Goal: Task Accomplishment & Management: Complete application form

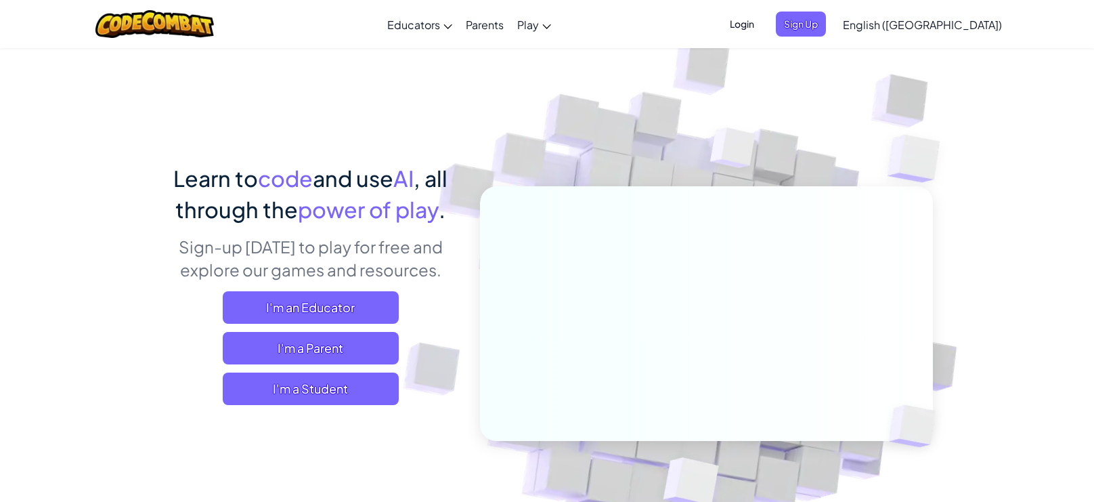
click at [762, 29] on span "Login" at bounding box center [742, 24] width 41 height 25
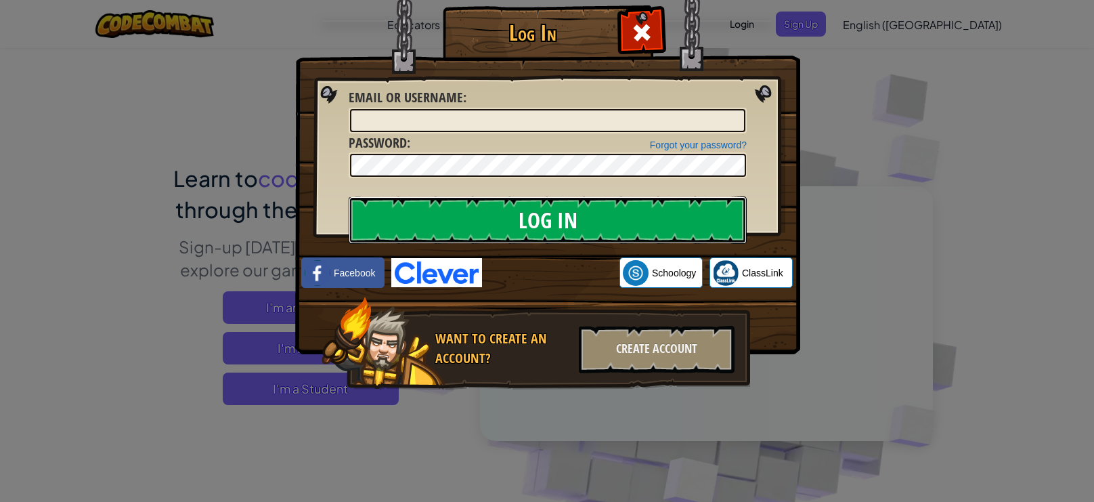
click at [630, 212] on input "Log In" at bounding box center [548, 219] width 398 height 47
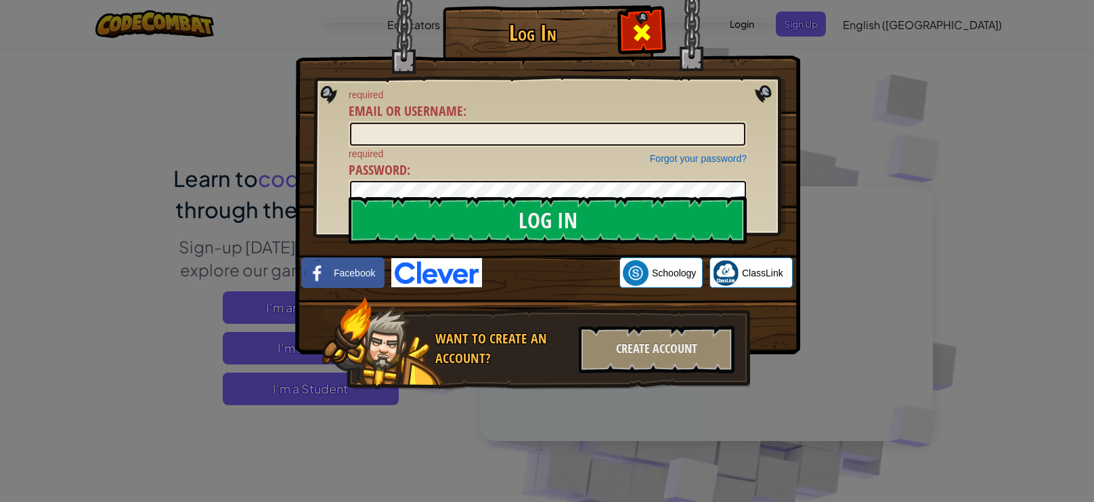
click at [634, 22] on span at bounding box center [642, 33] width 22 height 22
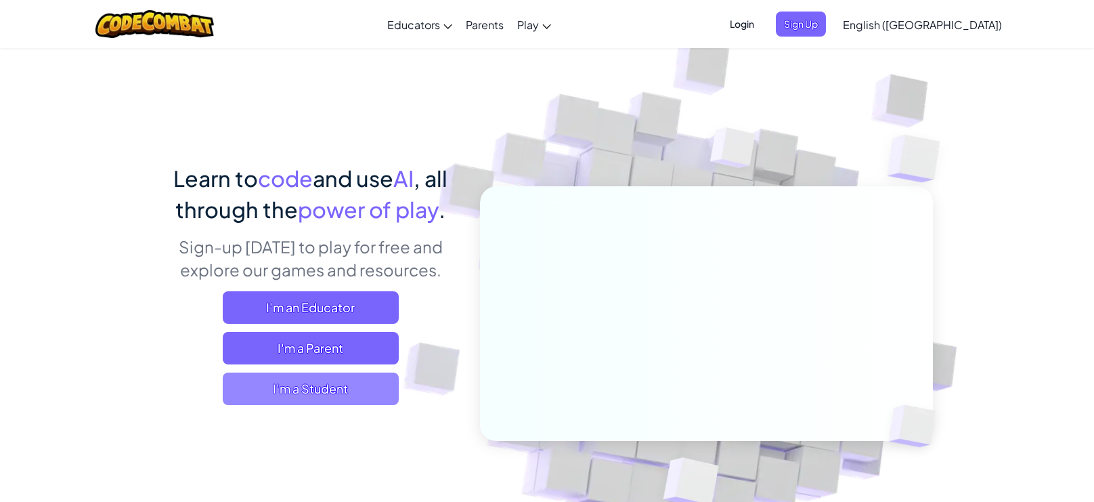
click at [338, 387] on span "I'm a Student" at bounding box center [311, 388] width 176 height 33
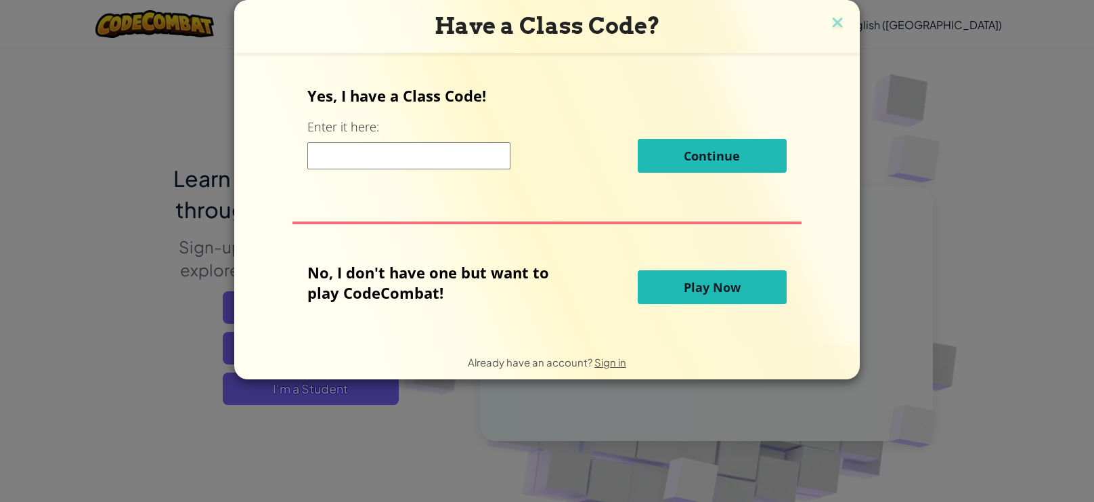
click at [433, 159] on input at bounding box center [408, 155] width 203 height 27
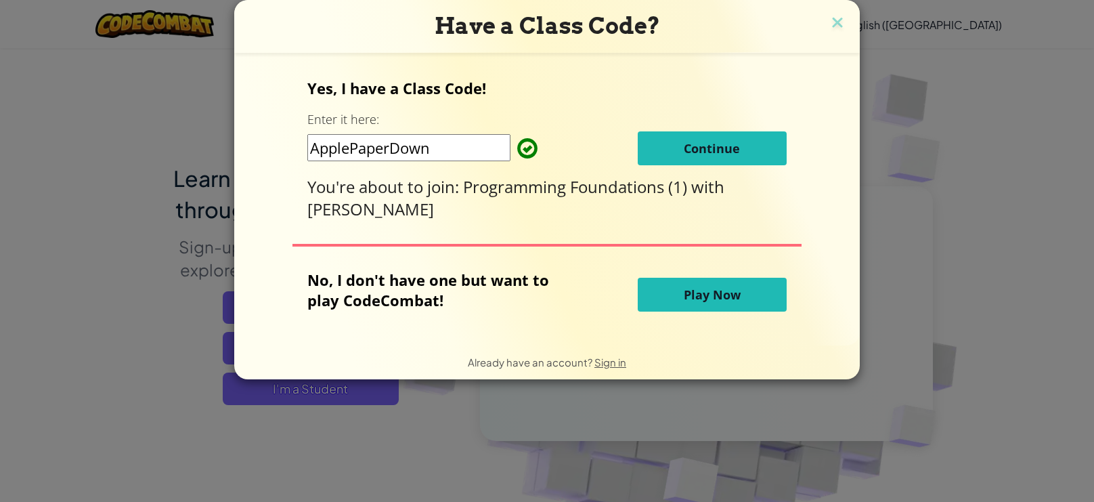
type input "ApplePaperDown"
click at [671, 139] on button "Continue" at bounding box center [712, 148] width 149 height 34
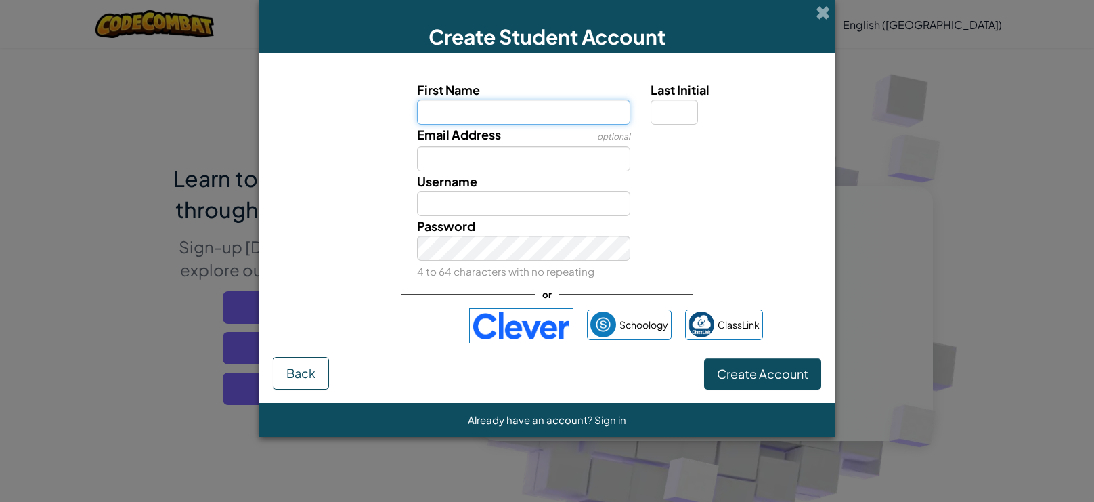
click at [530, 103] on input "First Name" at bounding box center [524, 112] width 214 height 25
type input "t"
click at [743, 374] on span "Create Account" at bounding box center [762, 374] width 91 height 16
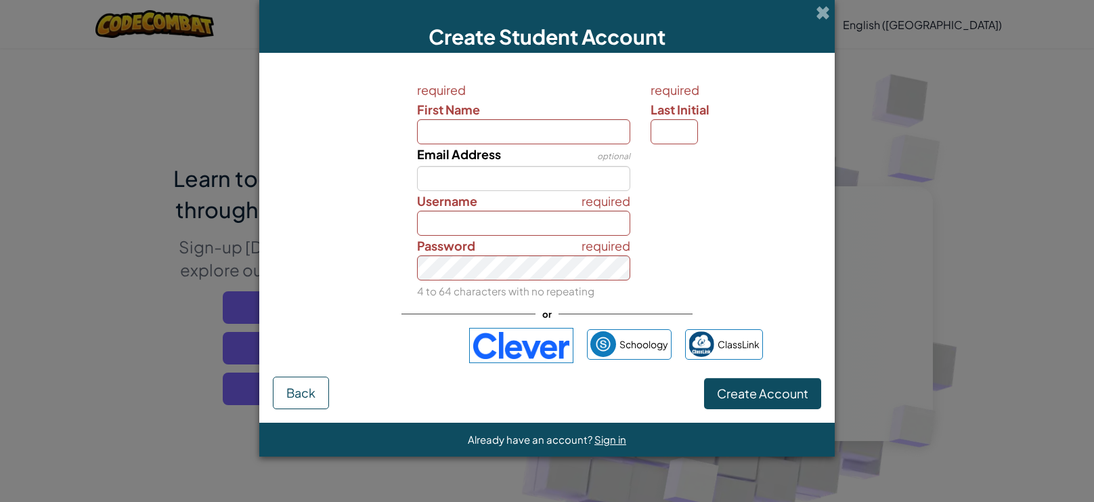
click at [558, 145] on div "Email Address optional" at bounding box center [524, 167] width 234 height 47
click at [823, 18] on span at bounding box center [823, 12] width 14 height 14
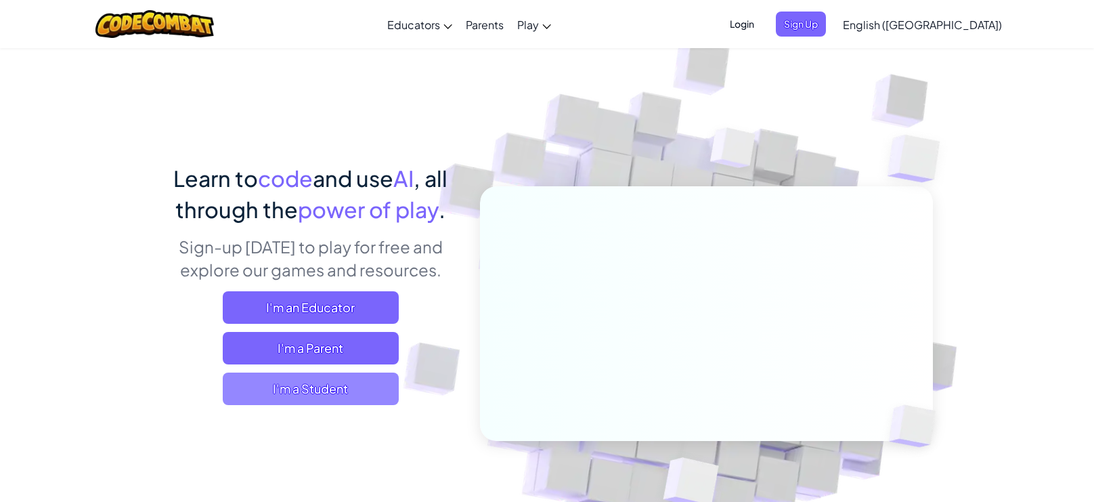
click at [273, 385] on span "I'm a Student" at bounding box center [311, 388] width 176 height 33
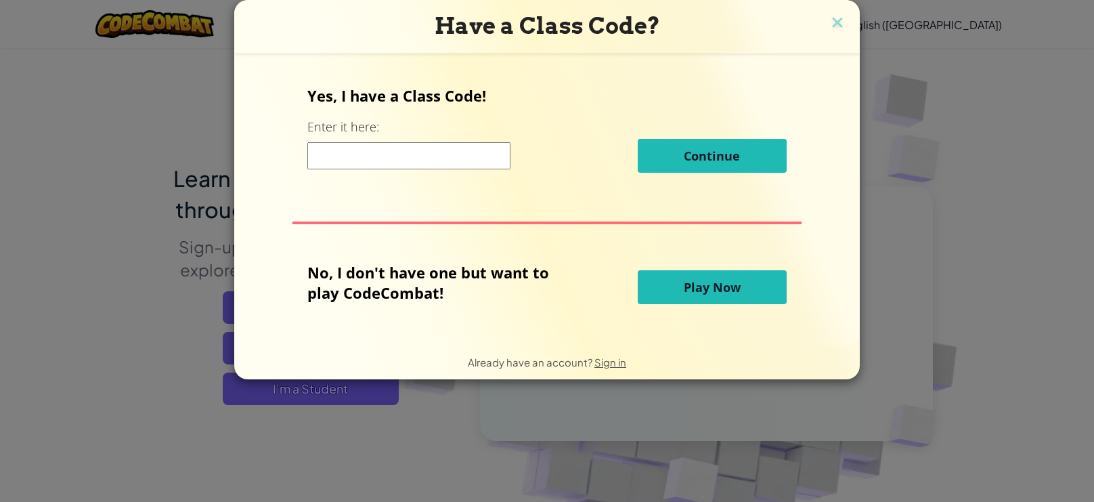
click at [434, 163] on input at bounding box center [408, 155] width 203 height 27
type input "ApplePaperDown"
click at [668, 288] on button "Play Now" at bounding box center [712, 287] width 149 height 34
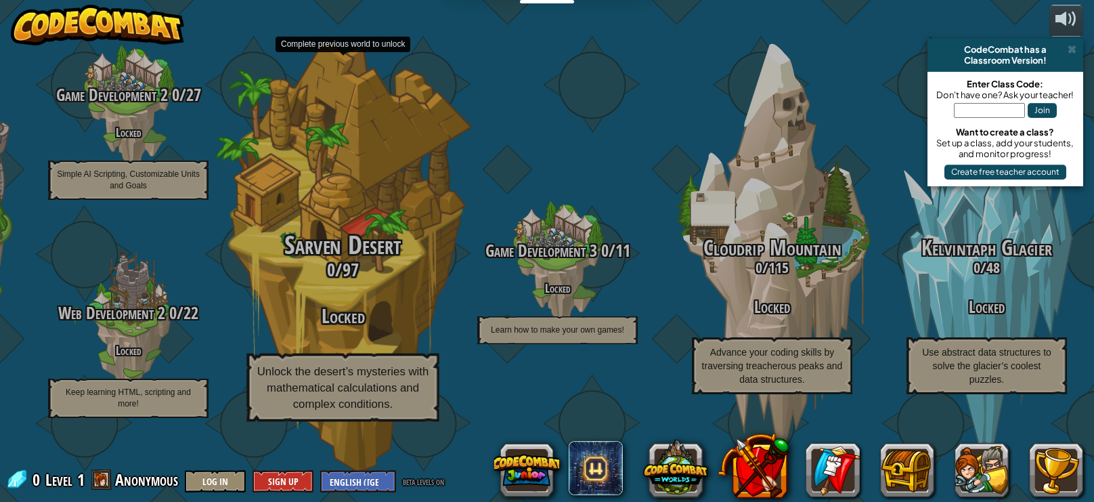
click at [405, 349] on div "Sarven Desert 0 / 97 Locked Unlock the desert’s mysteries with mathematical cal…" at bounding box center [342, 327] width 257 height 190
click at [375, 280] on h3 "0 / 97" at bounding box center [342, 270] width 257 height 20
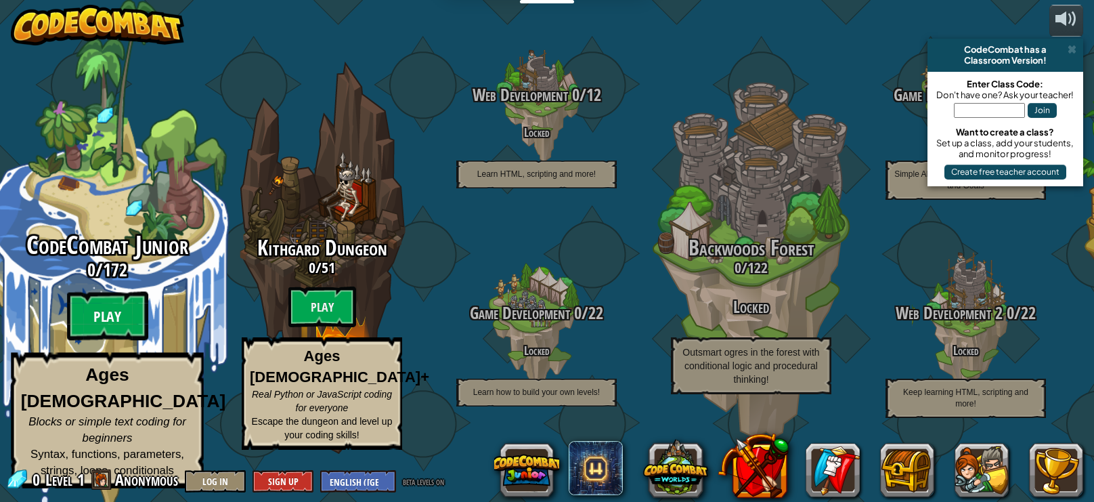
click at [127, 333] on btn "Play" at bounding box center [107, 316] width 81 height 49
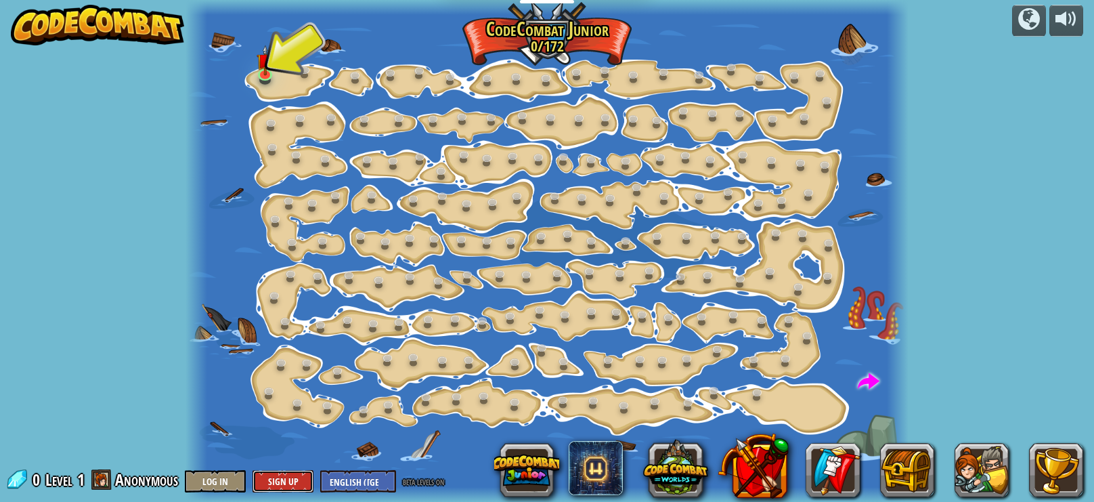
click at [285, 481] on button "Sign Up" at bounding box center [283, 481] width 61 height 22
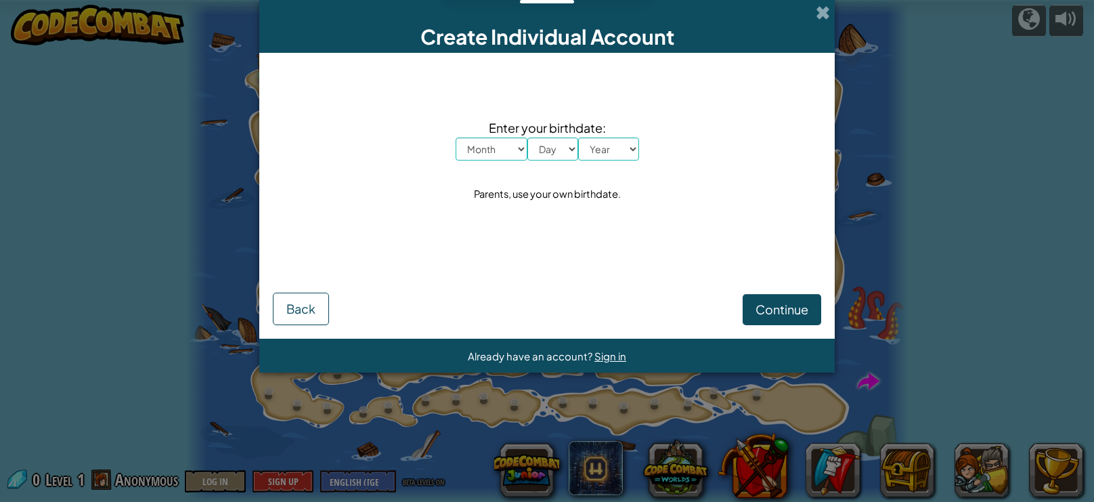
click at [814, 9] on div "Create Individual Account" at bounding box center [547, 26] width 576 height 53
click at [818, 9] on span at bounding box center [823, 12] width 14 height 14
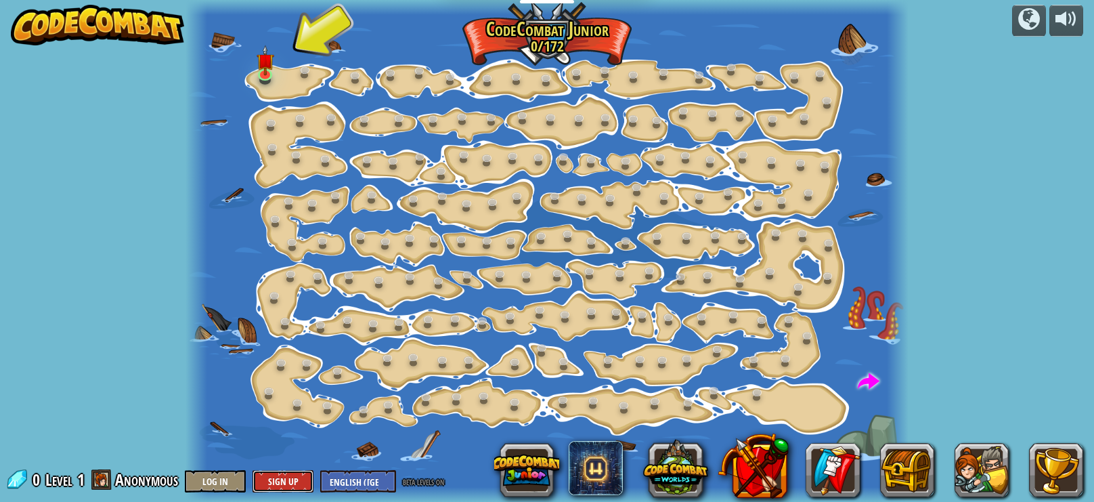
click at [271, 481] on button "Sign Up" at bounding box center [283, 481] width 61 height 22
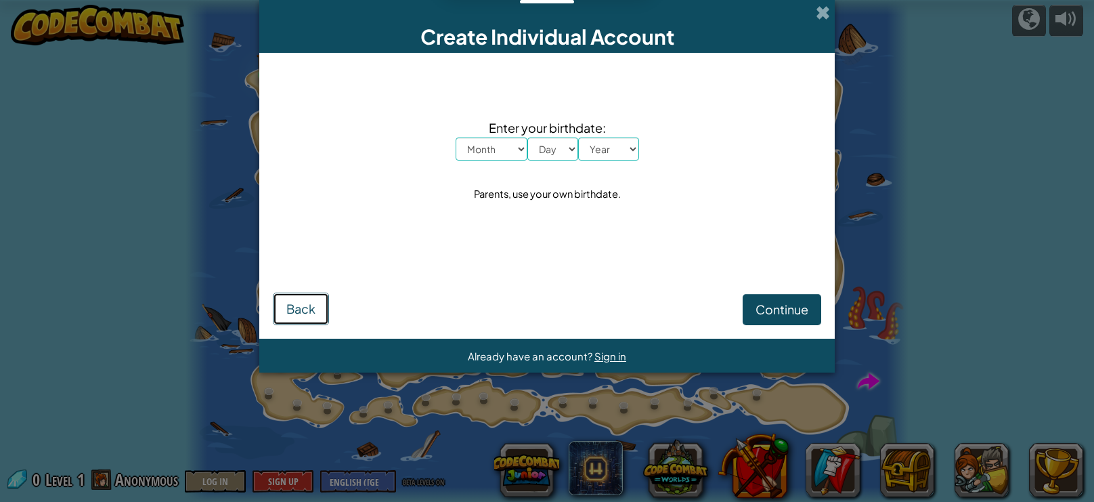
click at [318, 307] on button "Back" at bounding box center [301, 309] width 56 height 33
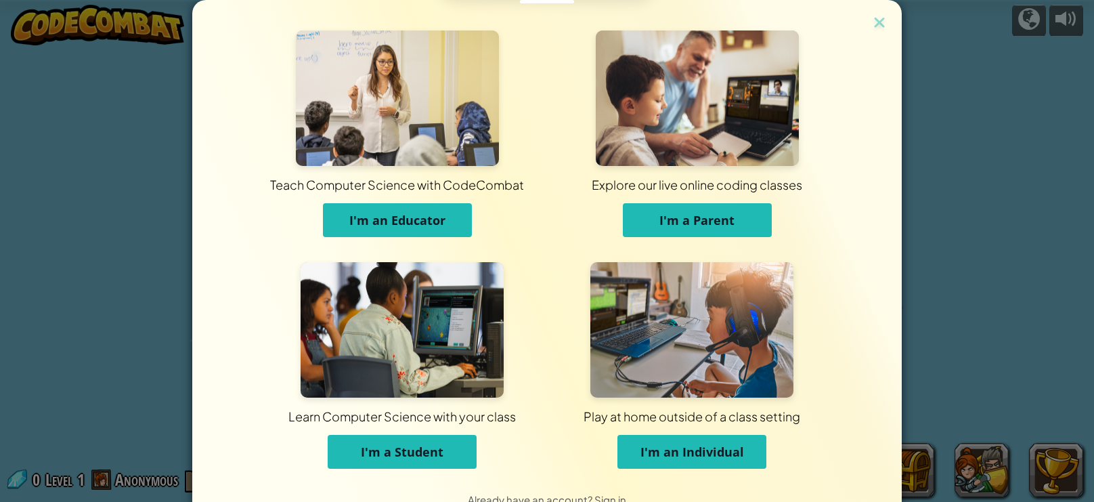
click at [417, 439] on button "I'm a Student" at bounding box center [402, 452] width 149 height 34
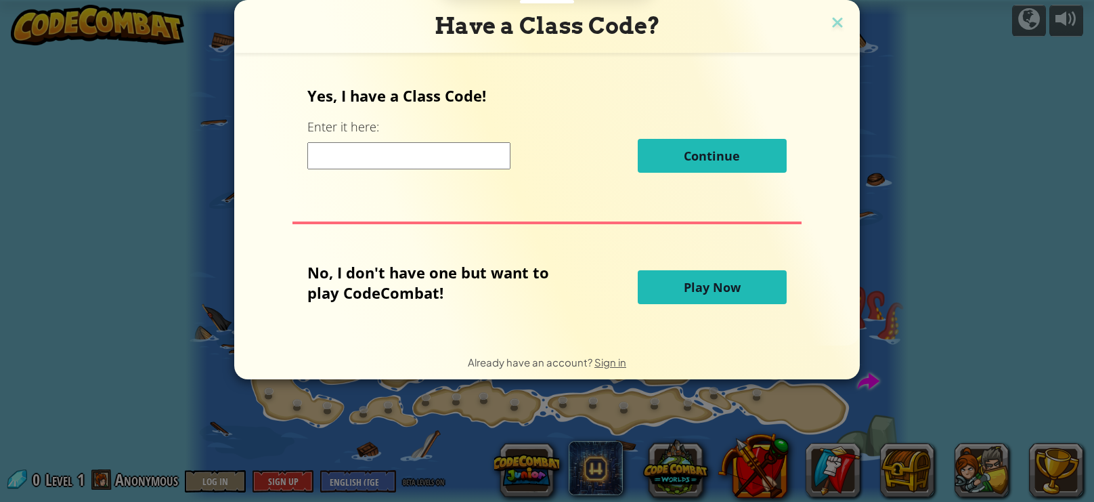
click at [460, 158] on input at bounding box center [408, 155] width 203 height 27
type input "ApplePaperDown"
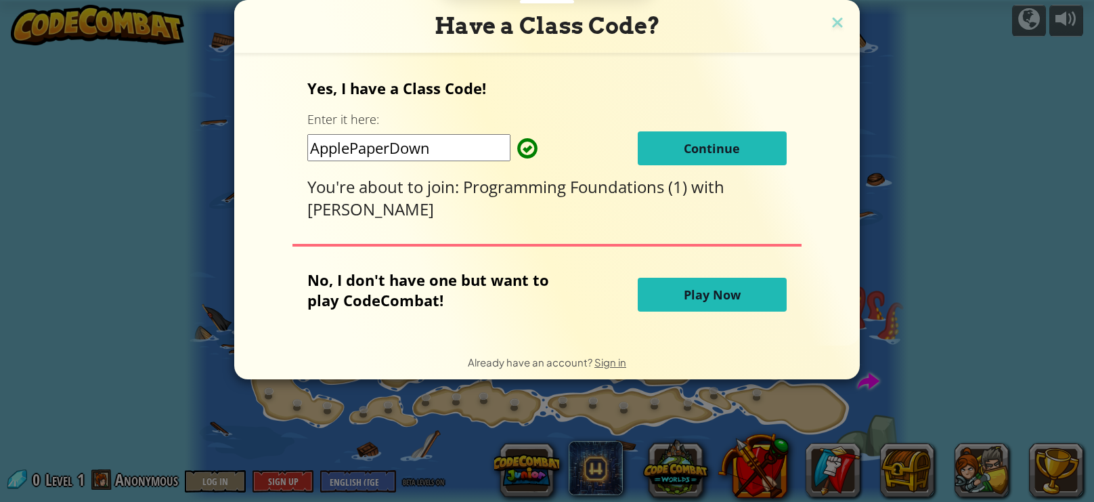
click at [708, 146] on span "Continue" at bounding box center [712, 148] width 56 height 16
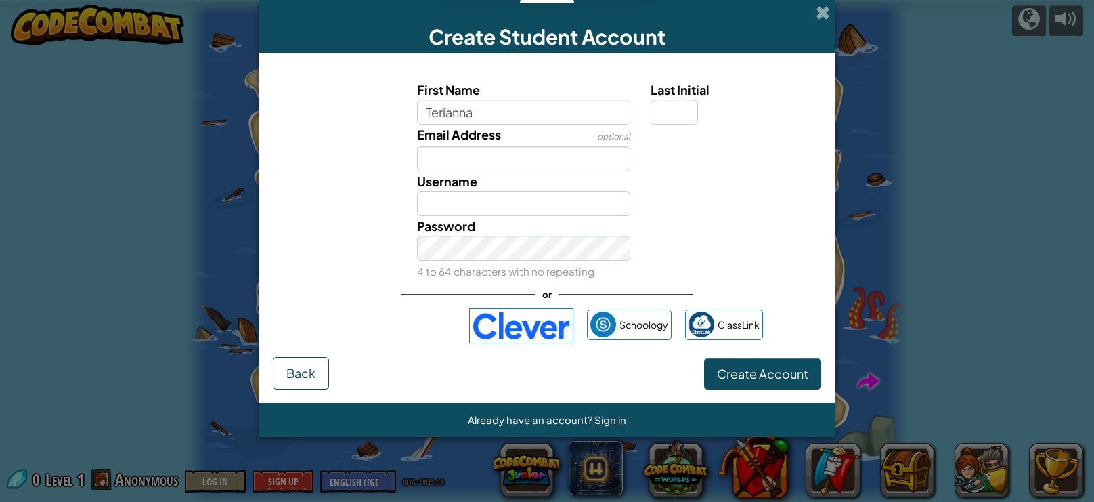
type input "Terianna"
click at [675, 116] on input "Last Initial" at bounding box center [674, 112] width 47 height 25
type input "S"
type input "TeriannaS"
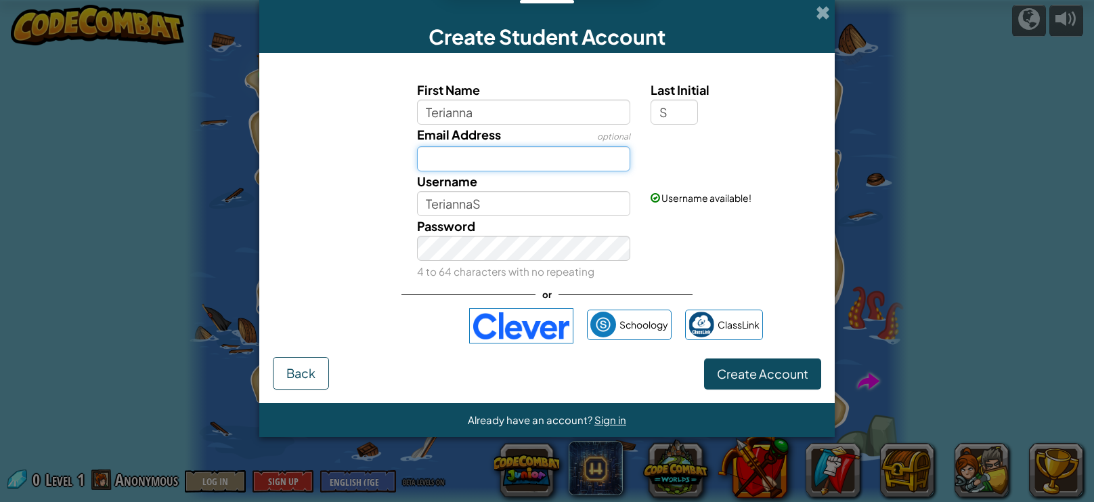
click at [555, 168] on input "Email Address" at bounding box center [524, 158] width 214 height 25
type input "terianna.smith@accelademymoblie.com"
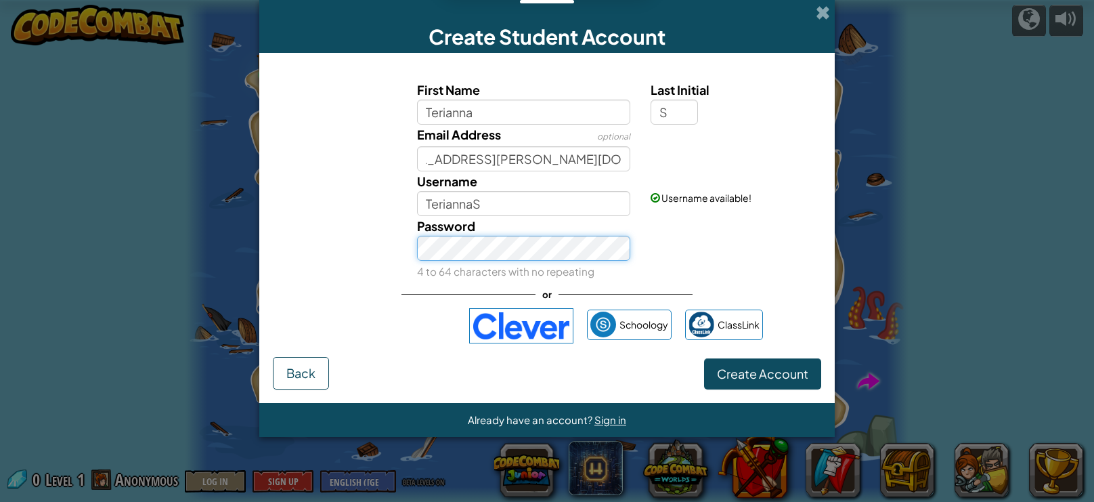
scroll to position [0, 0]
click at [771, 368] on span "Create Account" at bounding box center [762, 374] width 91 height 16
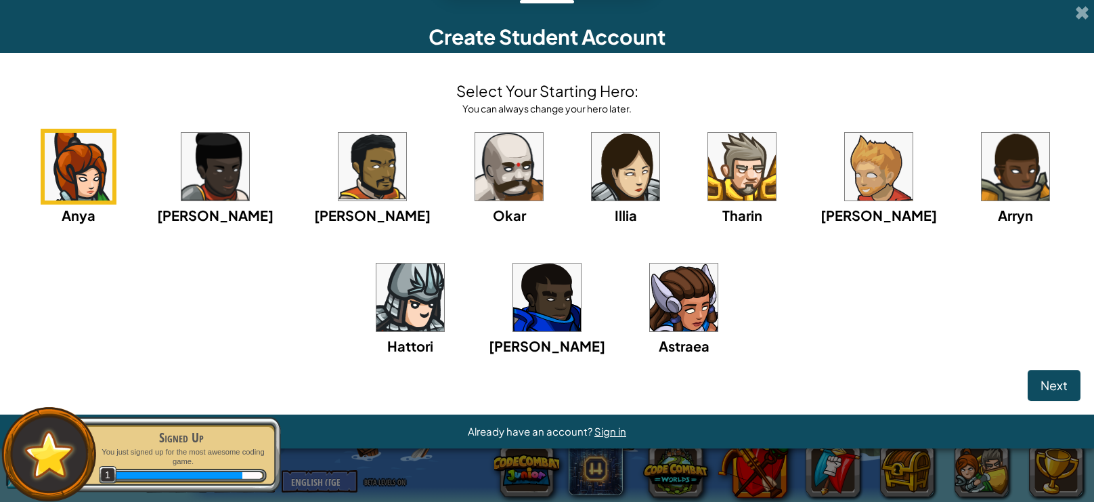
click at [650, 302] on img at bounding box center [684, 297] width 68 height 68
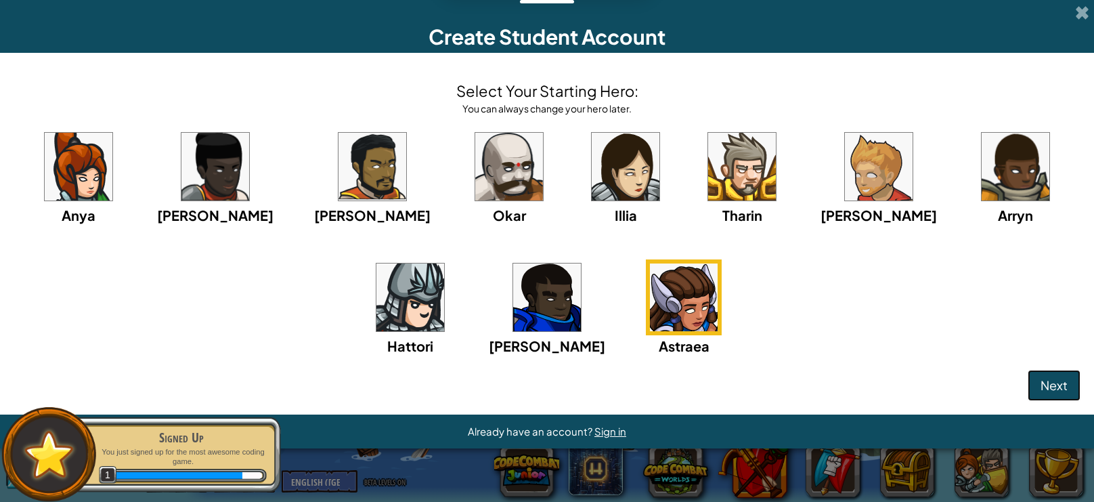
click at [1046, 383] on span "Next" at bounding box center [1054, 385] width 27 height 16
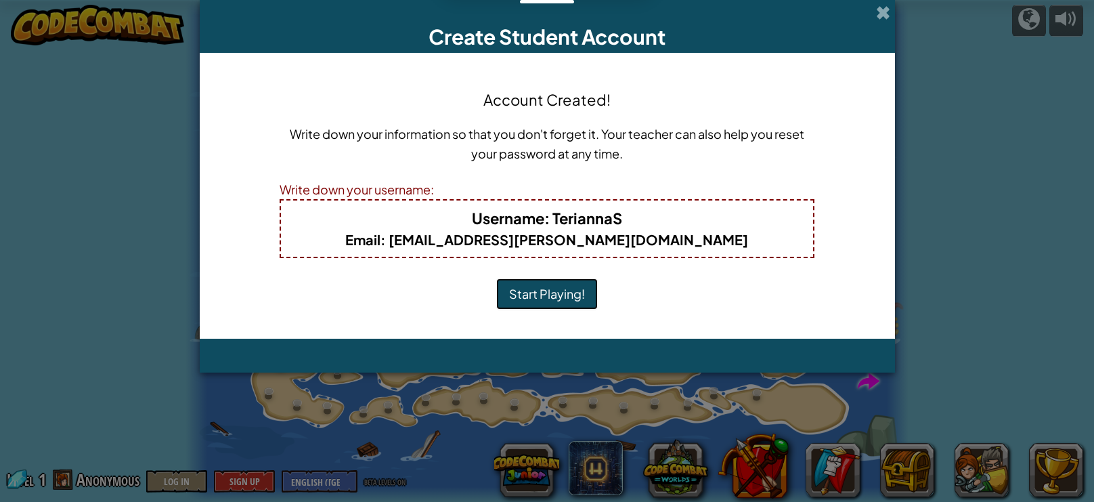
click at [566, 297] on button "Start Playing!" at bounding box center [547, 293] width 102 height 31
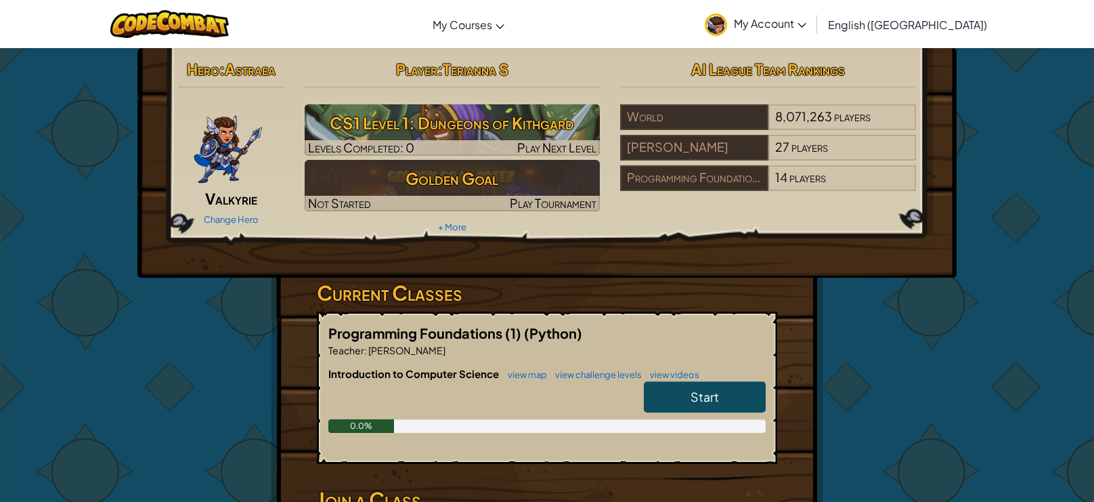
click at [696, 392] on span "Start" at bounding box center [705, 397] width 28 height 16
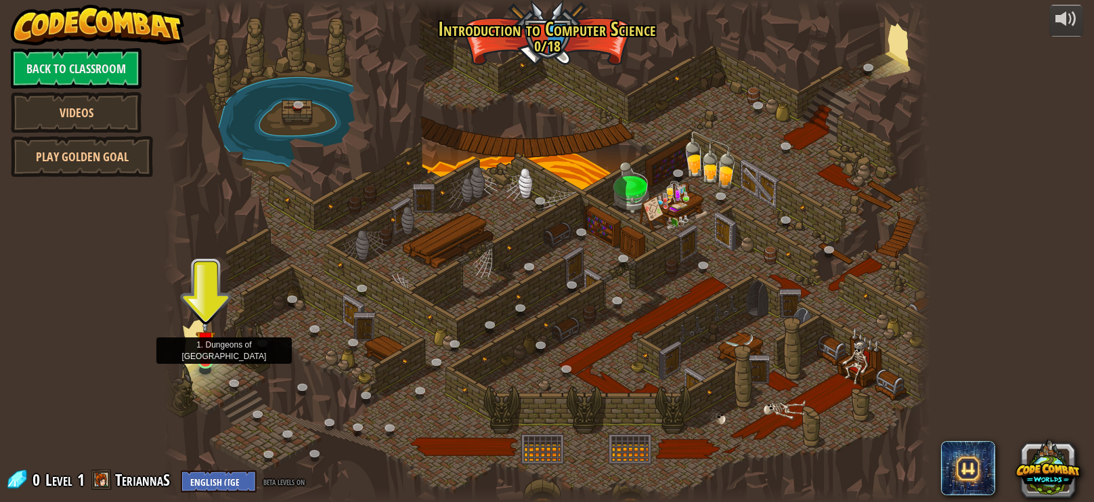
click at [210, 360] on img at bounding box center [205, 340] width 19 height 44
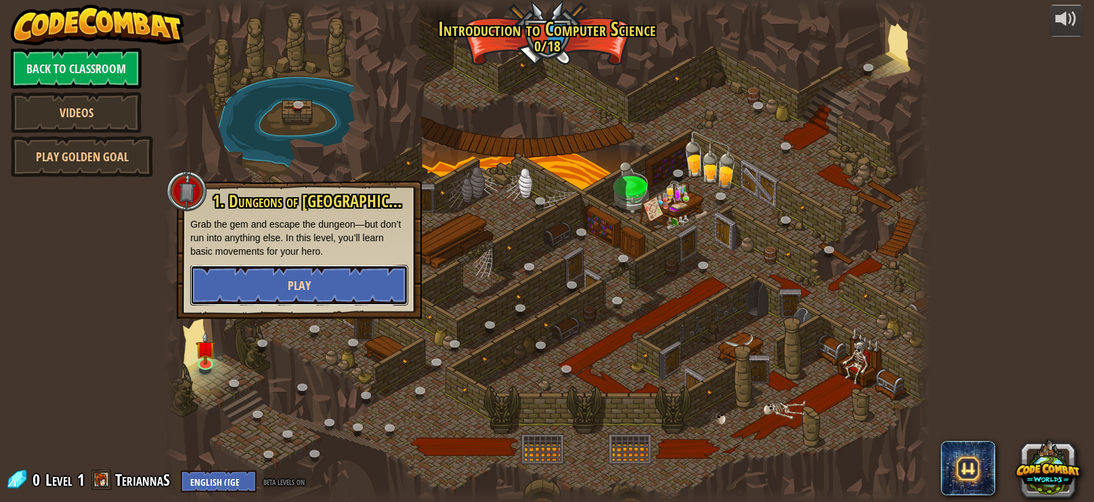
click at [321, 280] on button "Play" at bounding box center [299, 285] width 218 height 41
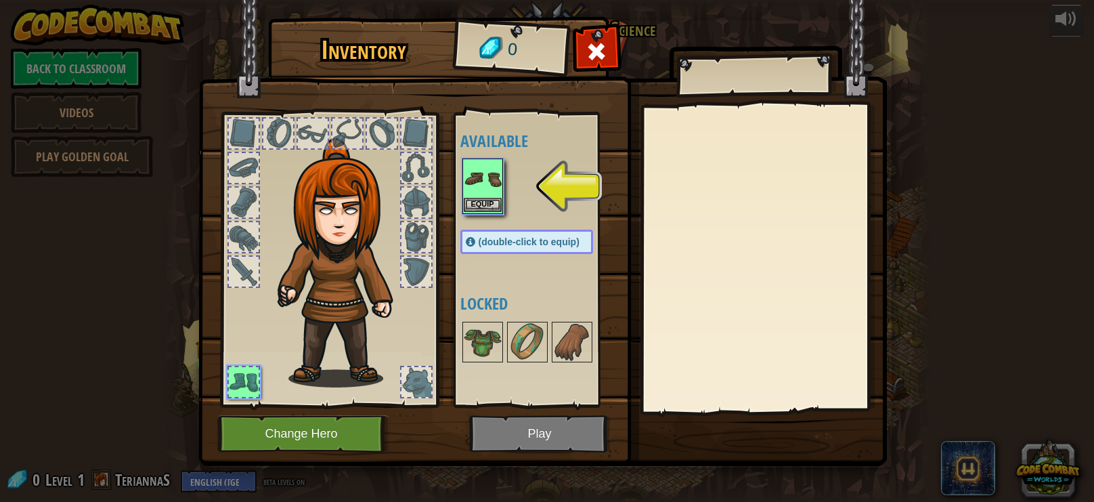
click at [485, 179] on img at bounding box center [483, 179] width 38 height 38
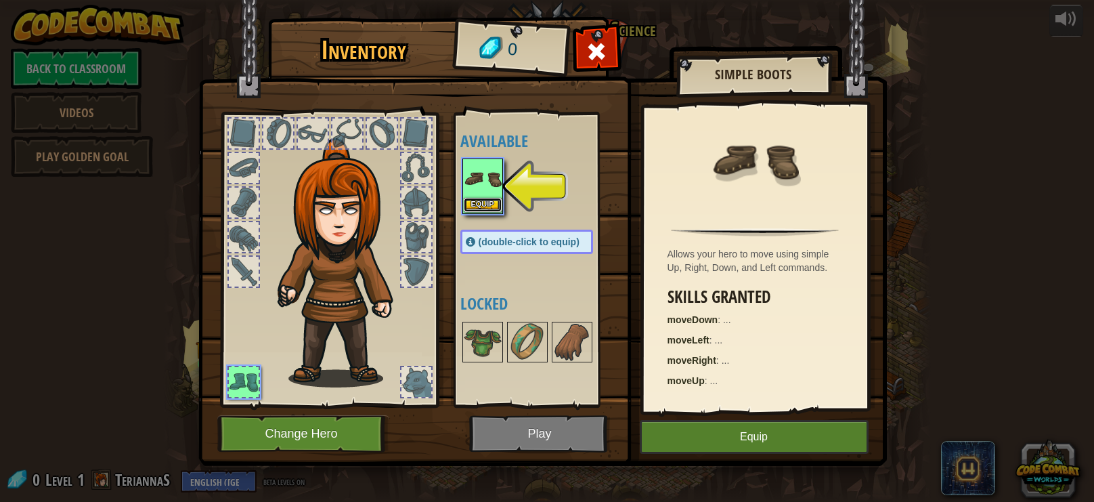
click at [489, 207] on button "Equip" at bounding box center [483, 205] width 38 height 14
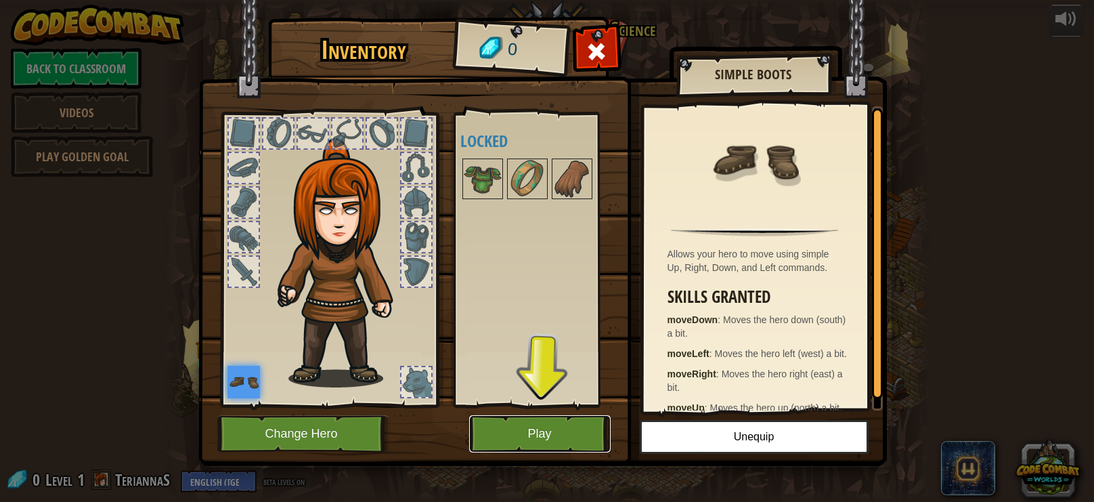
click at [555, 434] on button "Play" at bounding box center [540, 433] width 142 height 37
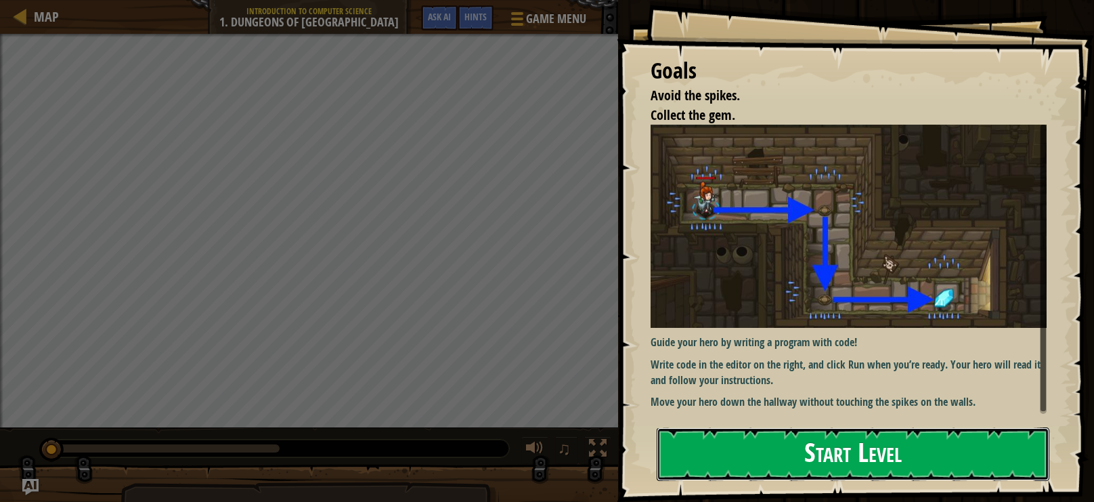
click at [874, 440] on button "Start Level" at bounding box center [853, 453] width 393 height 53
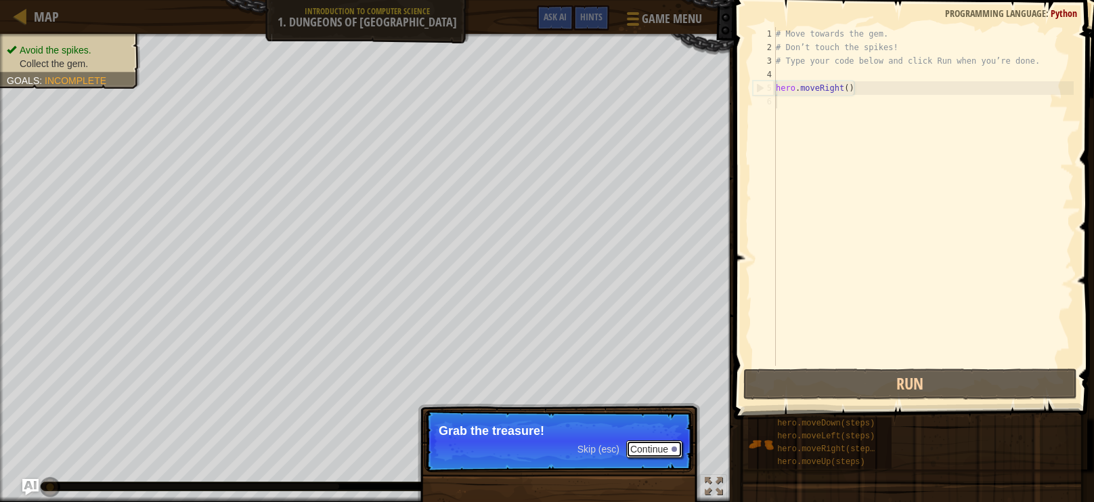
click at [651, 455] on button "Continue" at bounding box center [654, 449] width 56 height 18
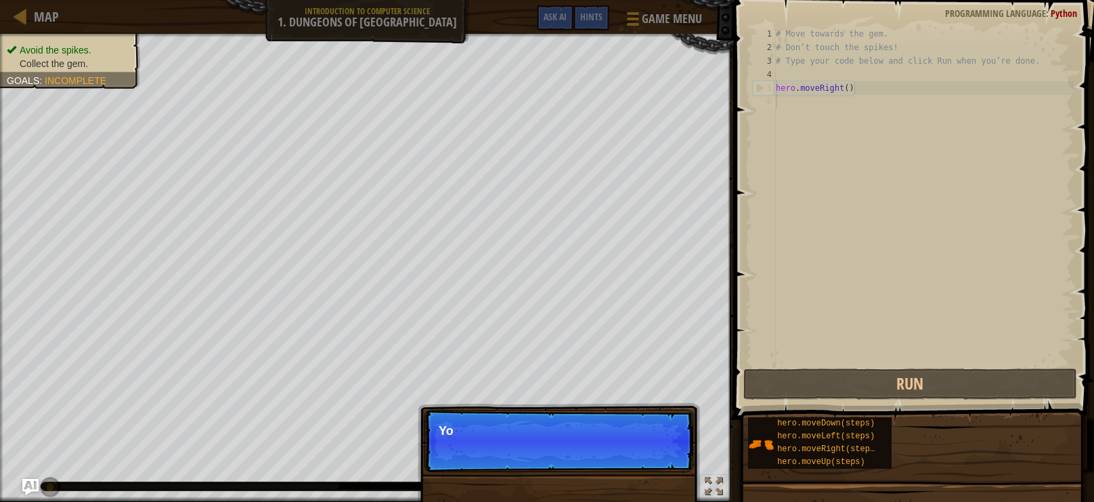
scroll to position [6, 0]
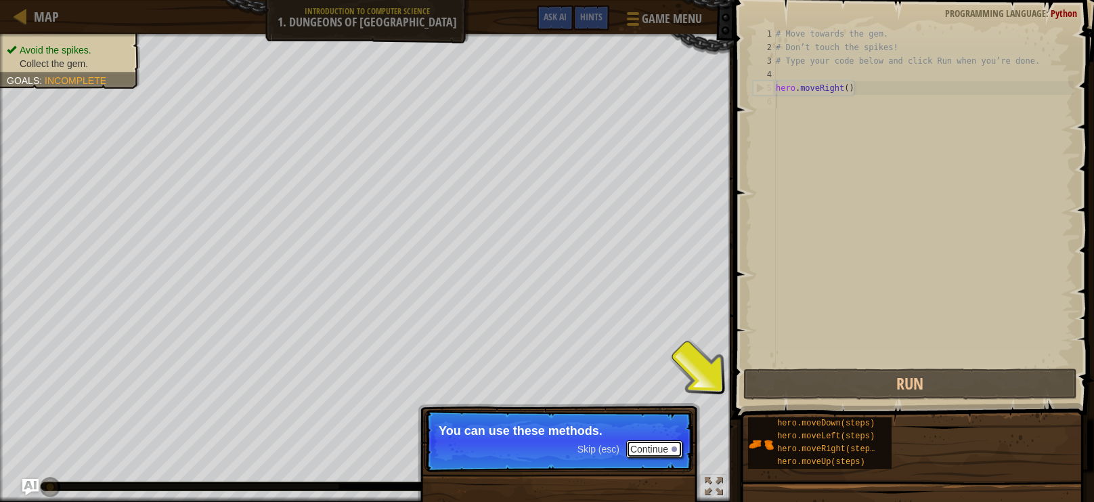
click at [673, 450] on div at bounding box center [674, 448] width 5 height 5
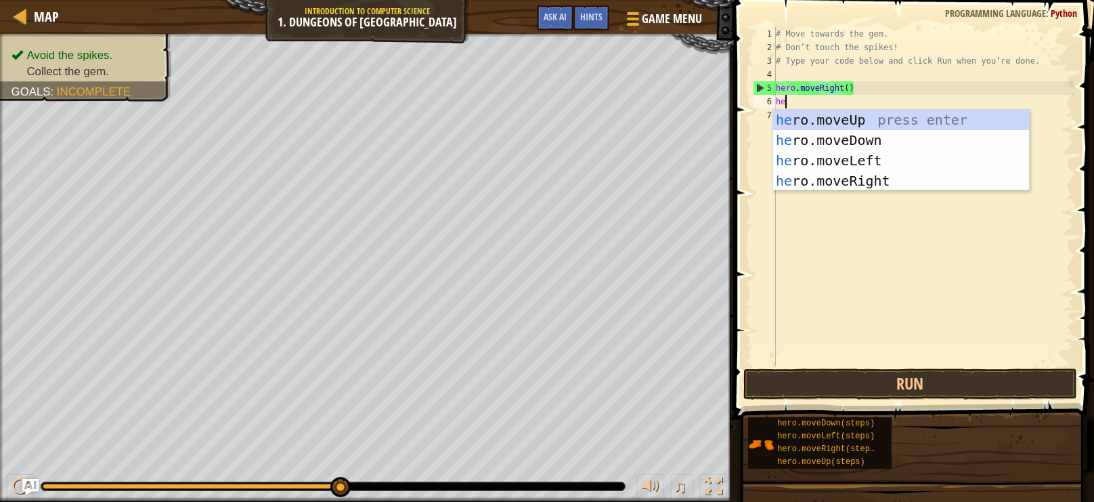
type textarea "her"
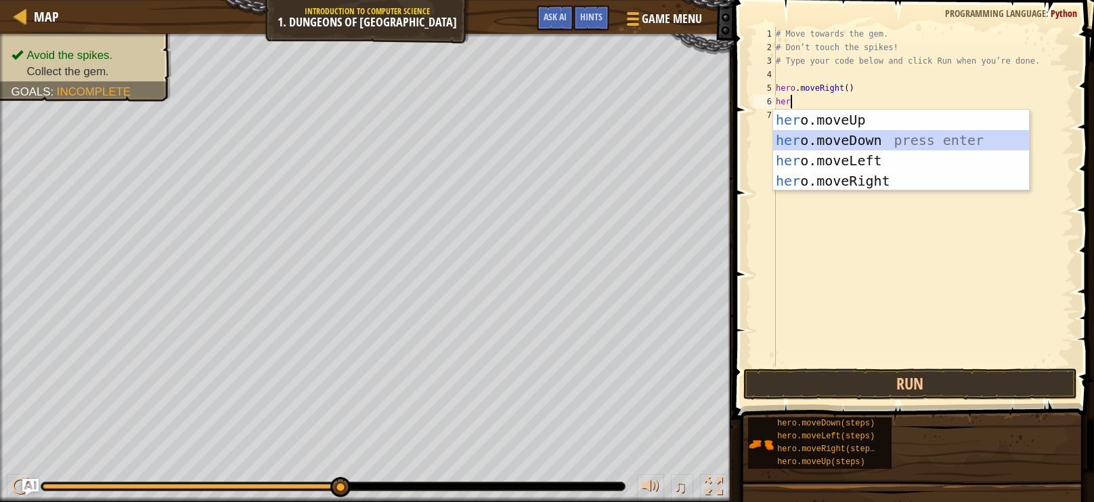
click at [828, 135] on div "her o.moveUp press enter her o.moveDown press enter her o.moveLeft press enter …" at bounding box center [901, 171] width 256 height 122
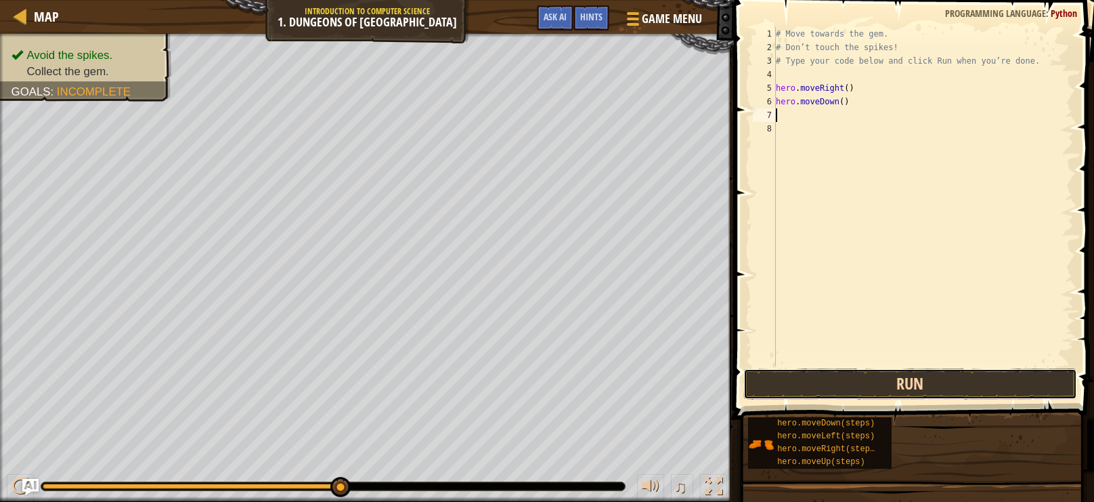
click at [838, 372] on button "Run" at bounding box center [910, 383] width 334 height 31
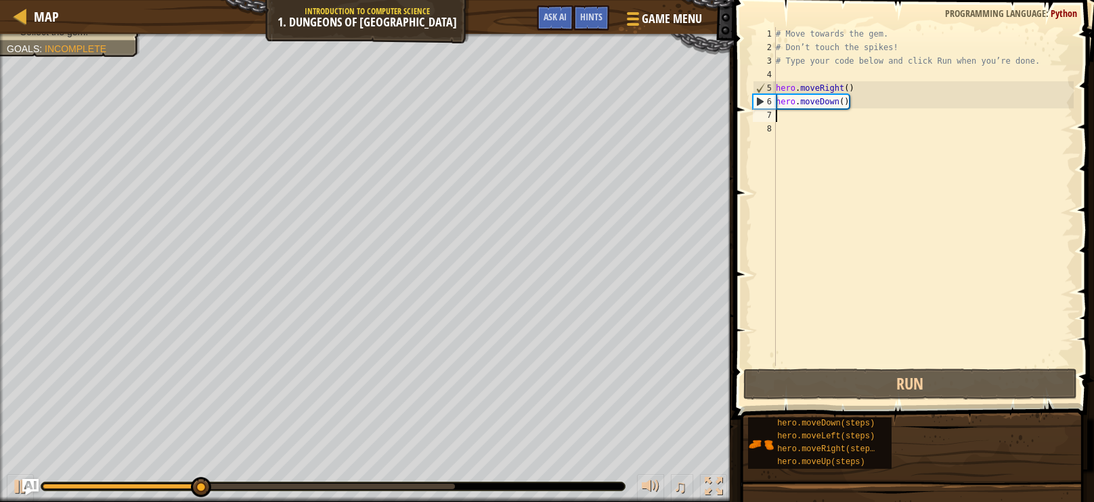
click at [791, 119] on div "# Move towards the gem. # Don’t touch the spikes! # Type your code below and cl…" at bounding box center [923, 210] width 301 height 366
type textarea "g"
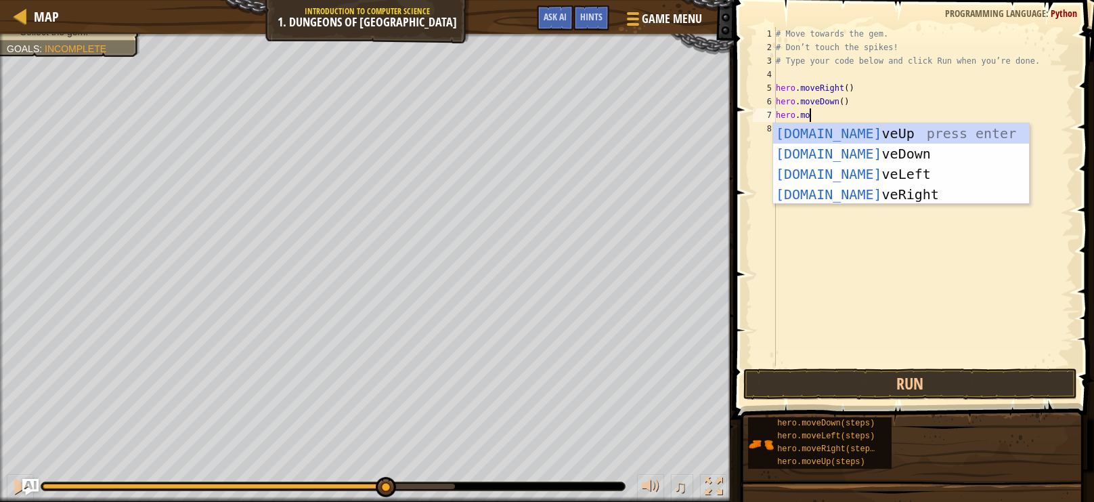
scroll to position [6, 3]
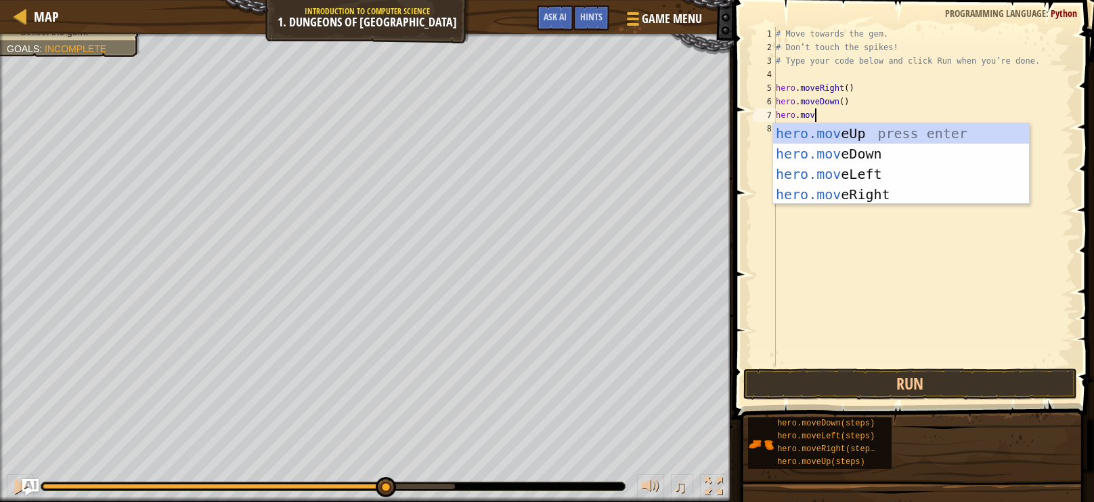
type textarea "hero.move"
click at [818, 188] on div "hero.move Up press enter hero.move Down press enter hero.move Left press enter …" at bounding box center [901, 184] width 256 height 122
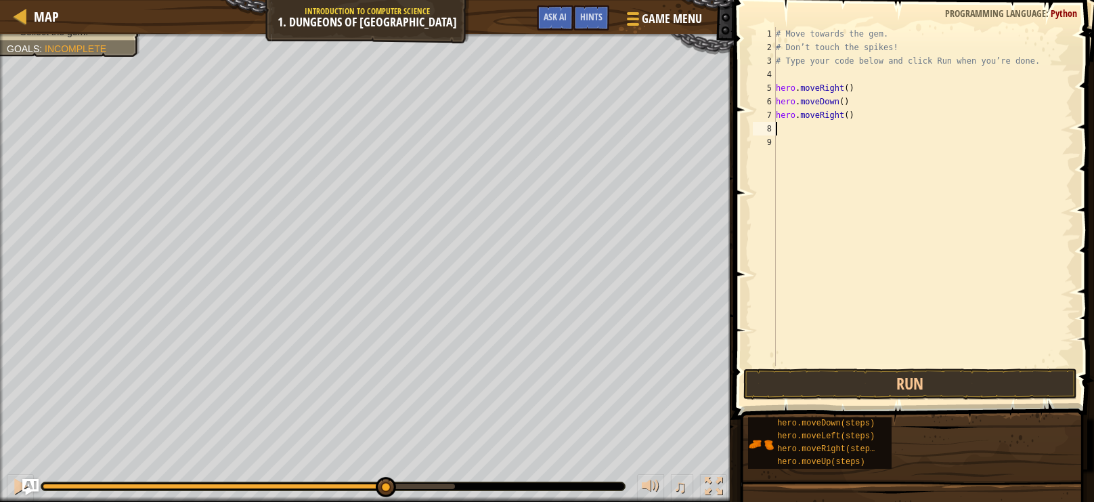
scroll to position [6, 0]
click at [809, 118] on div "# Move towards the gem. # Don’t touch the spikes! # Type your code below and cl…" at bounding box center [923, 210] width 301 height 366
type textarea "hero.moveRight()"
click at [887, 398] on button "Run" at bounding box center [910, 383] width 334 height 31
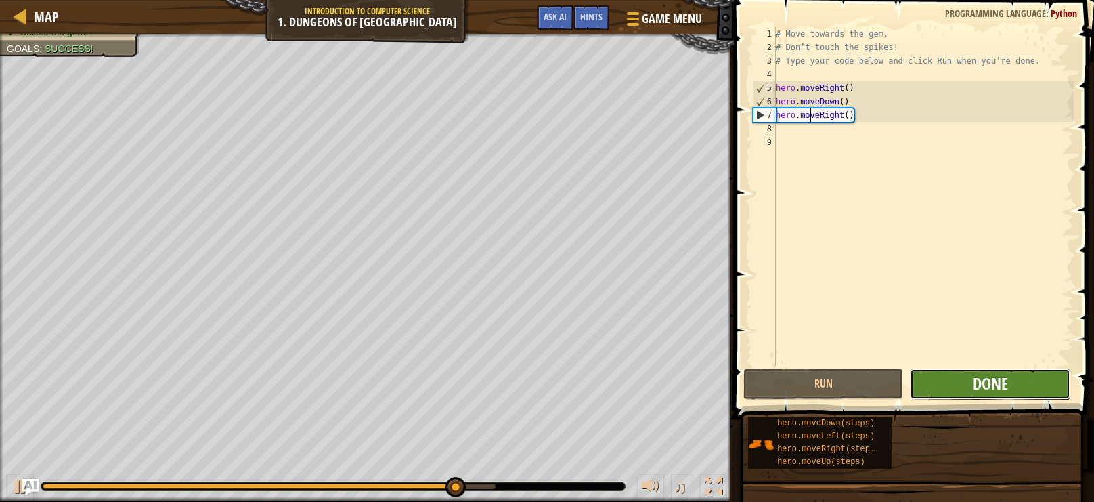
click at [1001, 371] on button "Done" at bounding box center [990, 383] width 160 height 31
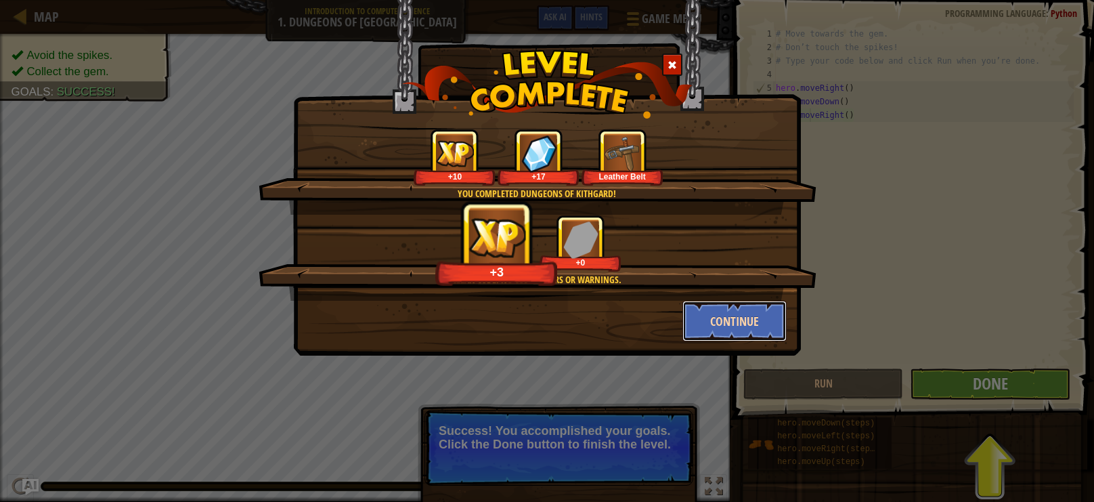
click at [771, 334] on button "Continue" at bounding box center [735, 321] width 105 height 41
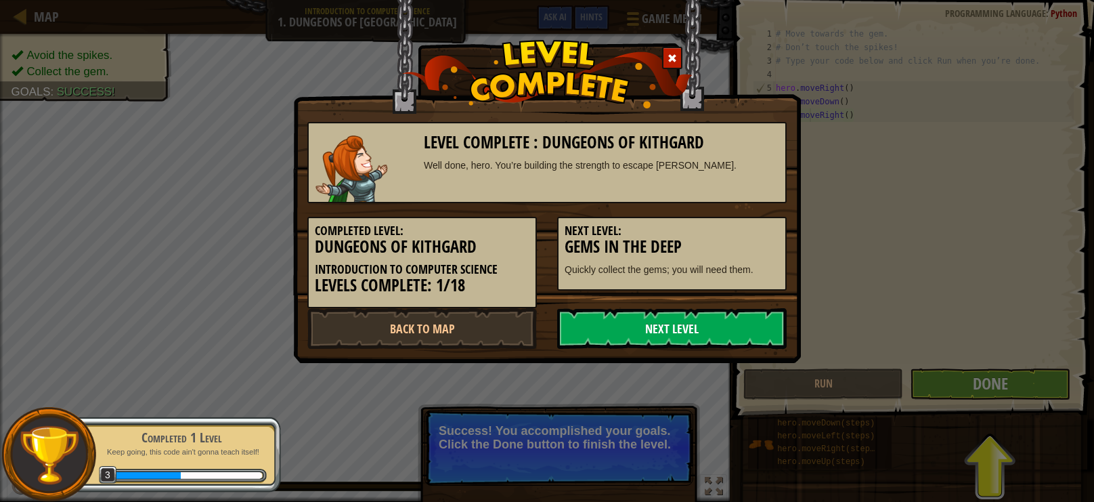
click at [772, 333] on link "Next Level" at bounding box center [672, 328] width 230 height 41
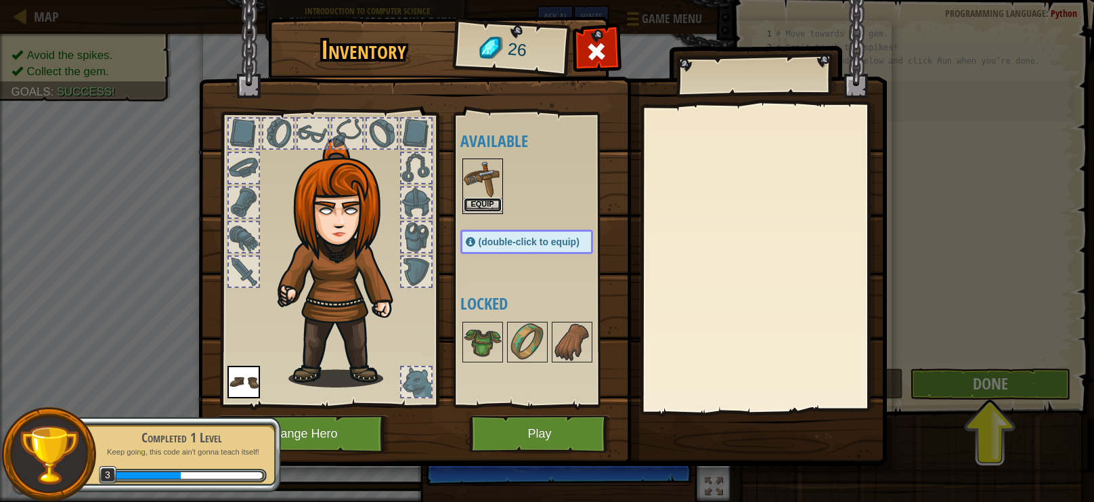
click at [492, 206] on button "Equip" at bounding box center [483, 205] width 38 height 14
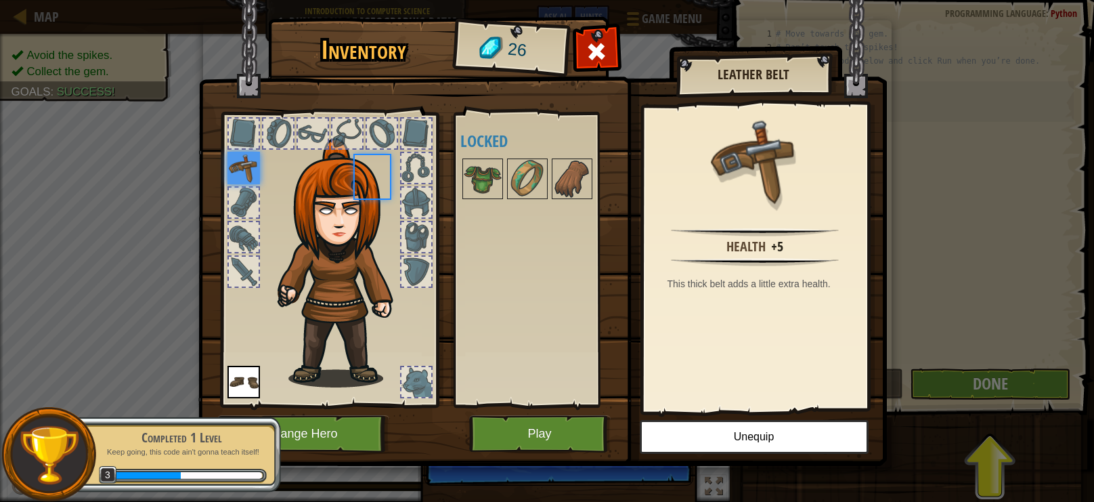
click at [492, 206] on div "Available Equip Equip (double-click to equip) Locked" at bounding box center [540, 259] width 160 height 282
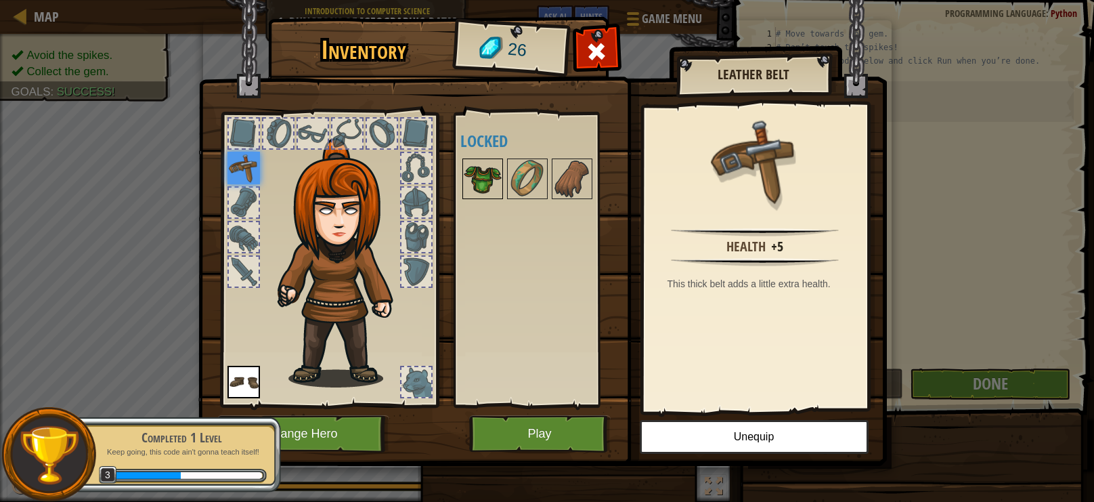
scroll to position [6, 3]
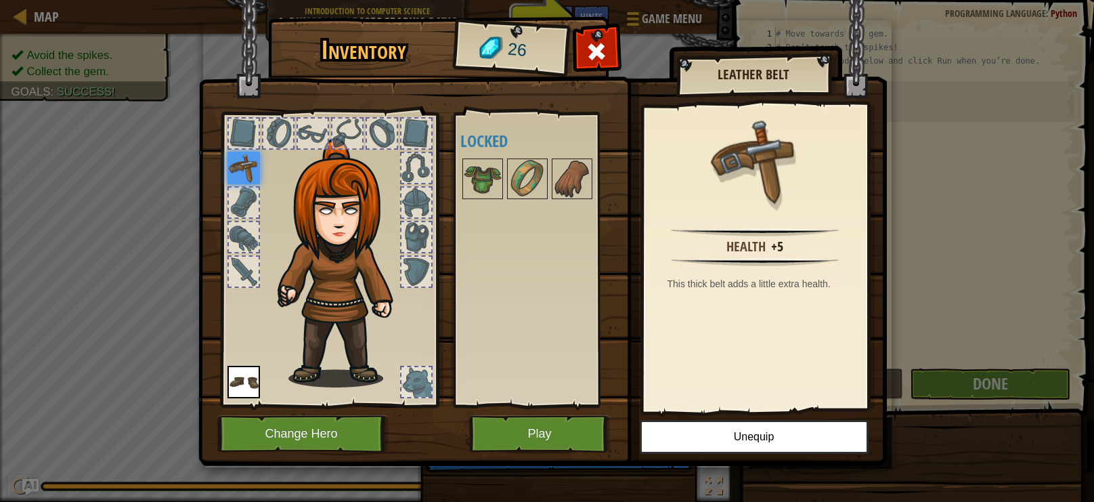
click at [364, 452] on img at bounding box center [542, 220] width 689 height 492
click at [365, 439] on button "Change Hero" at bounding box center [303, 433] width 172 height 37
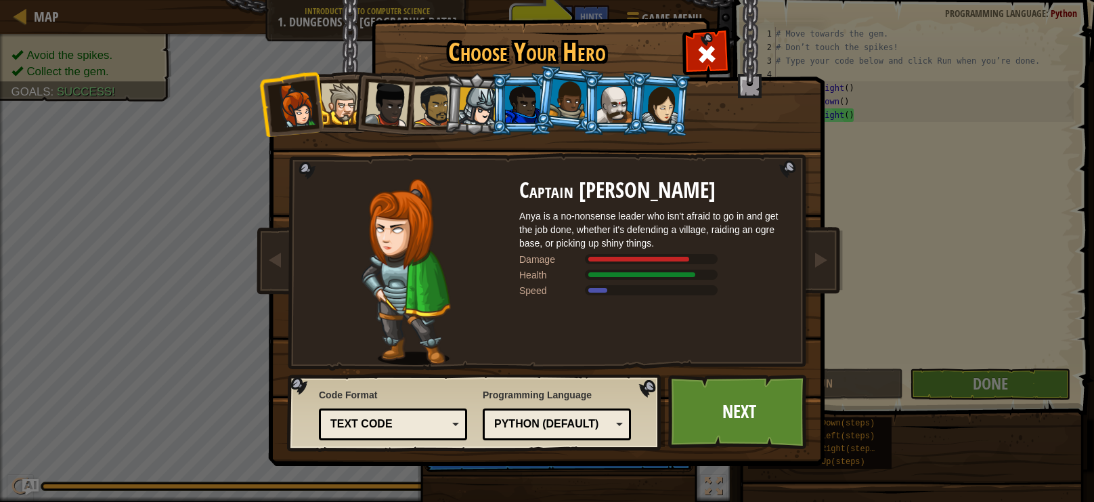
click at [349, 117] on div at bounding box center [341, 103] width 41 height 41
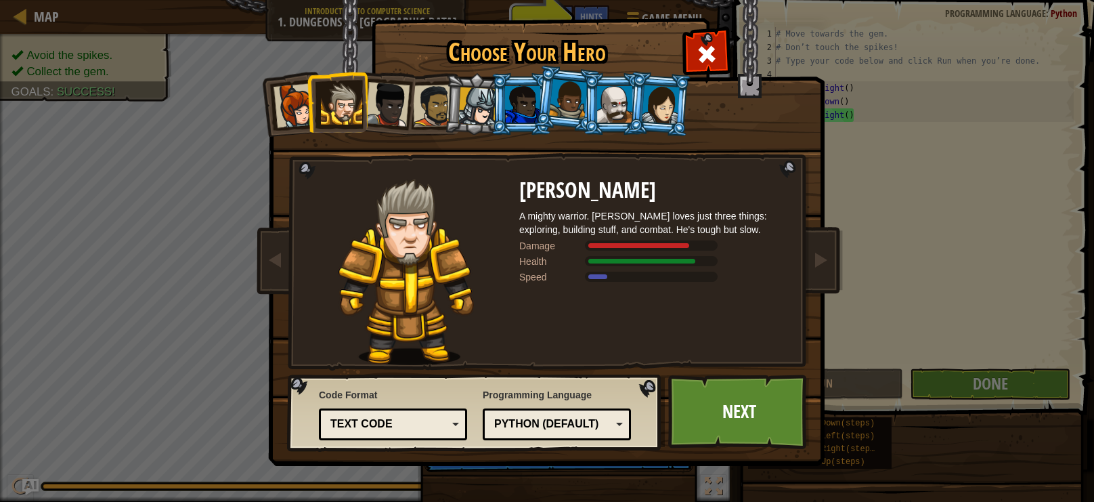
click at [297, 108] on div at bounding box center [296, 105] width 45 height 45
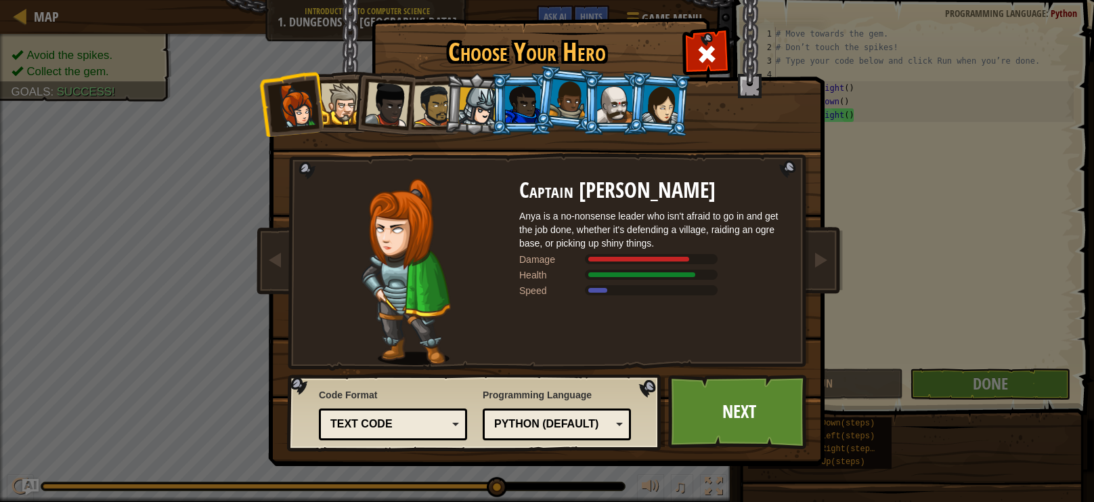
click at [495, 100] on li at bounding box center [521, 104] width 61 height 62
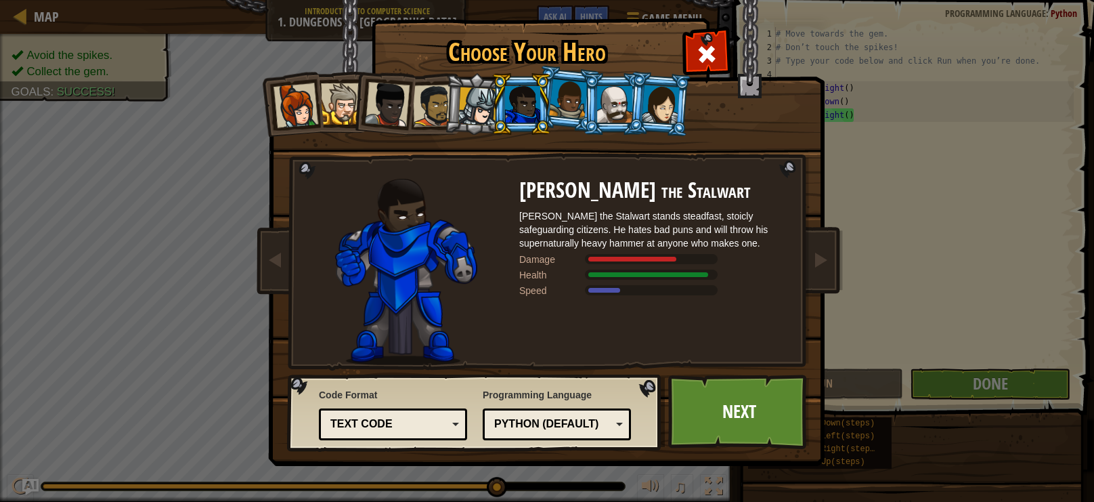
click at [389, 101] on div at bounding box center [387, 104] width 45 height 45
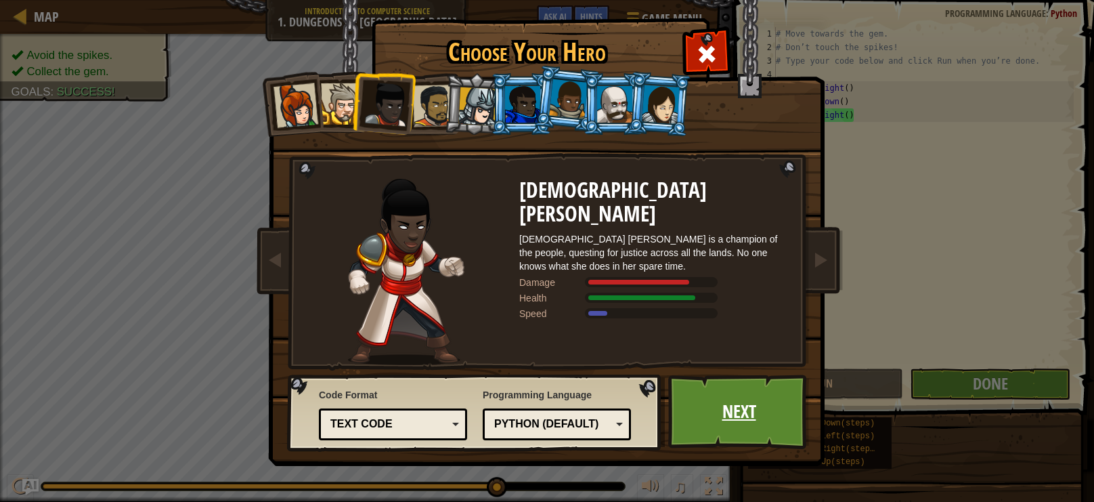
click at [726, 406] on link "Next" at bounding box center [739, 411] width 142 height 74
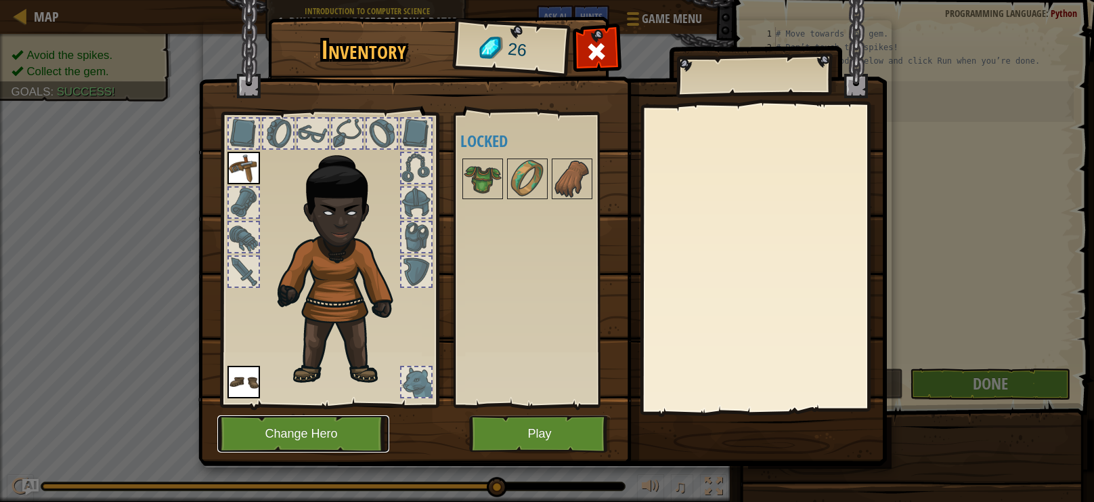
click at [284, 438] on button "Change Hero" at bounding box center [303, 433] width 172 height 37
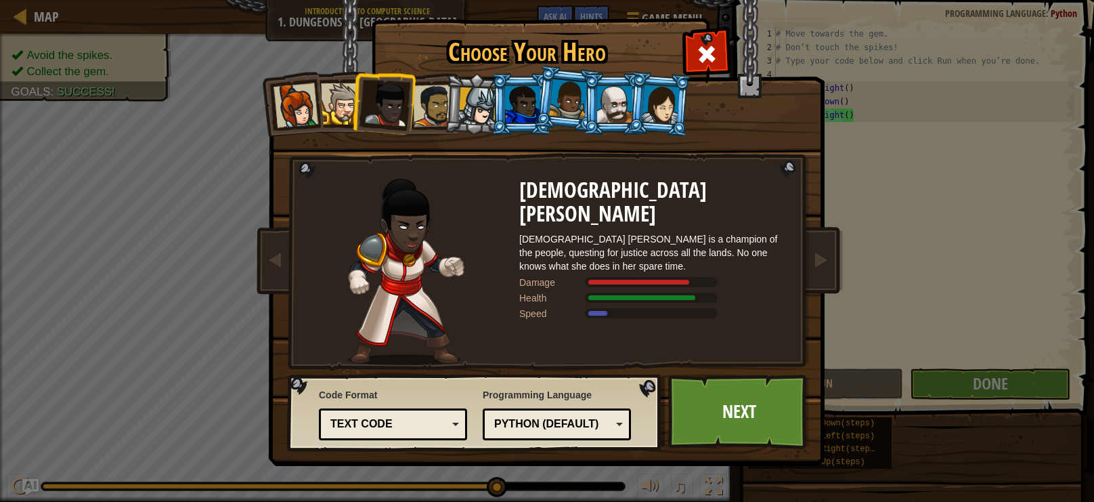
click at [520, 118] on div at bounding box center [522, 104] width 35 height 37
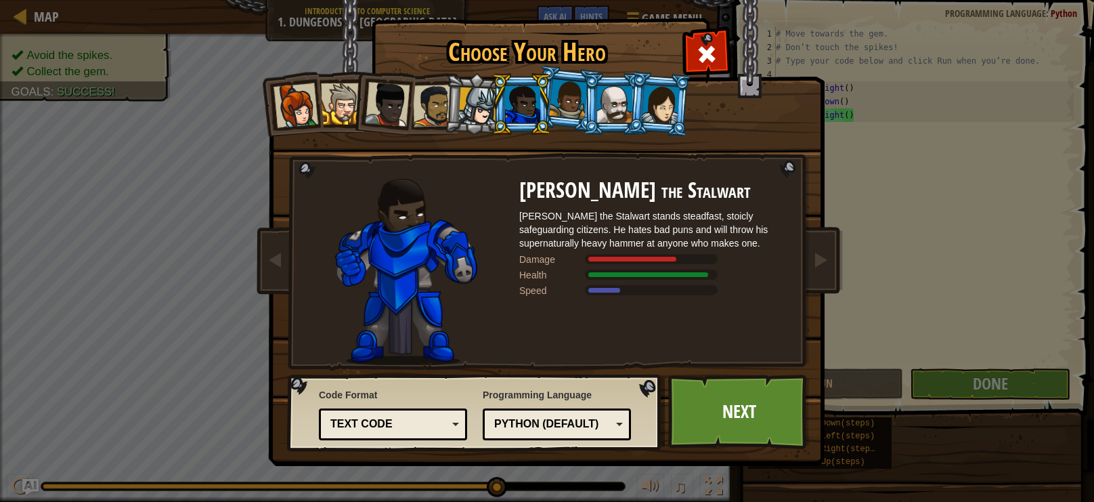
click at [657, 123] on li at bounding box center [659, 104] width 65 height 66
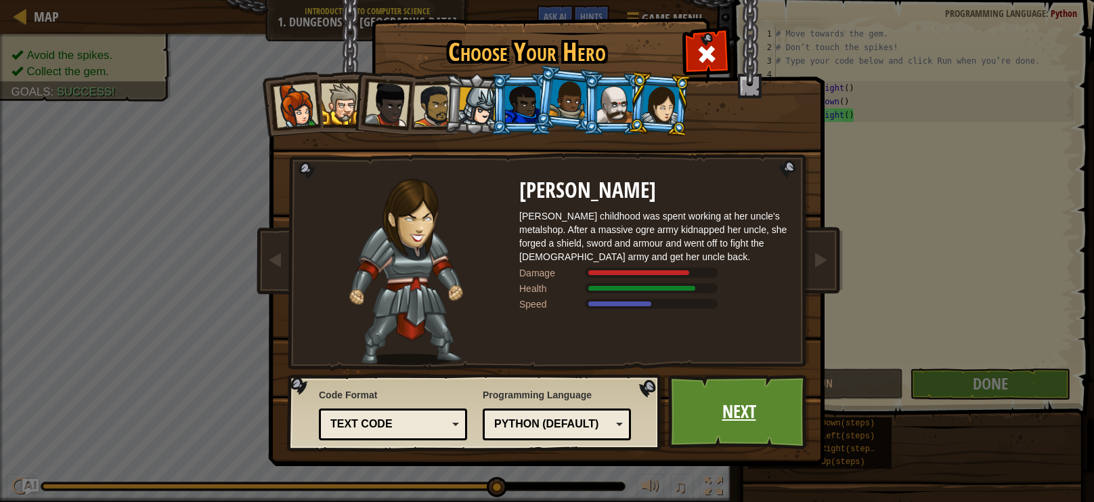
click at [704, 397] on link "Next" at bounding box center [739, 411] width 142 height 74
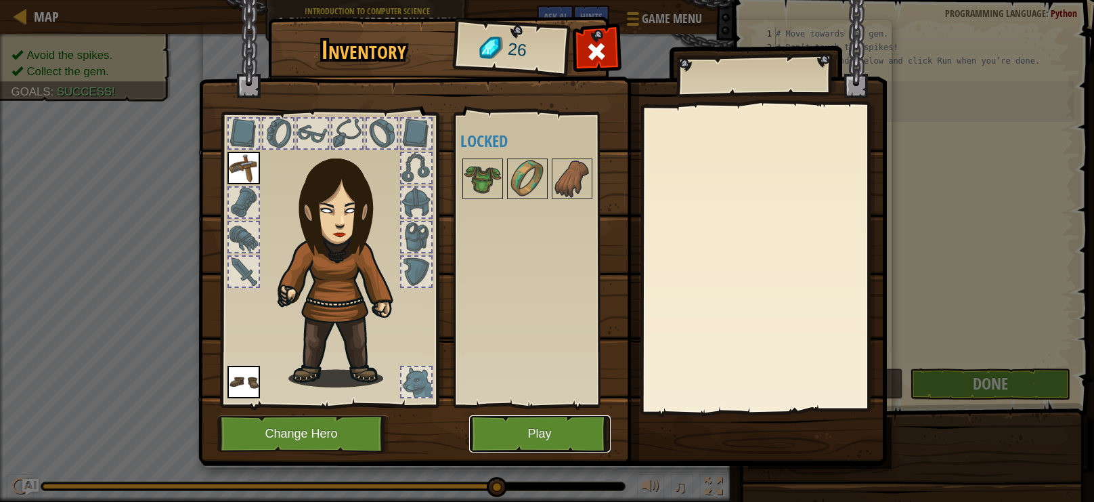
click at [570, 431] on button "Play" at bounding box center [540, 433] width 142 height 37
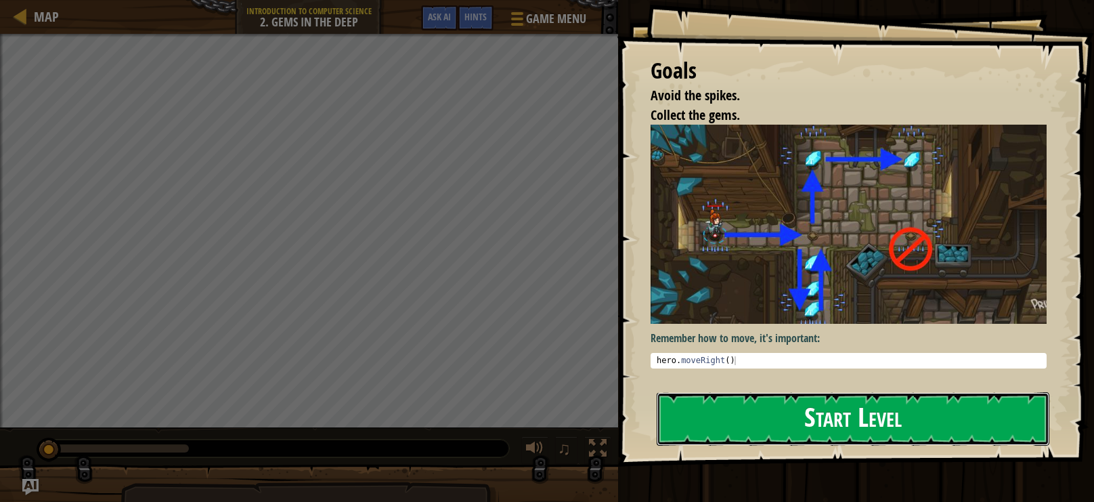
click at [725, 393] on button "Start Level" at bounding box center [853, 418] width 393 height 53
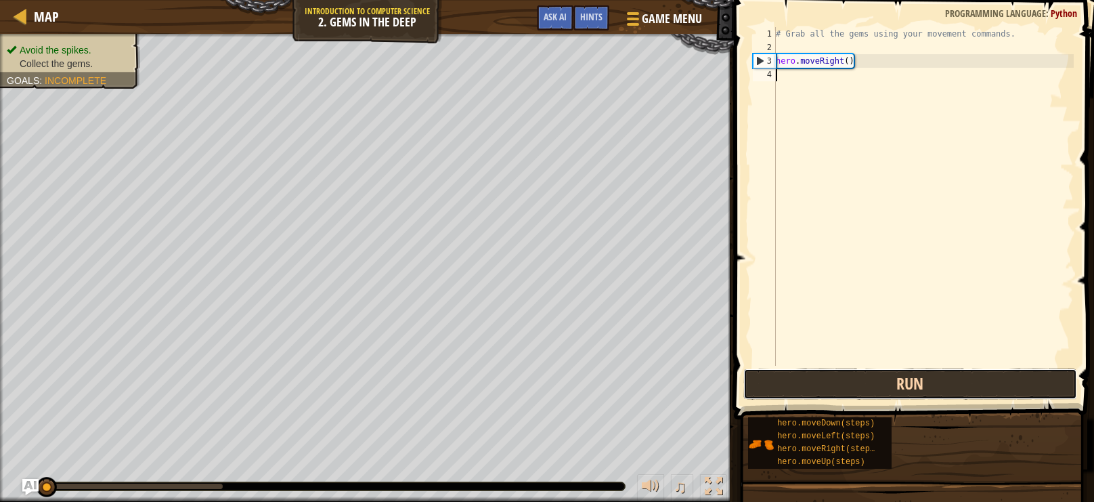
click at [883, 383] on button "Run" at bounding box center [910, 383] width 334 height 31
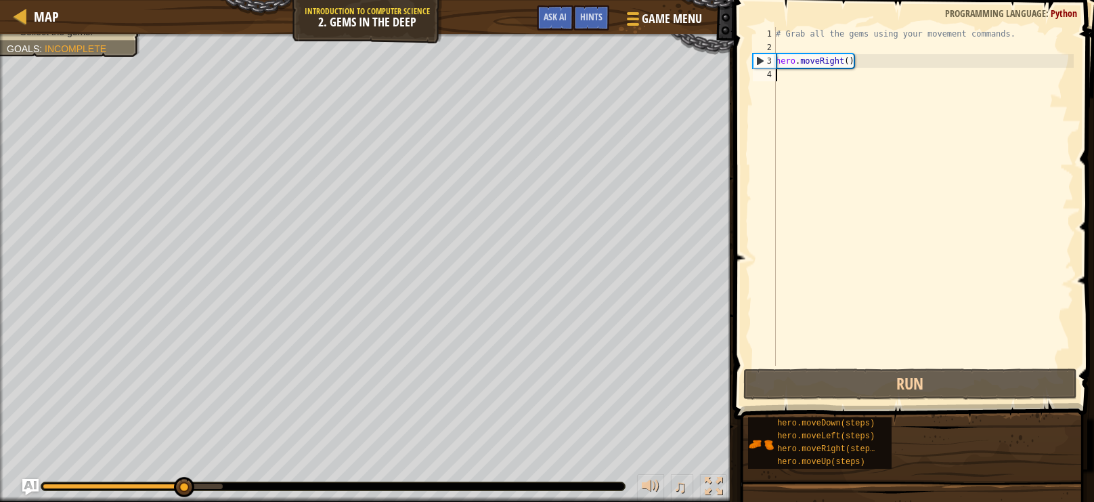
click at [841, 82] on div "# Grab all the gems using your movement commands. hero . moveRight ( )" at bounding box center [923, 210] width 301 height 366
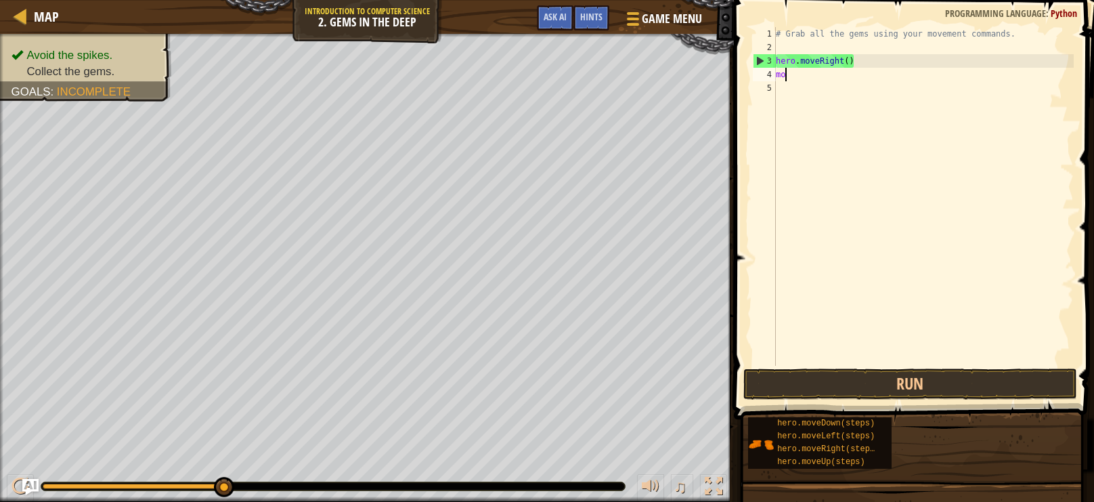
type textarea "m"
type textarea "g"
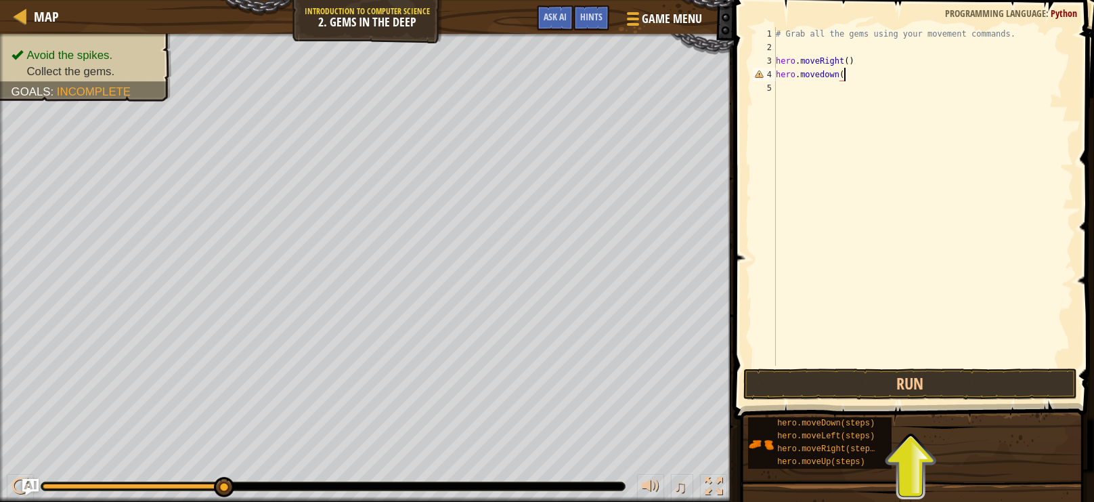
scroll to position [5, 5]
click at [897, 395] on button "Run" at bounding box center [910, 383] width 334 height 31
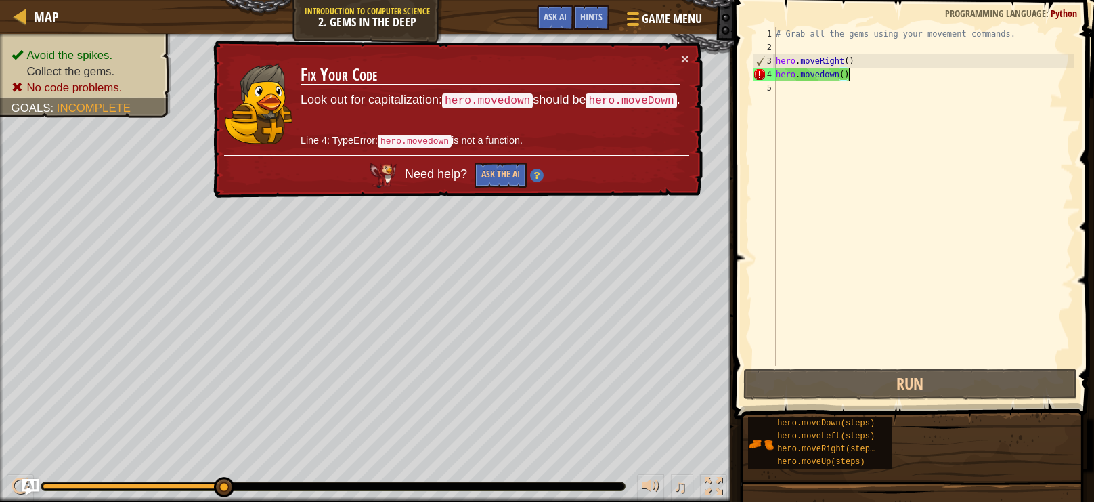
click at [826, 71] on div "# Grab all the gems using your movement commands. hero . moveRight ( ) hero . […" at bounding box center [923, 210] width 301 height 366
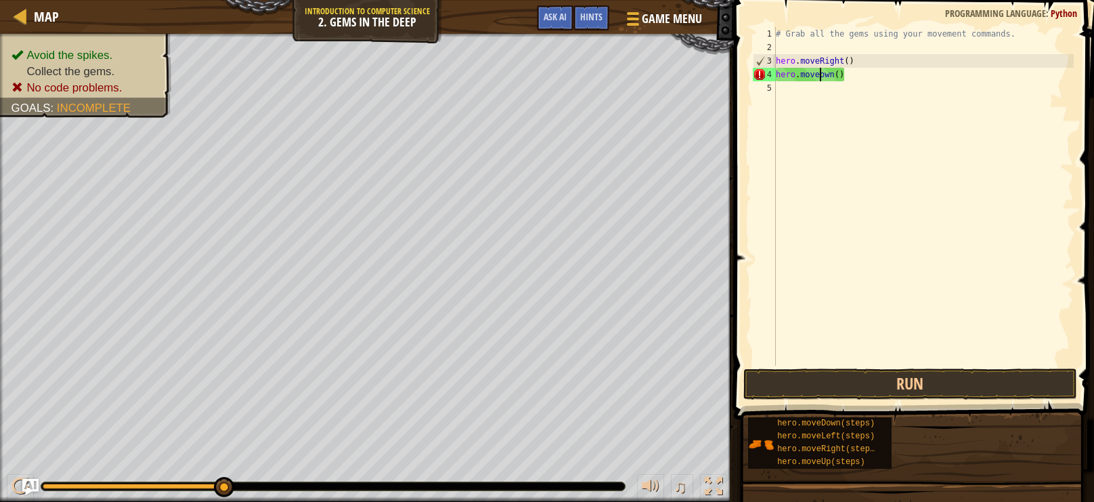
scroll to position [5, 3]
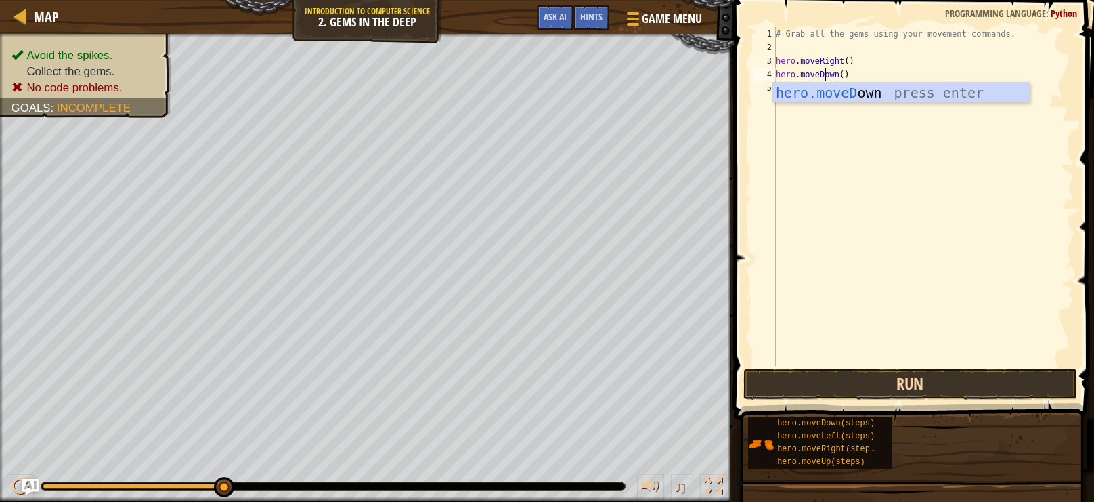
type textarea "hero.moveDown()"
click at [882, 393] on button "Run" at bounding box center [910, 383] width 334 height 31
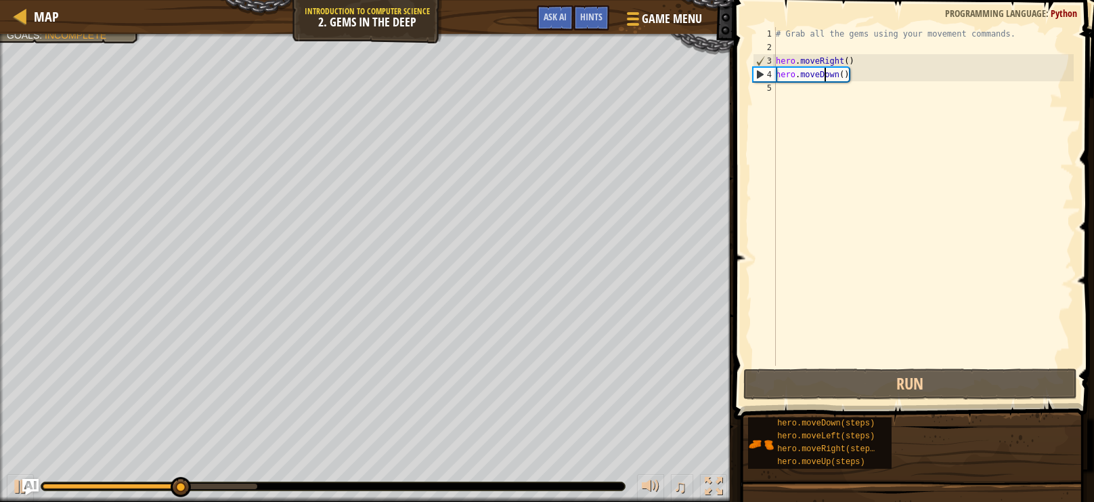
click at [799, 95] on div "# Grab all the gems using your movement commands. hero . moveRight ( ) hero . m…" at bounding box center [923, 210] width 301 height 366
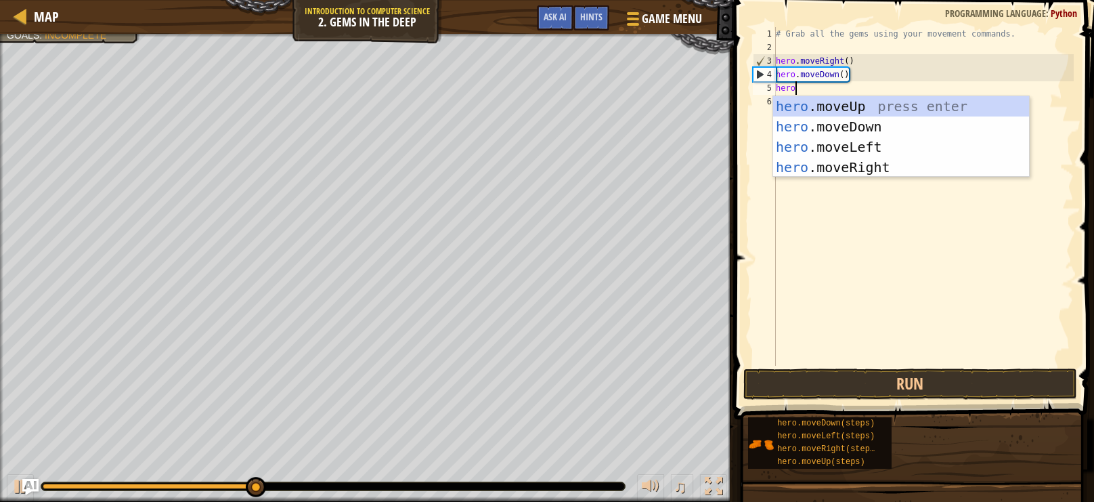
scroll to position [6, 1]
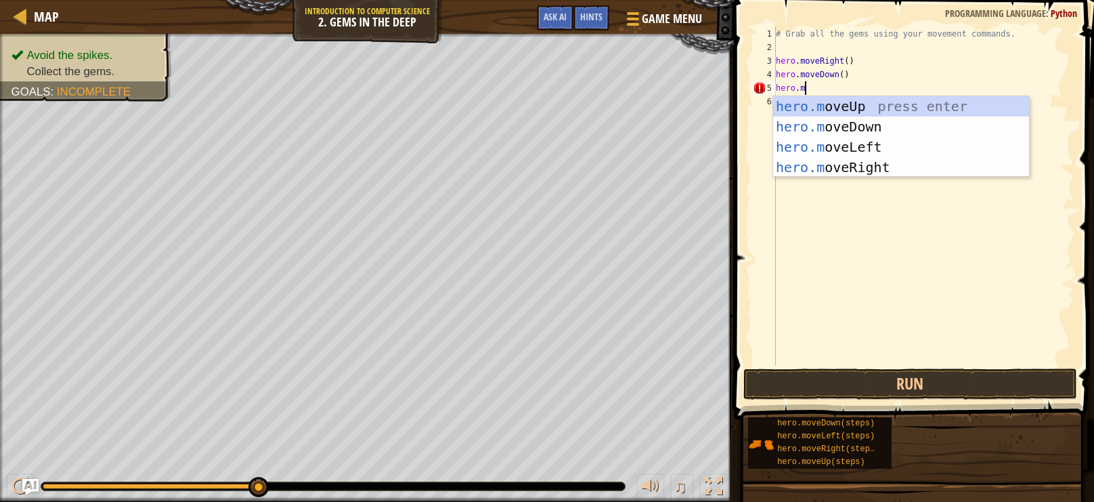
type textarea "[DOMAIN_NAME]"
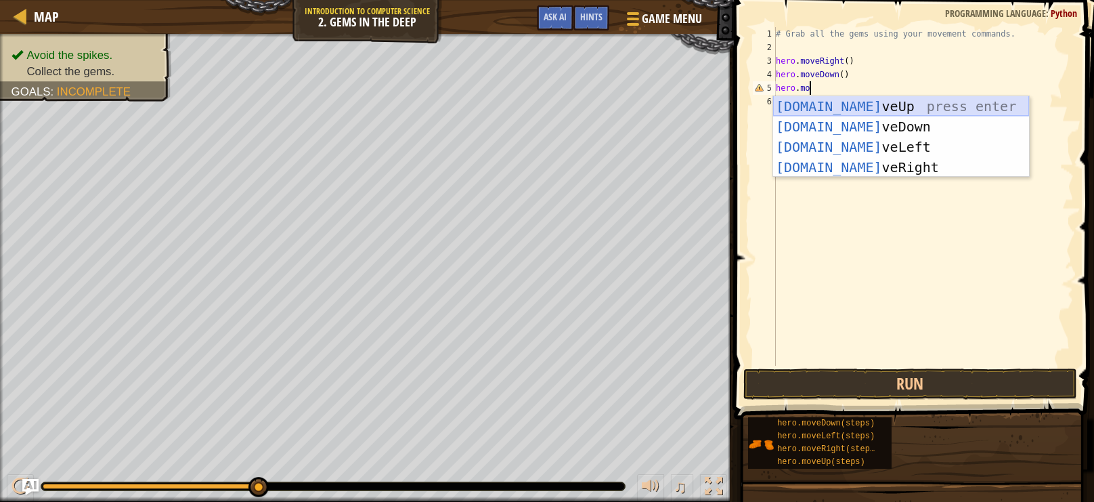
click at [846, 110] on div "[DOMAIN_NAME] veUp press enter [DOMAIN_NAME] veDown press enter [DOMAIN_NAME] v…" at bounding box center [901, 157] width 256 height 122
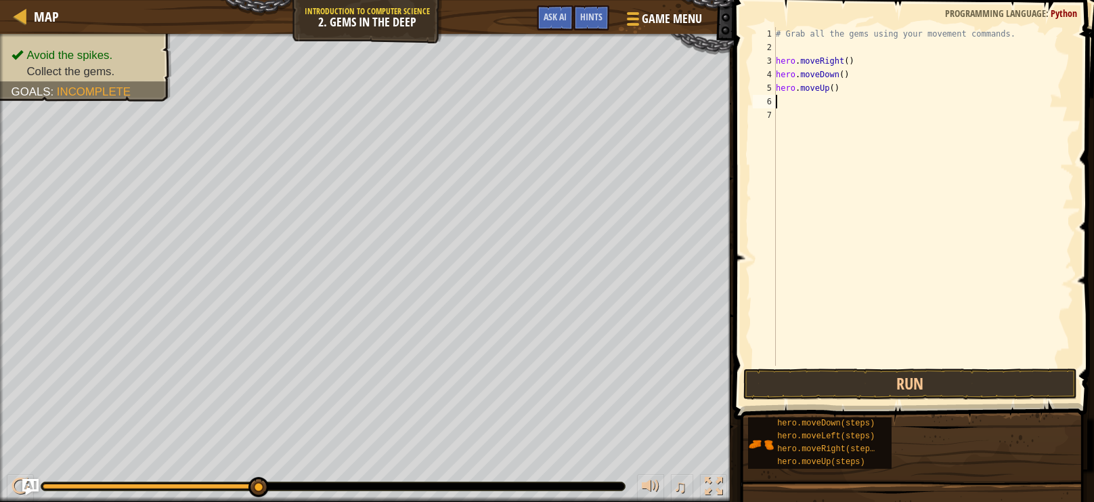
scroll to position [6, 0]
click at [859, 387] on button "Run" at bounding box center [910, 383] width 334 height 31
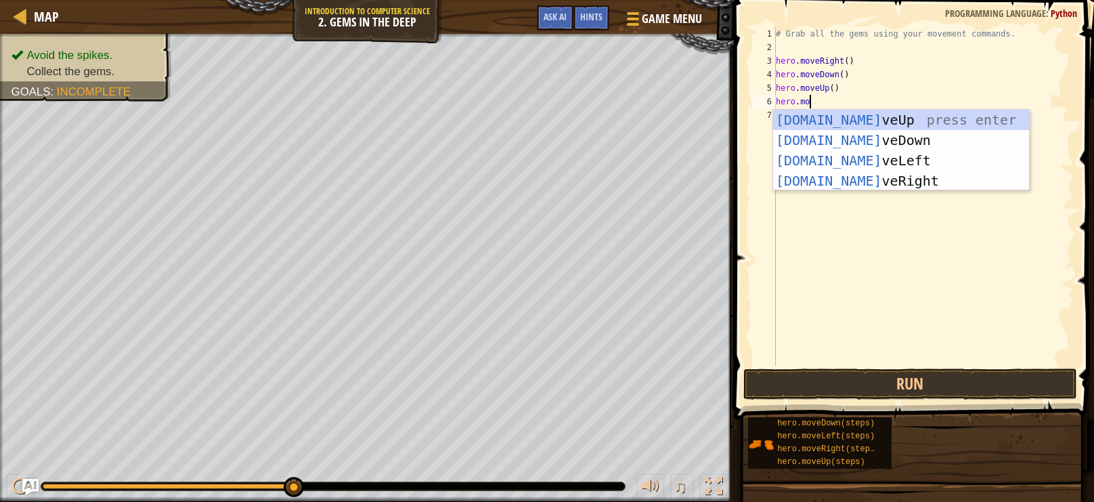
scroll to position [6, 3]
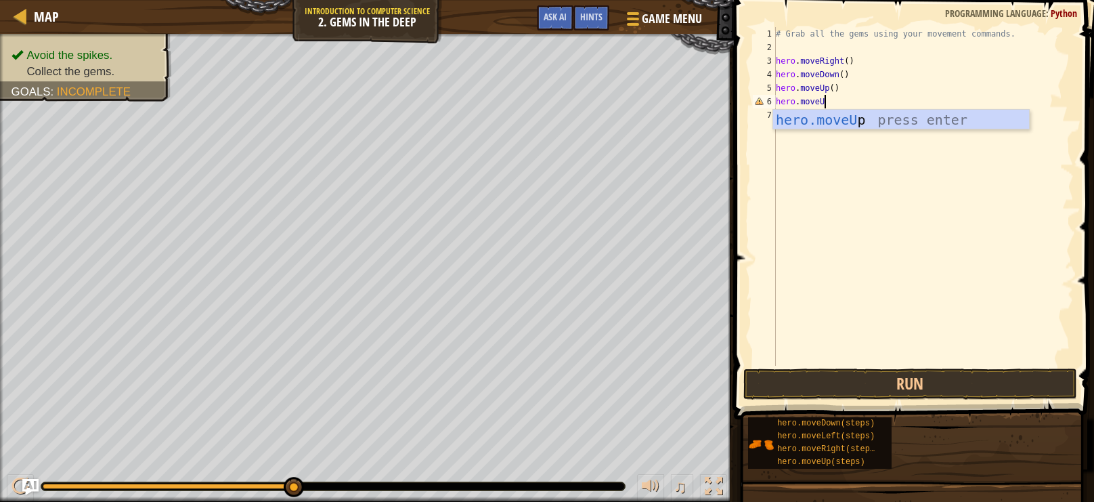
type textarea "hero.moveUp"
click at [833, 117] on div "hero.moveUp press enter" at bounding box center [901, 140] width 256 height 61
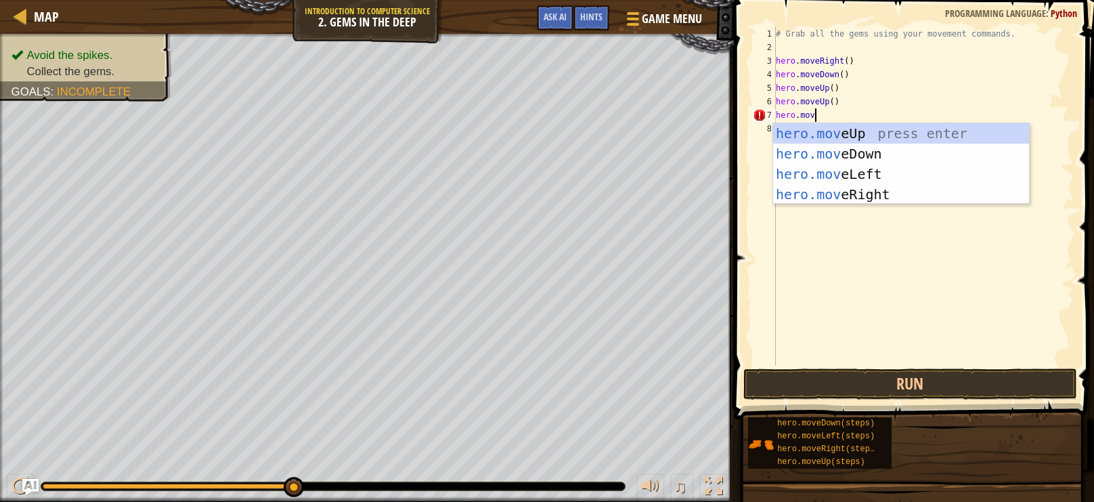
scroll to position [6, 3]
type textarea "hero.move"
click at [842, 194] on div "hero.move Up press enter hero.move Down press enter hero.move Left press enter …" at bounding box center [901, 184] width 256 height 122
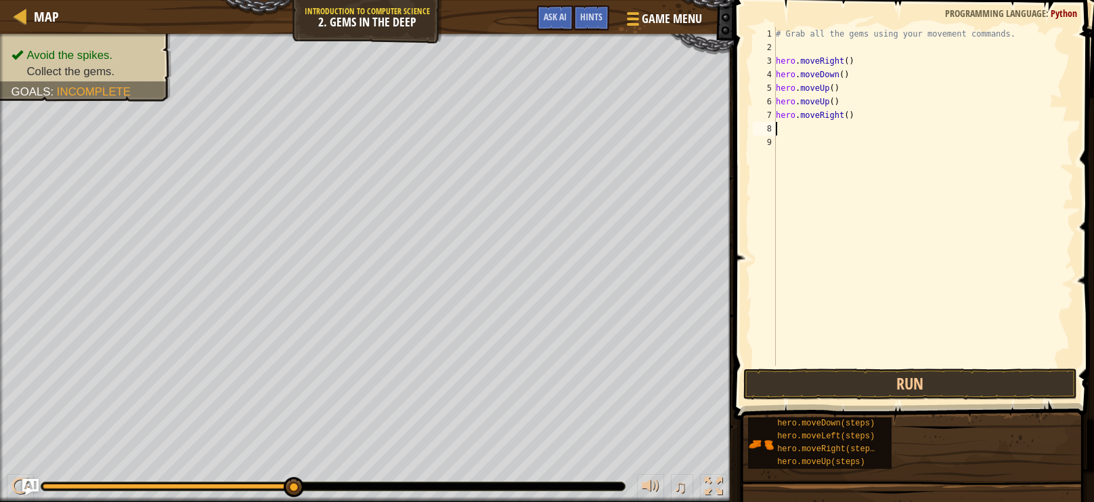
scroll to position [6, 0]
click at [858, 381] on button "Run" at bounding box center [910, 383] width 334 height 31
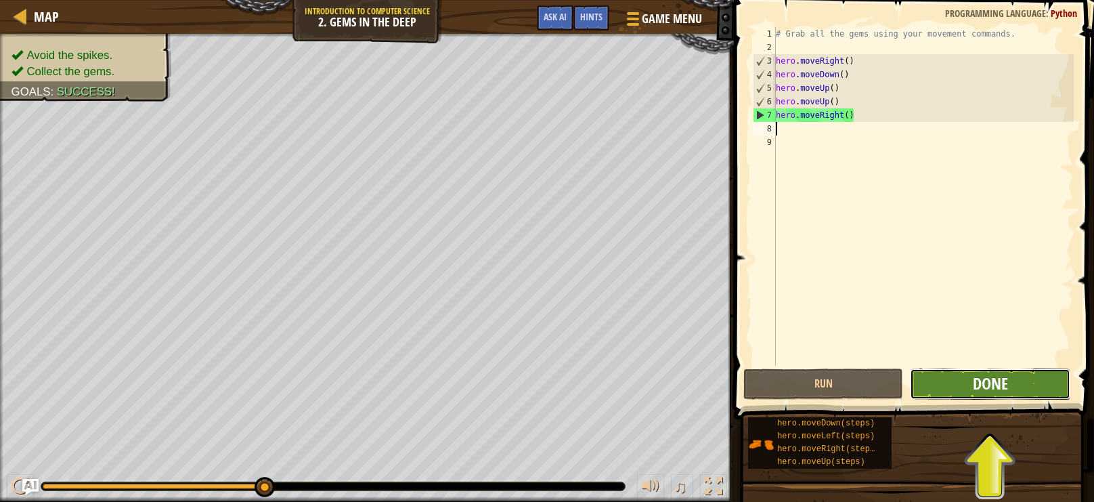
click at [999, 374] on span "Done" at bounding box center [990, 383] width 35 height 22
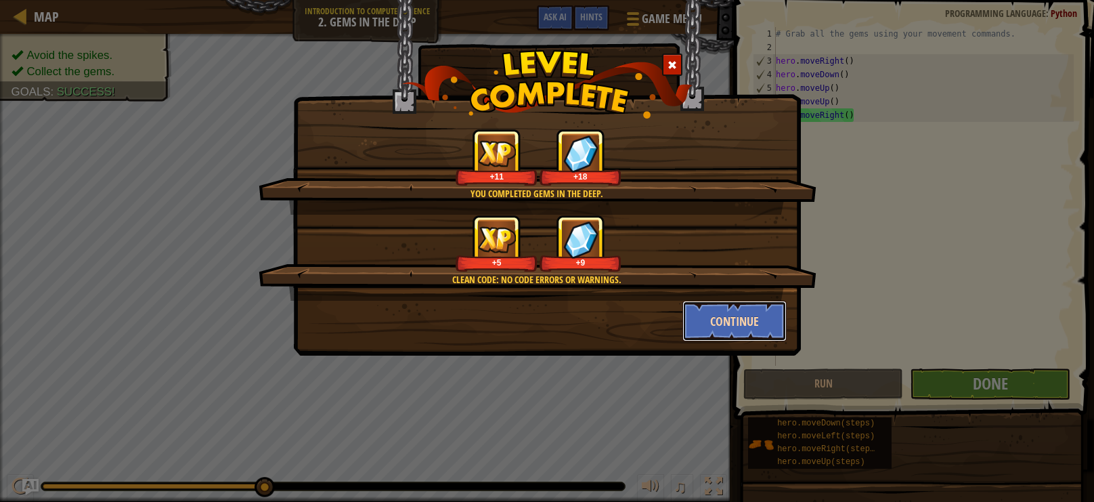
click at [741, 325] on button "Continue" at bounding box center [735, 321] width 105 height 41
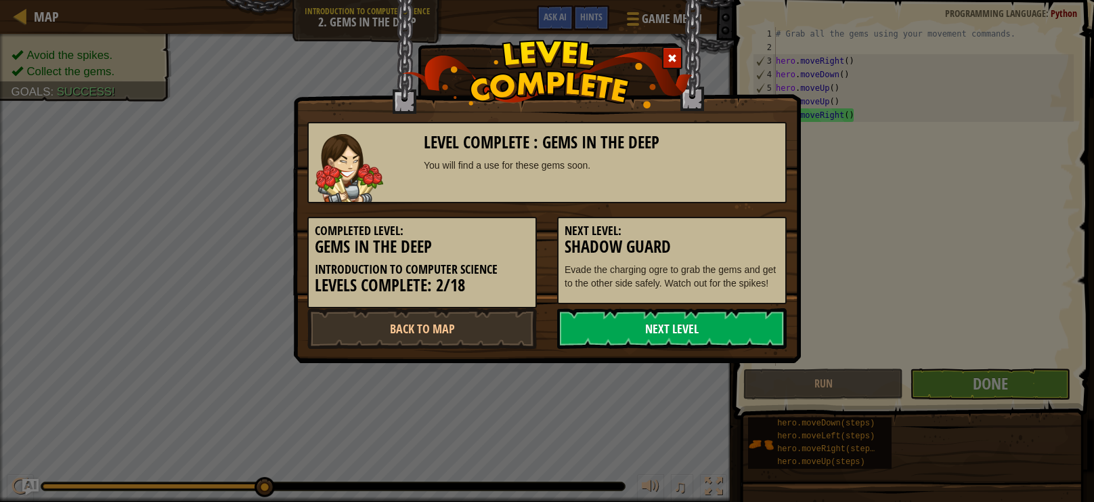
click at [743, 328] on link "Next Level" at bounding box center [672, 328] width 230 height 41
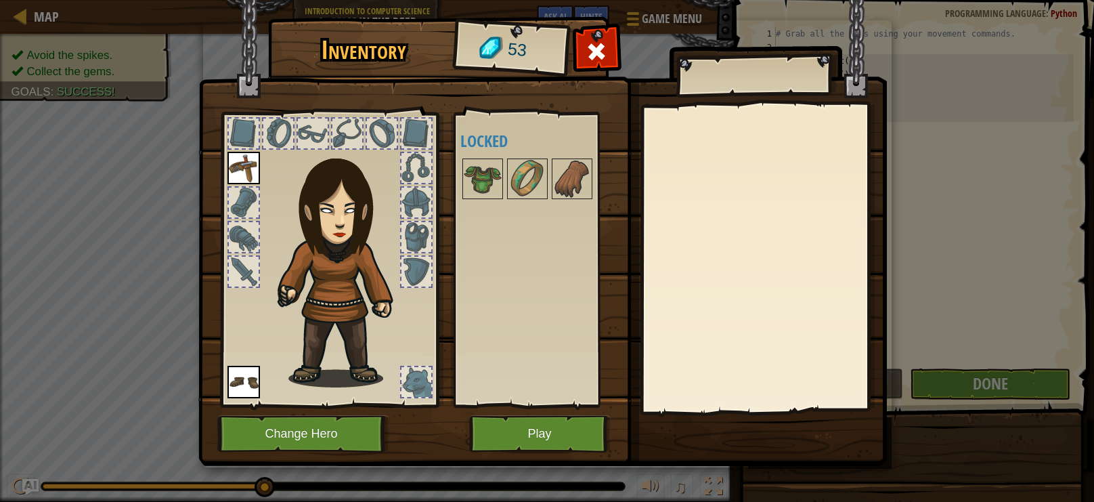
click at [240, 374] on img at bounding box center [244, 382] width 33 height 33
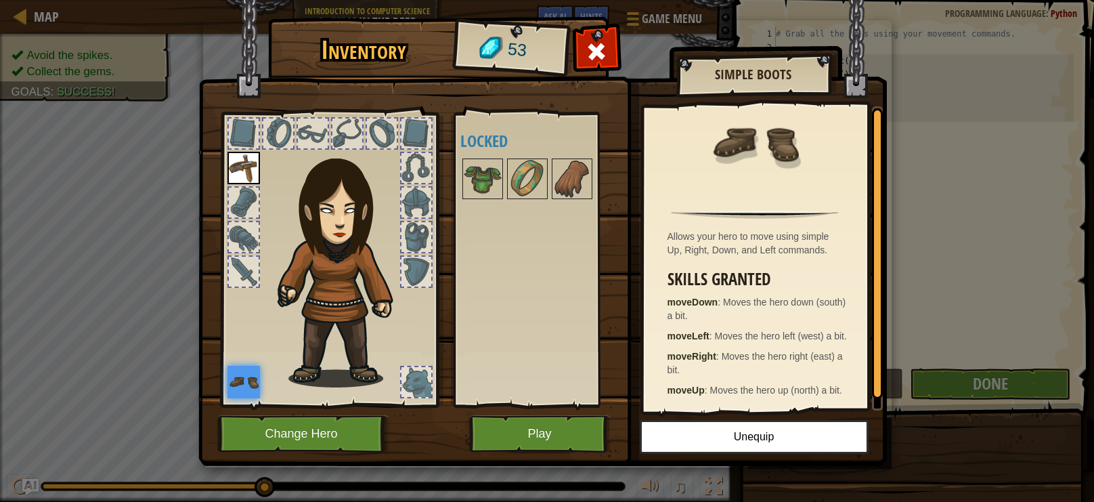
scroll to position [0, 0]
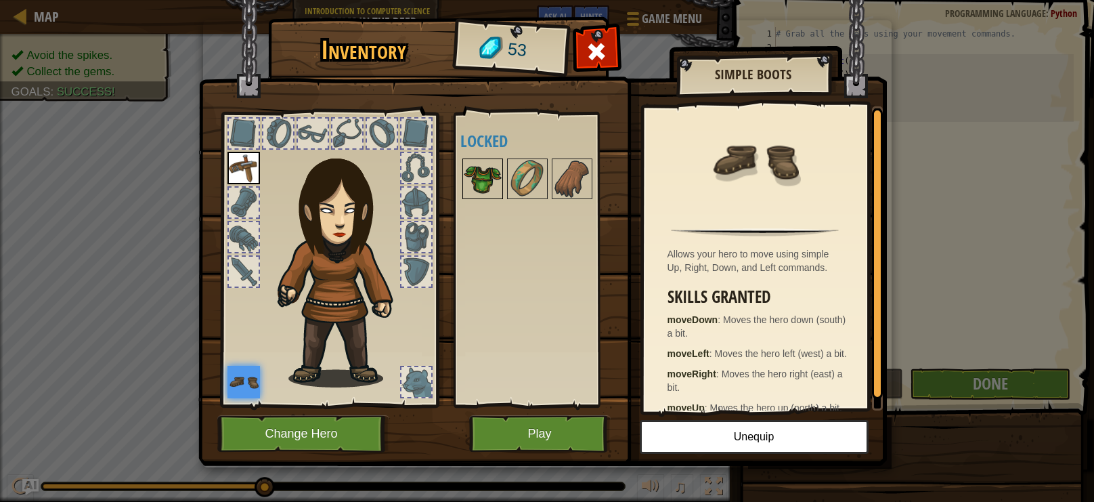
click at [486, 178] on img at bounding box center [483, 179] width 38 height 38
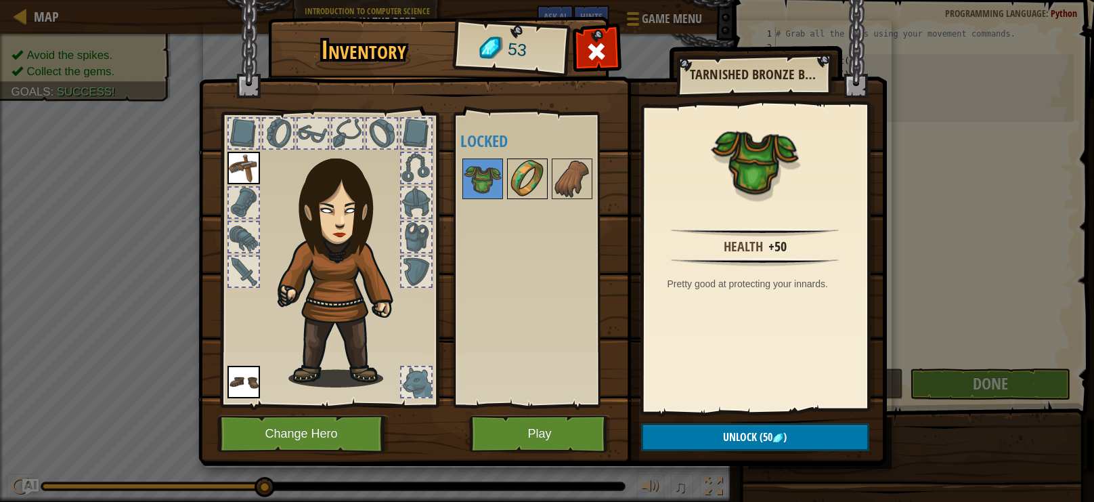
click at [525, 181] on img at bounding box center [528, 179] width 38 height 38
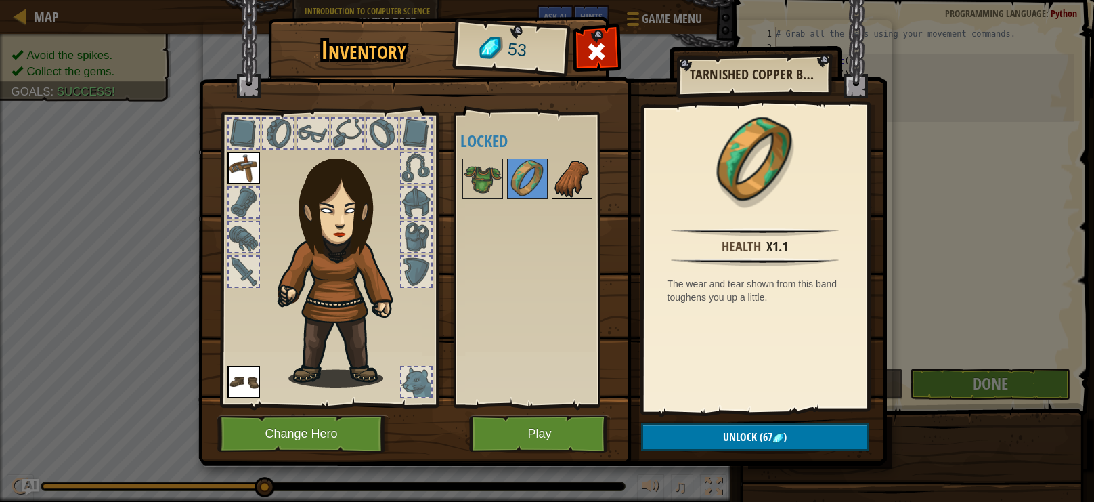
click at [559, 166] on img at bounding box center [572, 179] width 38 height 38
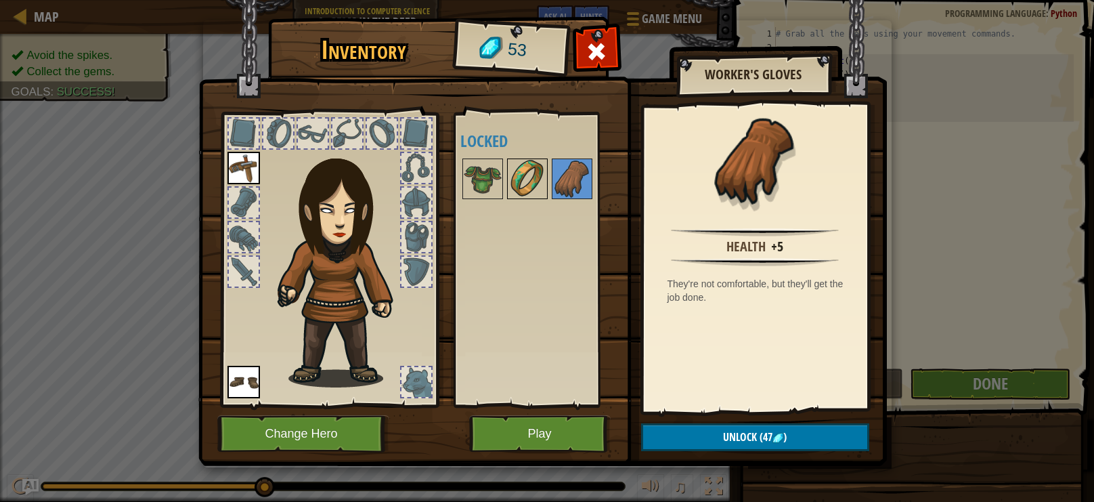
click at [515, 168] on img at bounding box center [528, 179] width 38 height 38
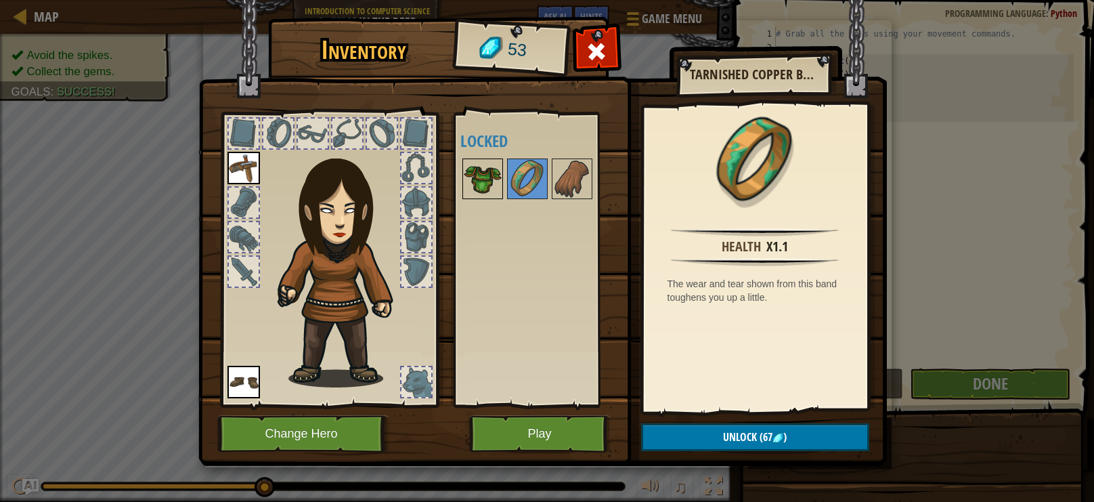
click at [476, 177] on img at bounding box center [483, 179] width 38 height 38
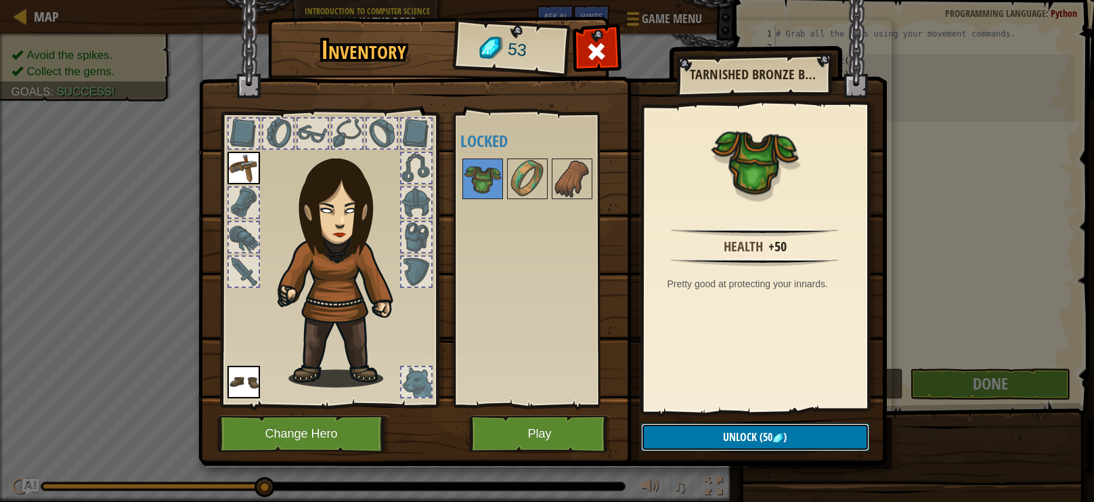
click at [748, 438] on span "Unlock" at bounding box center [740, 436] width 34 height 15
click at [749, 440] on button "Confirm" at bounding box center [755, 437] width 228 height 28
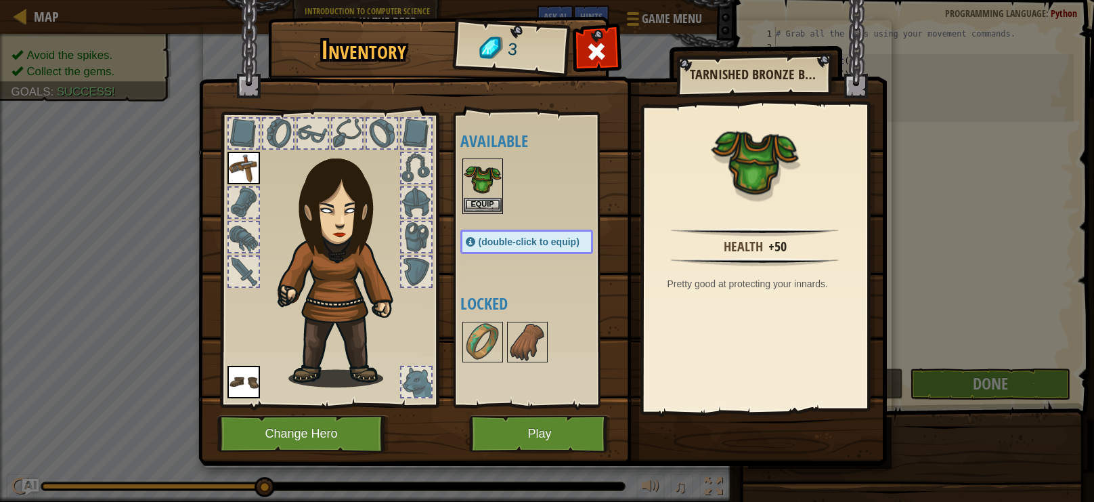
click at [501, 209] on div "Equip" at bounding box center [482, 186] width 41 height 56
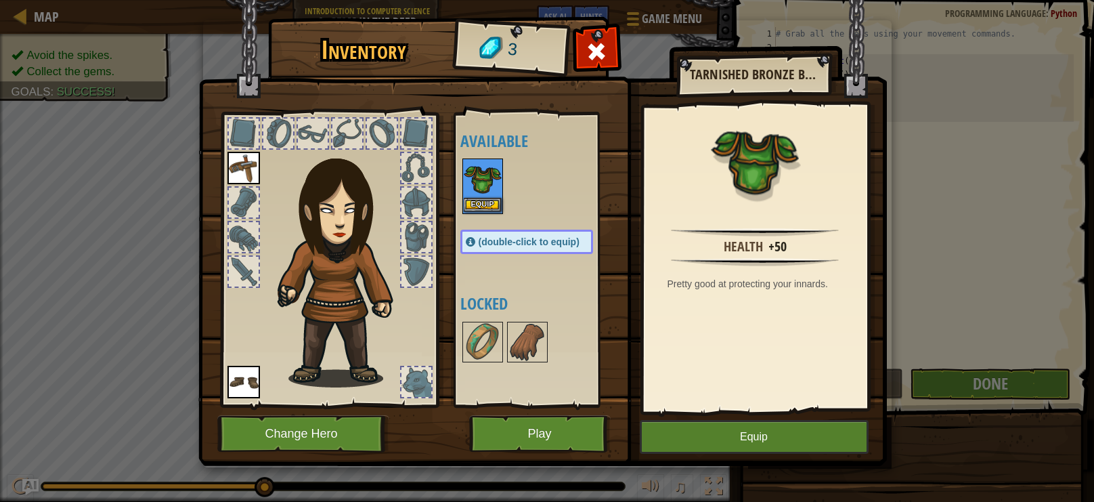
click at [501, 209] on div "Equip" at bounding box center [482, 186] width 41 height 56
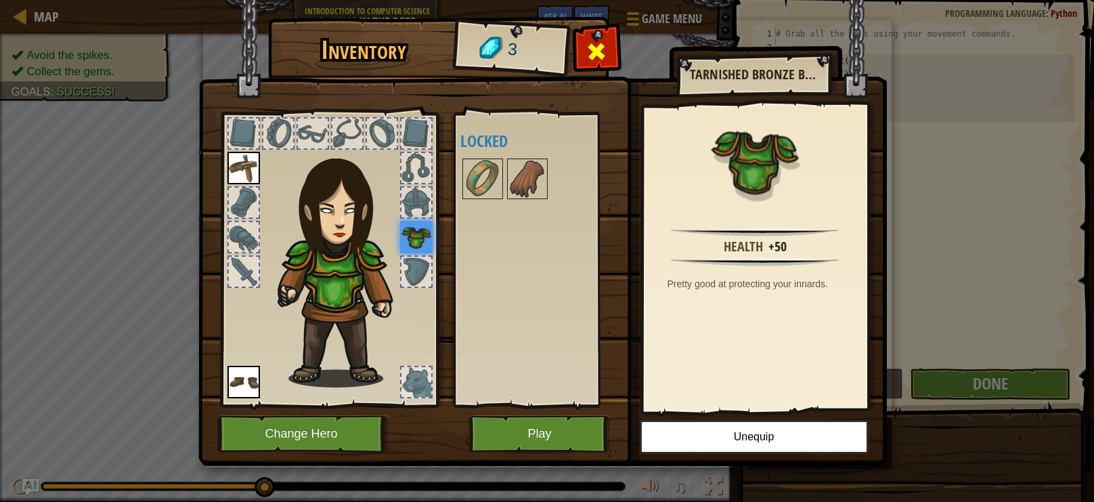
click at [587, 52] on span at bounding box center [597, 52] width 22 height 22
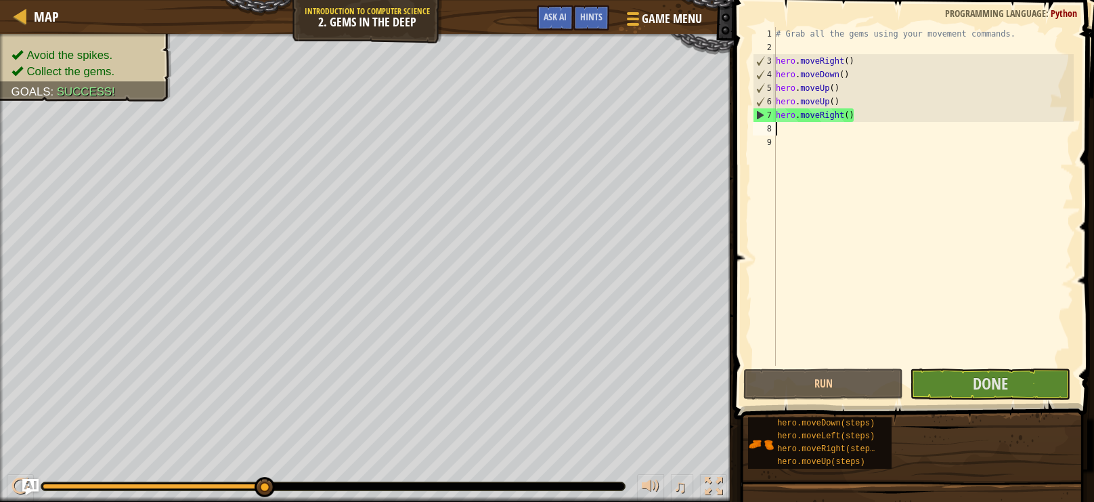
click at [983, 364] on div "# Grab all the gems using your movement commands. hero . moveRight ( ) hero . m…" at bounding box center [923, 210] width 301 height 366
click at [1032, 374] on button "Done" at bounding box center [990, 383] width 160 height 31
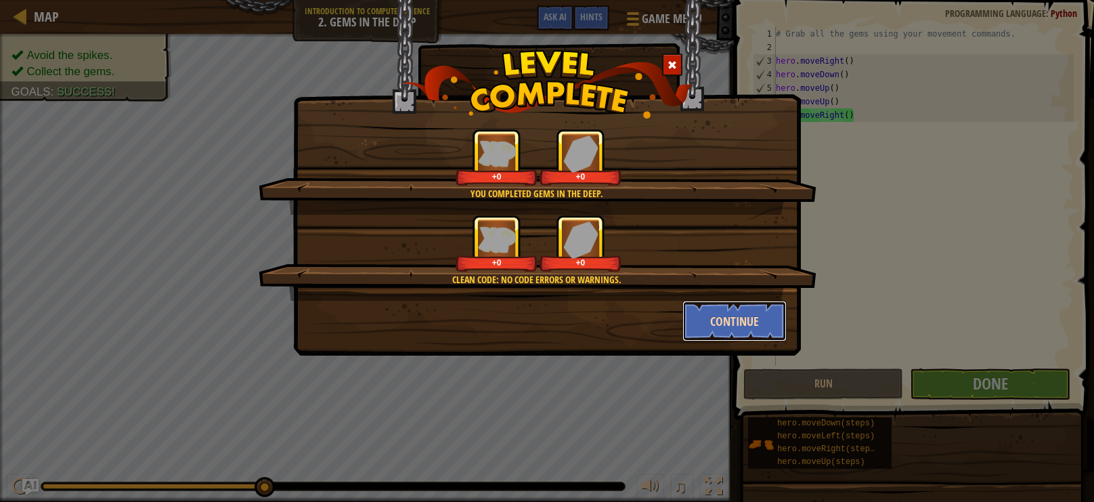
click at [757, 320] on button "Continue" at bounding box center [735, 321] width 105 height 41
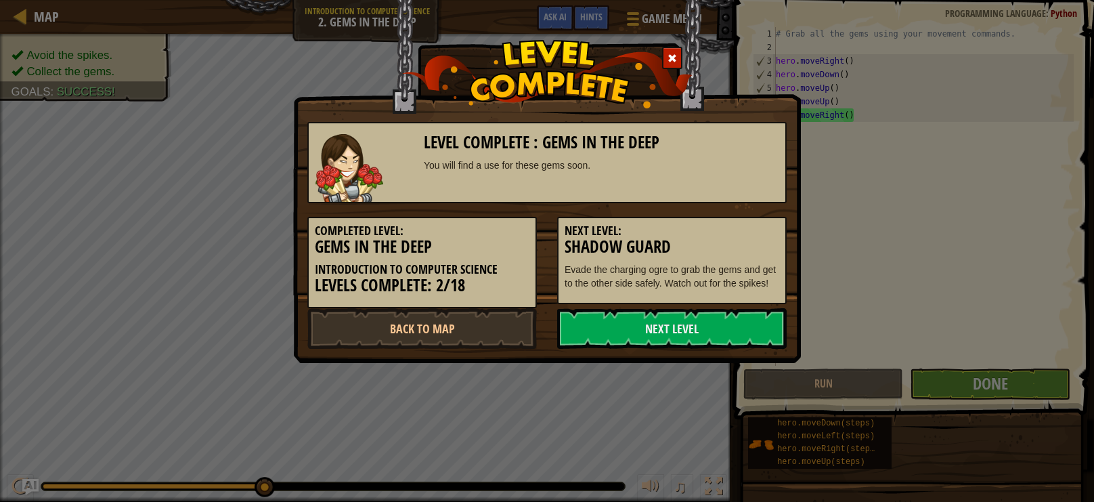
click at [757, 320] on link "Next Level" at bounding box center [672, 328] width 230 height 41
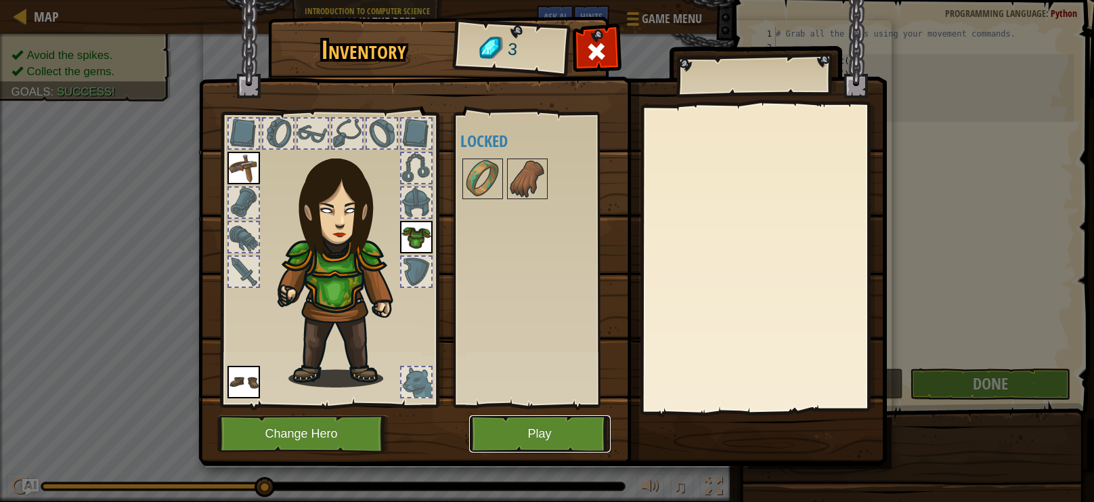
click at [578, 439] on button "Play" at bounding box center [540, 433] width 142 height 37
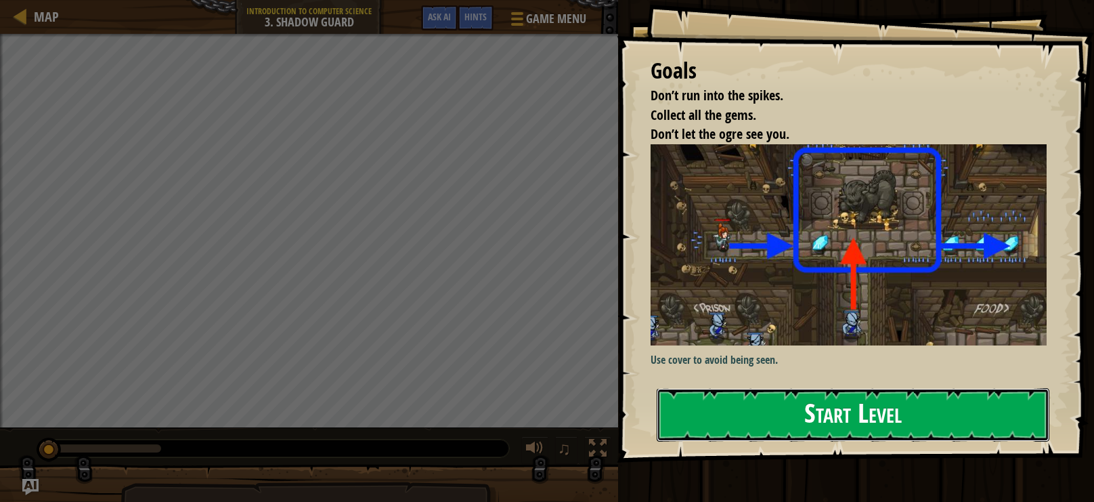
click at [824, 400] on button "Start Level" at bounding box center [853, 414] width 393 height 53
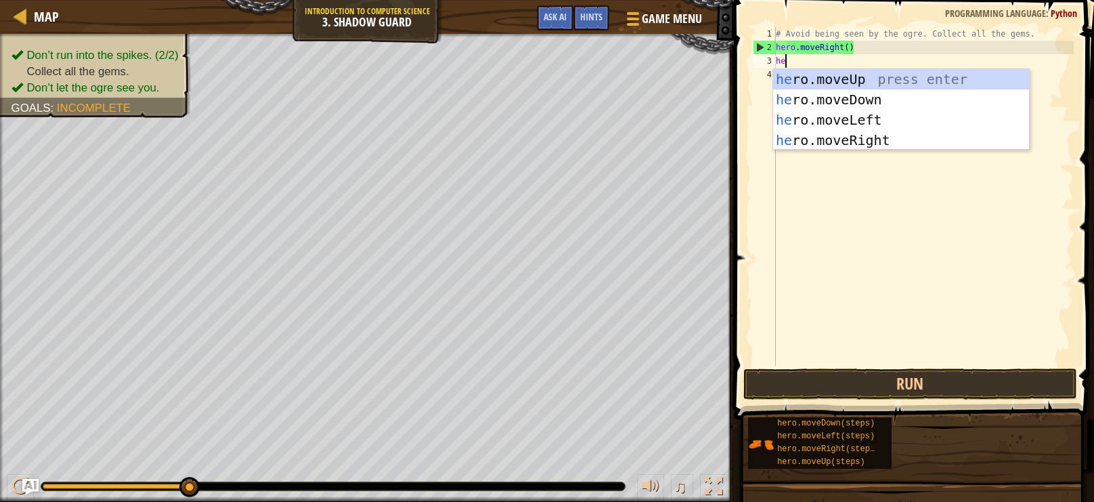
scroll to position [5, 0]
type textarea "hero"
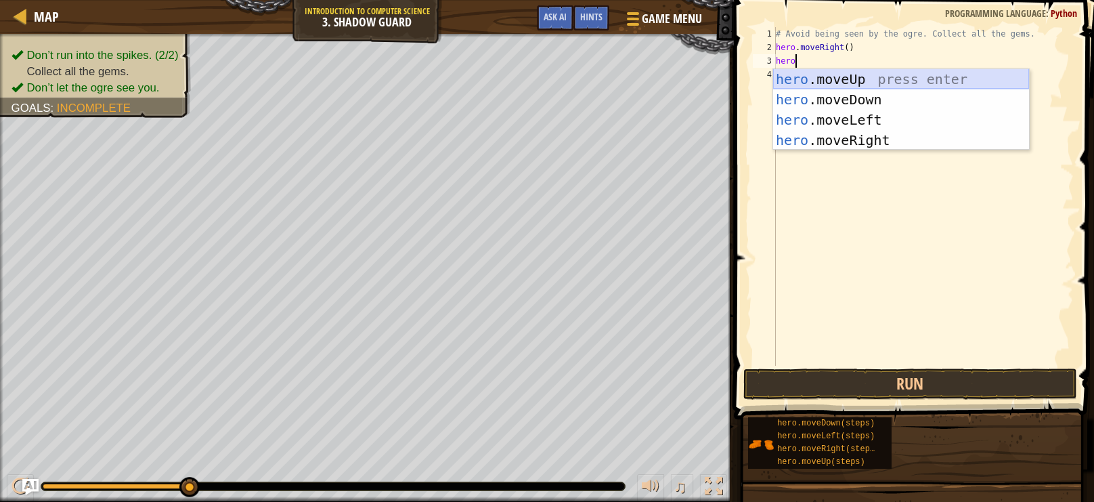
click at [876, 87] on div "hero .moveUp press enter hero .moveDown press enter hero .moveLeft press enter …" at bounding box center [901, 130] width 256 height 122
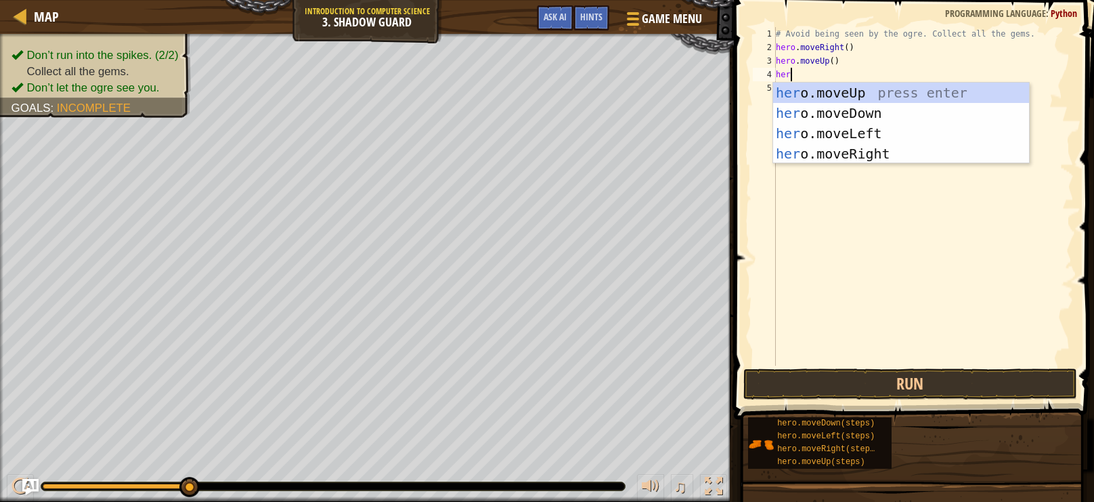
type textarea "hero"
click at [816, 152] on div "hero .moveUp press enter hero .moveDown press enter hero .moveLeft press enter …" at bounding box center [901, 144] width 256 height 122
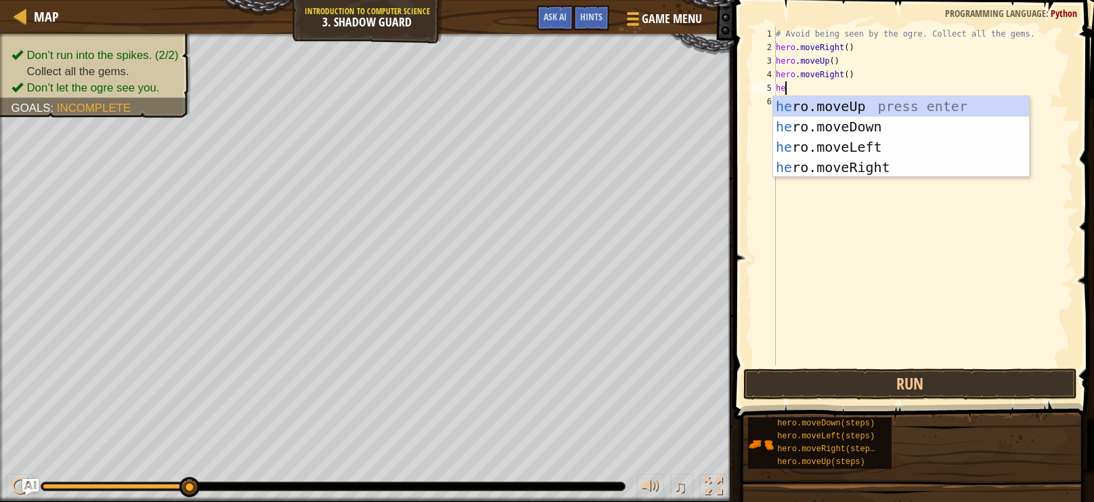
scroll to position [6, 0]
type textarea "hero"
click at [825, 125] on div "hero .moveUp press enter hero .moveDown press enter hero .moveLeft press enter …" at bounding box center [901, 157] width 256 height 122
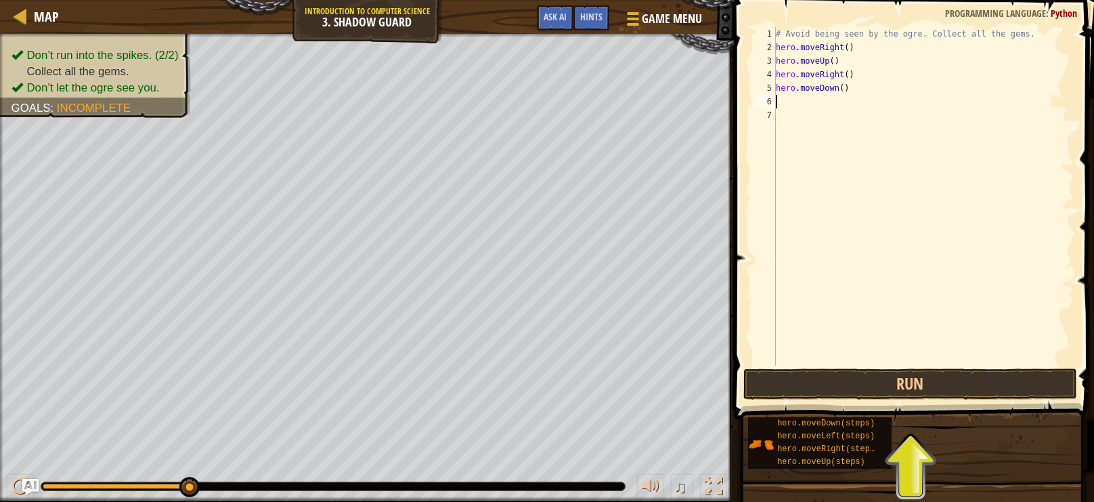
type textarea "h"
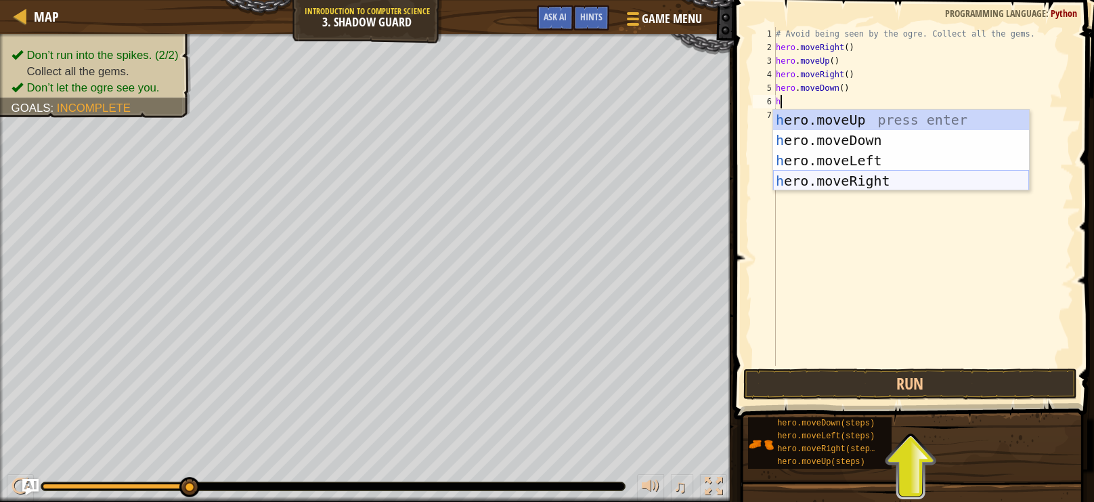
click at [837, 178] on div "h ero.moveUp press enter h ero.moveDown press enter h ero.moveLeft press enter …" at bounding box center [901, 171] width 256 height 122
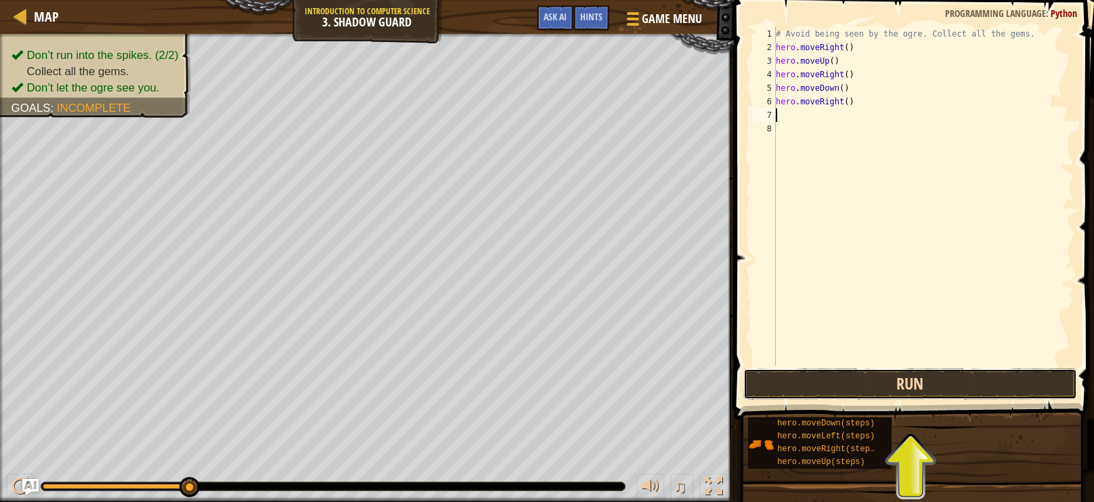
click at [899, 392] on button "Run" at bounding box center [910, 383] width 334 height 31
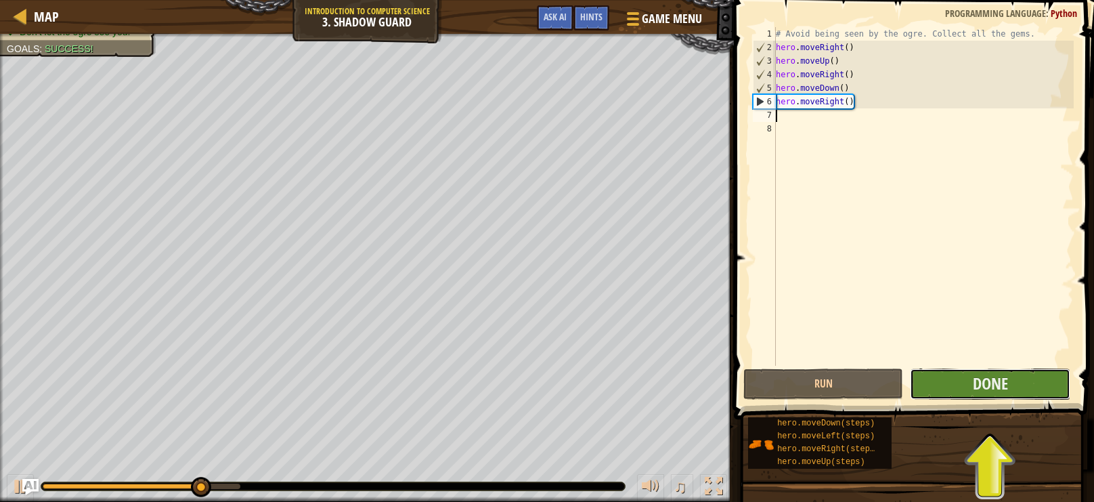
click at [1000, 395] on button "Done" at bounding box center [990, 383] width 160 height 31
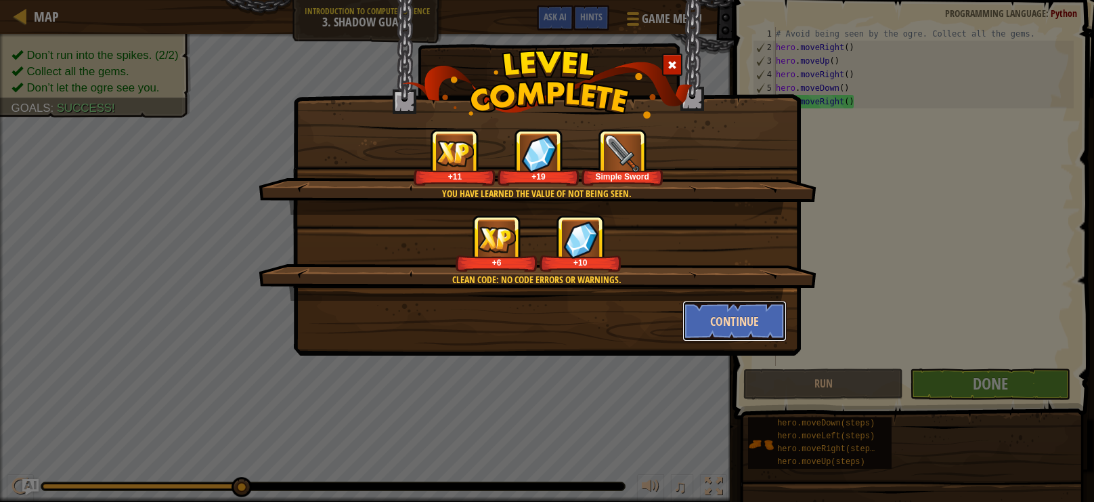
click at [741, 336] on button "Continue" at bounding box center [735, 321] width 105 height 41
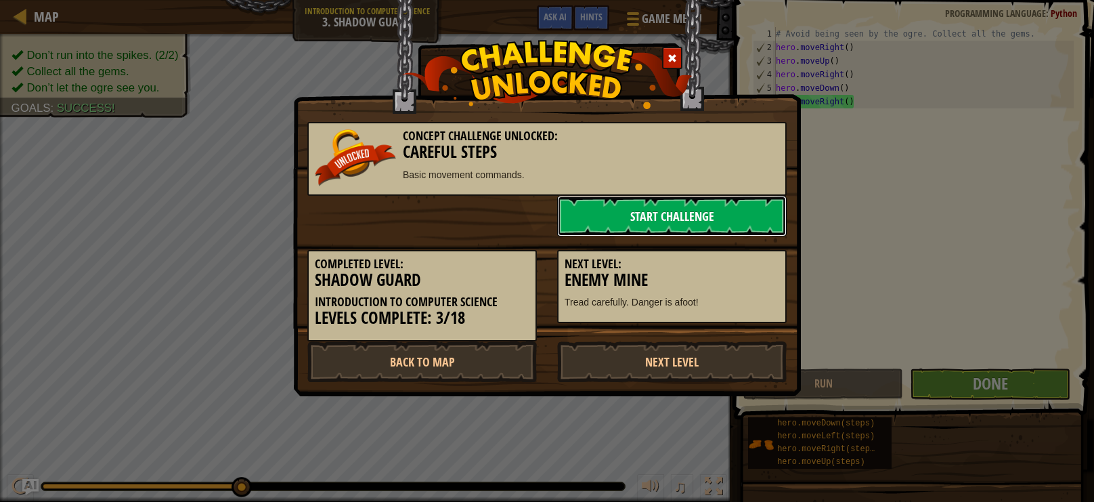
click at [728, 221] on link "Start Challenge" at bounding box center [672, 216] width 230 height 41
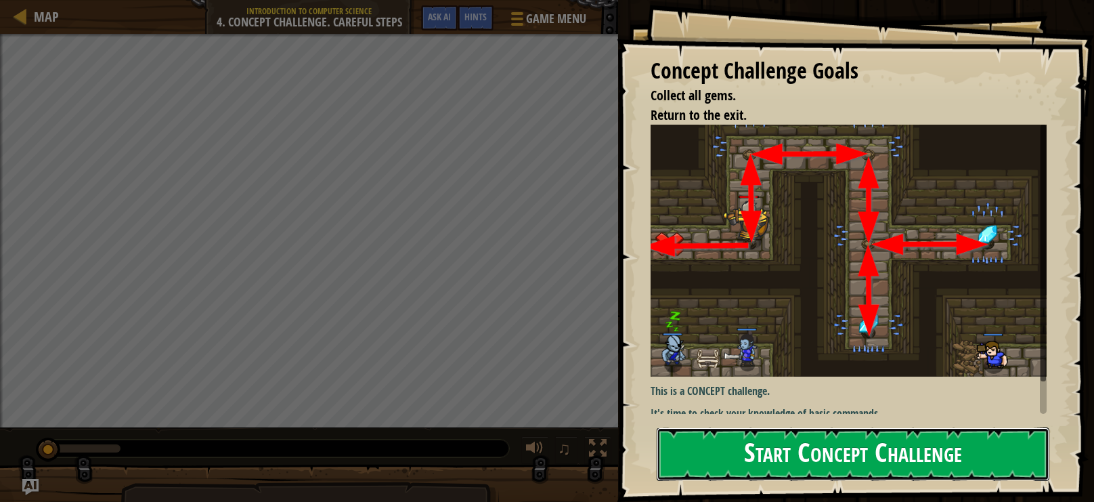
click at [815, 448] on button "Start Concept Challenge" at bounding box center [853, 453] width 393 height 53
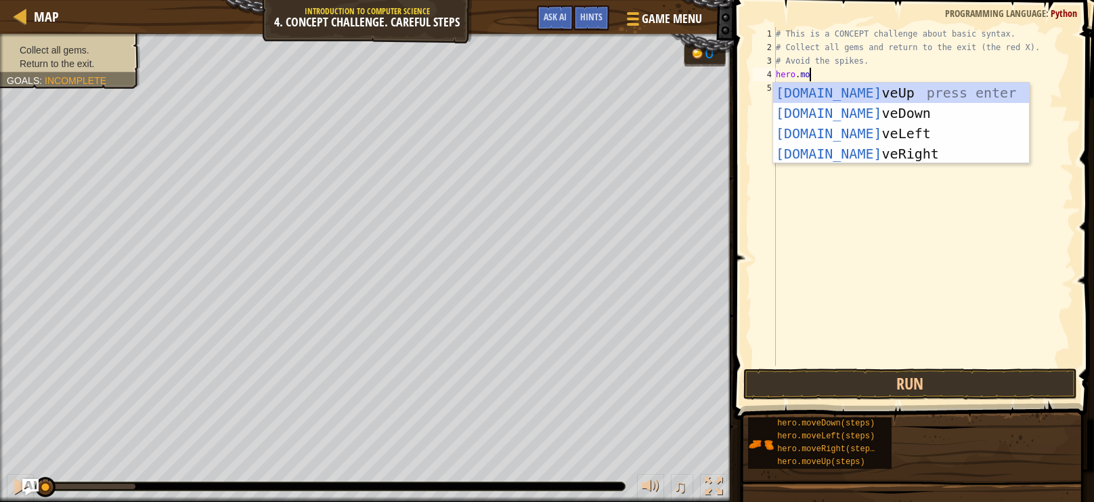
scroll to position [5, 3]
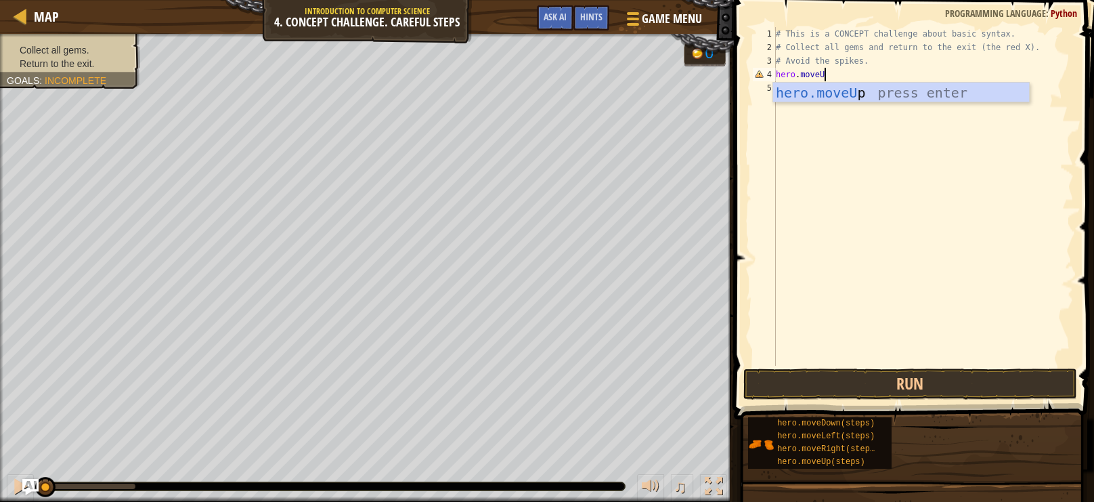
type textarea "hero.moveUp"
click at [845, 96] on div "hero.moveUp press enter" at bounding box center [901, 113] width 256 height 61
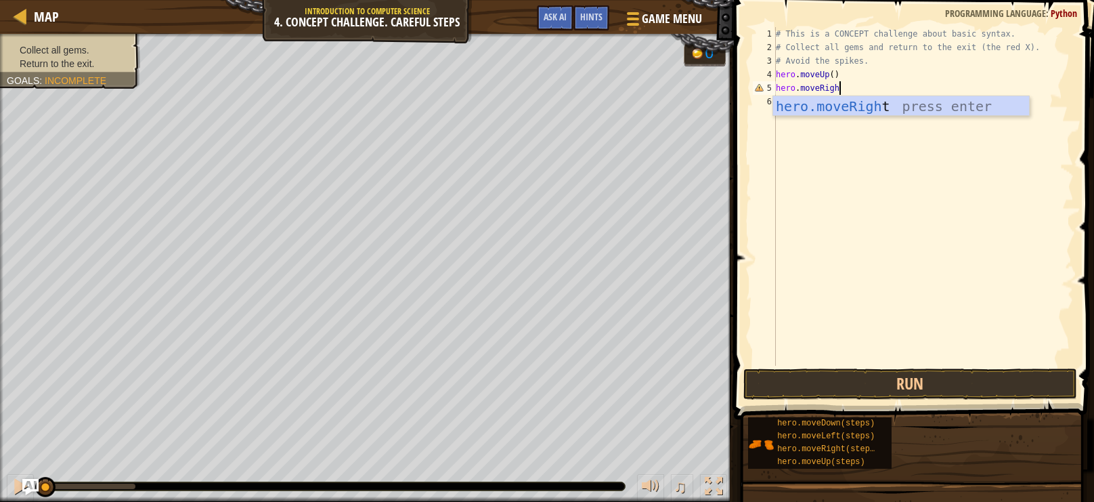
scroll to position [6, 5]
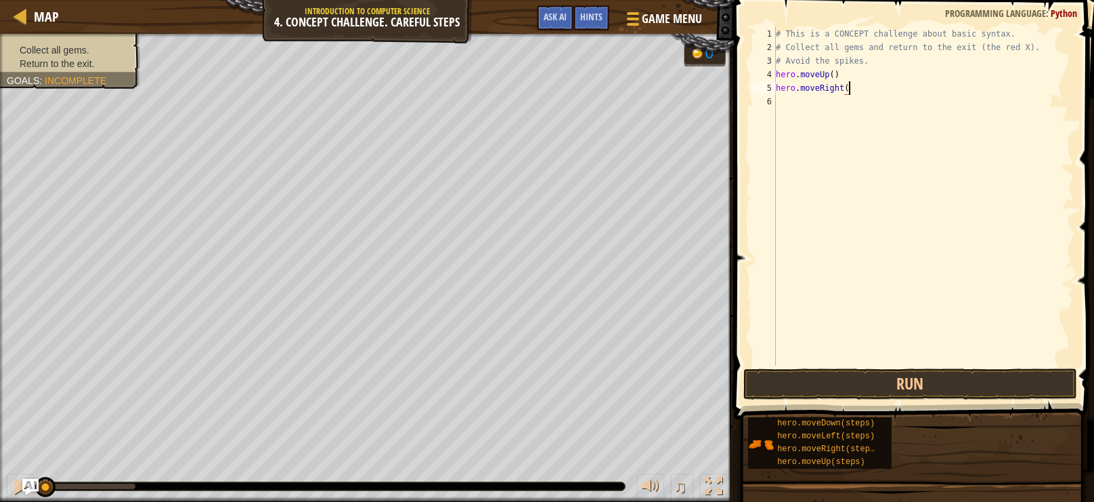
type textarea "hero.moveRight()"
click at [817, 110] on div "# This is a CONCEPT challenge about basic syntax. # Collect all gems and return…" at bounding box center [923, 210] width 301 height 366
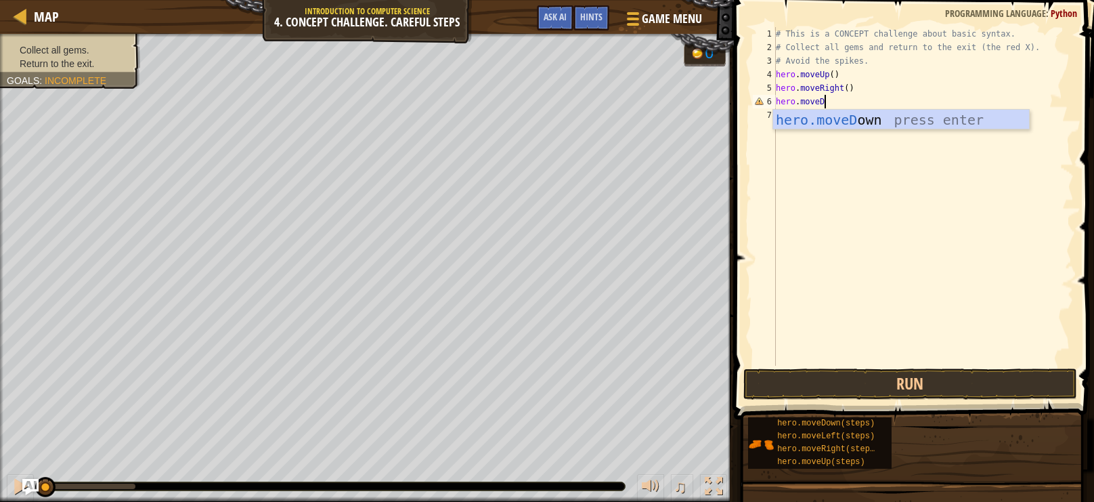
scroll to position [6, 3]
type textarea "hero.moveDown"
click at [834, 127] on div "hero.moveDown press enter" at bounding box center [901, 140] width 256 height 61
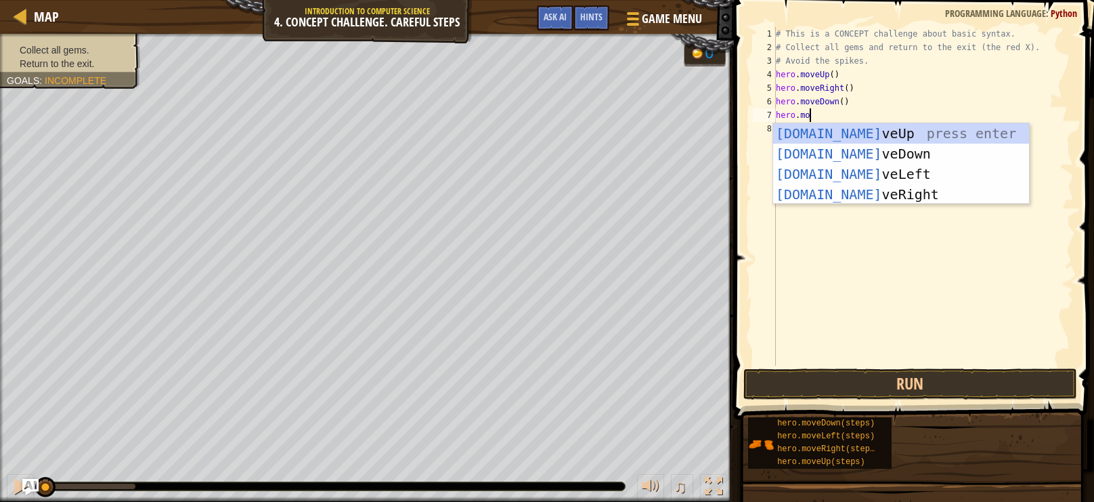
scroll to position [6, 3]
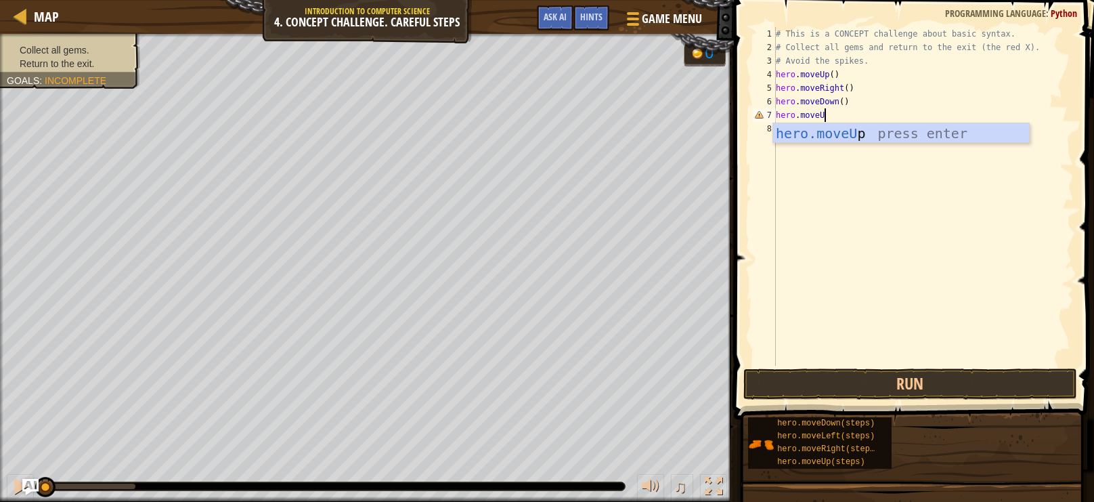
type textarea "hero.moveUp"
click at [829, 140] on div "hero.moveUp press enter" at bounding box center [901, 153] width 256 height 61
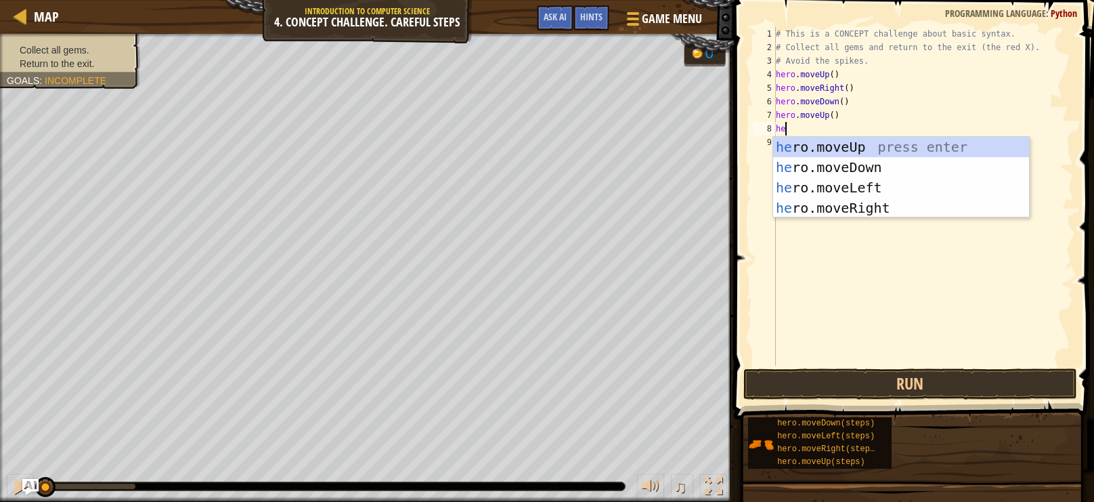
scroll to position [6, 0]
type textarea "hero"
click at [851, 207] on div "hero .moveUp press enter hero .moveDown press enter hero .moveLeft press enter …" at bounding box center [901, 198] width 256 height 122
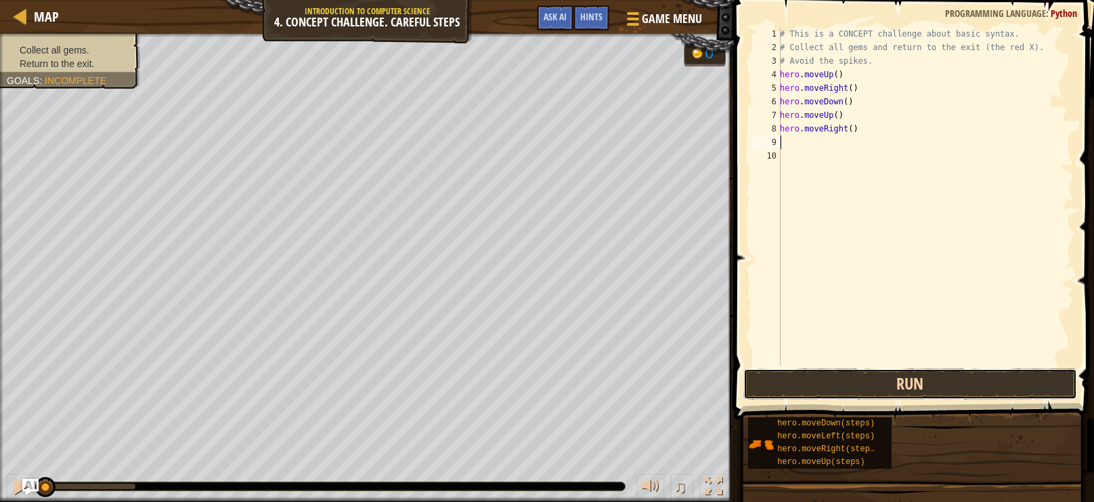
click at [882, 383] on button "Run" at bounding box center [910, 383] width 334 height 31
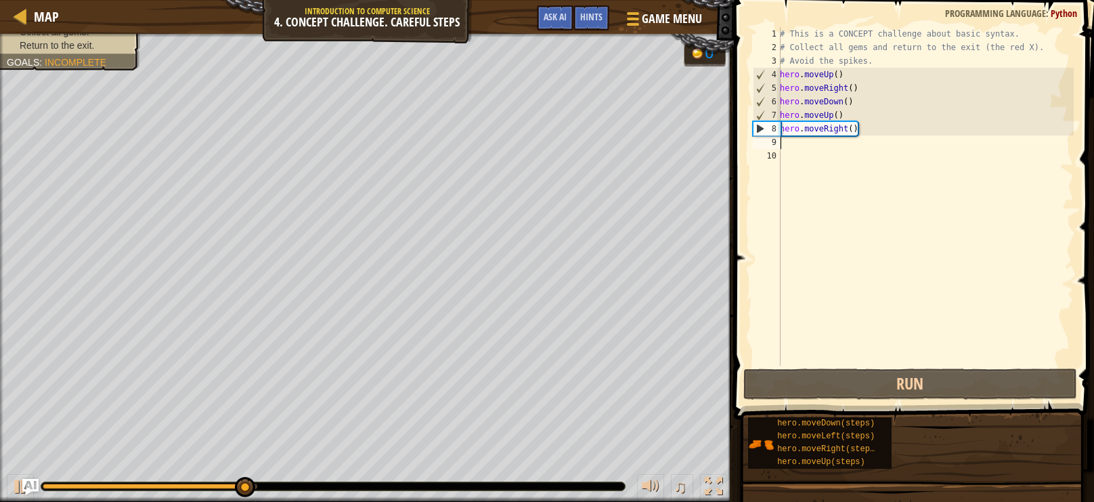
click at [845, 115] on div "# This is a CONCEPT challenge about basic syntax. # Collect all gems and return…" at bounding box center [925, 210] width 297 height 366
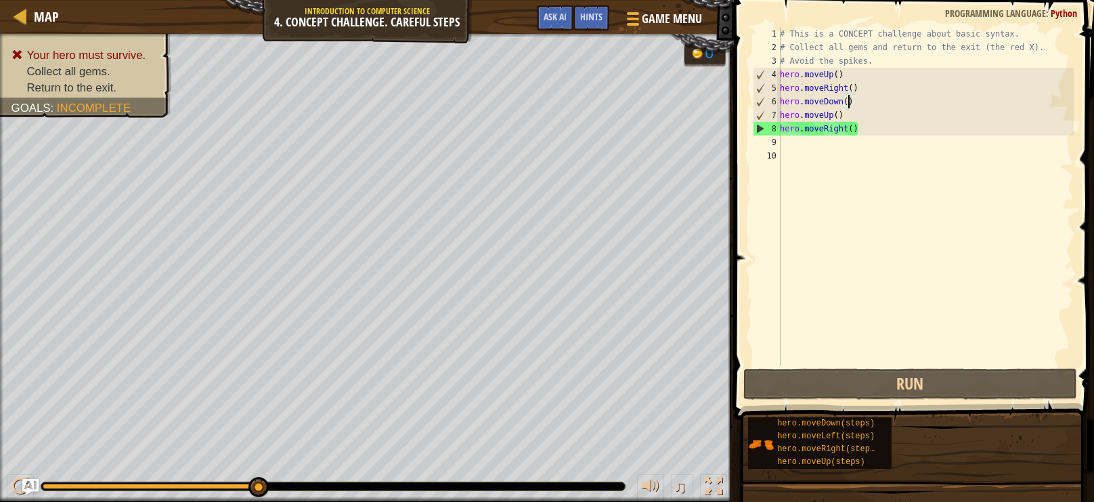
click at [847, 102] on div "# This is a CONCEPT challenge about basic syntax. # Collect all gems and return…" at bounding box center [925, 210] width 297 height 366
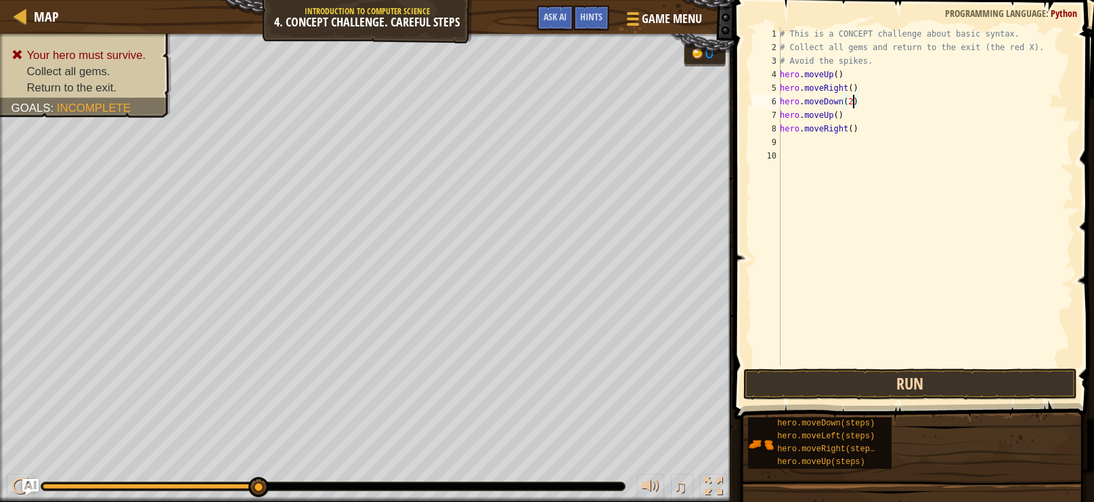
type textarea "hero.moveDown(2)"
click at [860, 397] on button "Run" at bounding box center [910, 383] width 334 height 31
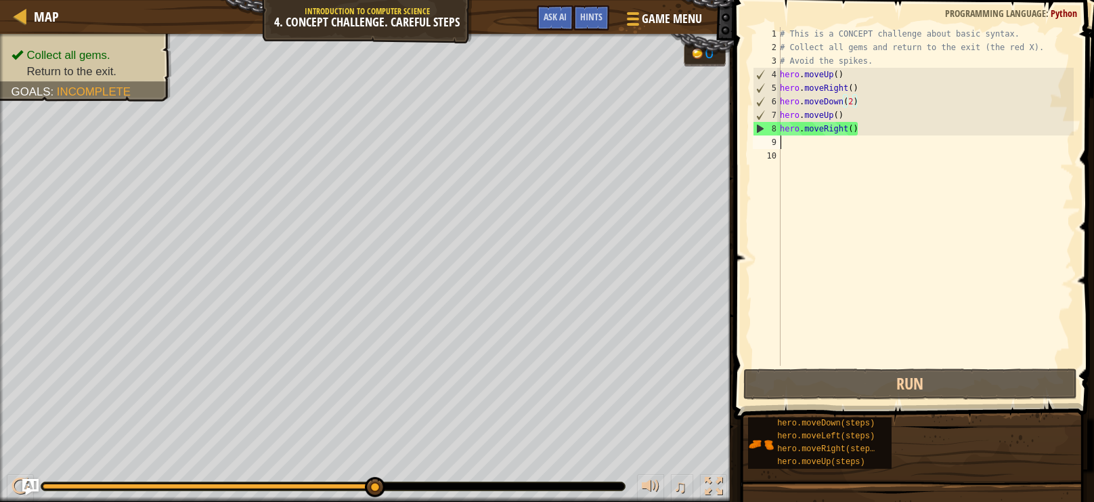
click at [824, 148] on div "# This is a CONCEPT challenge about basic syntax. # Collect all gems and return…" at bounding box center [925, 210] width 297 height 366
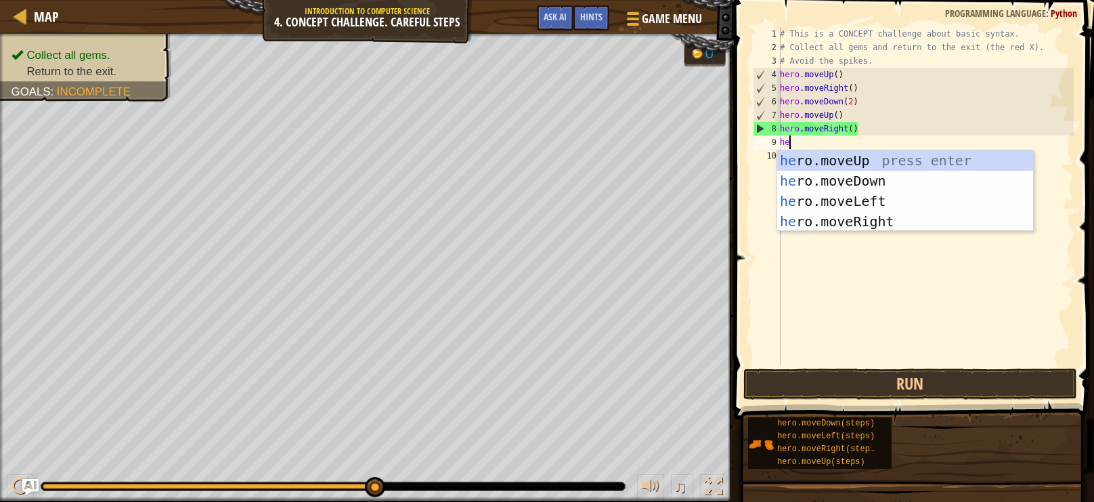
scroll to position [6, 0]
type textarea "hero.move"
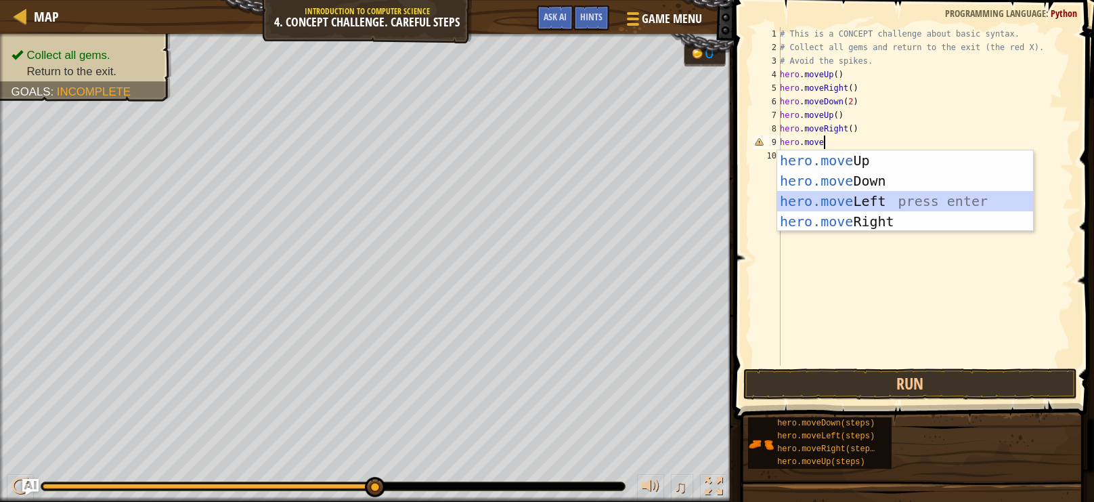
click at [862, 194] on div "hero.move Up press enter hero.move Down press enter hero.move Left press enter …" at bounding box center [905, 211] width 256 height 122
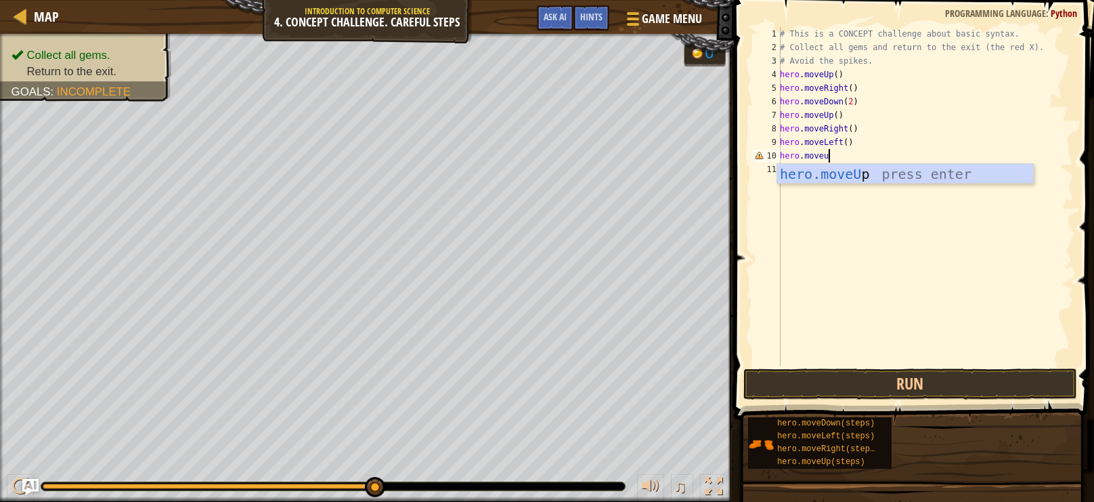
type textarea "hero.moveup"
click at [861, 175] on div "hero.moveUp press enter" at bounding box center [905, 194] width 256 height 61
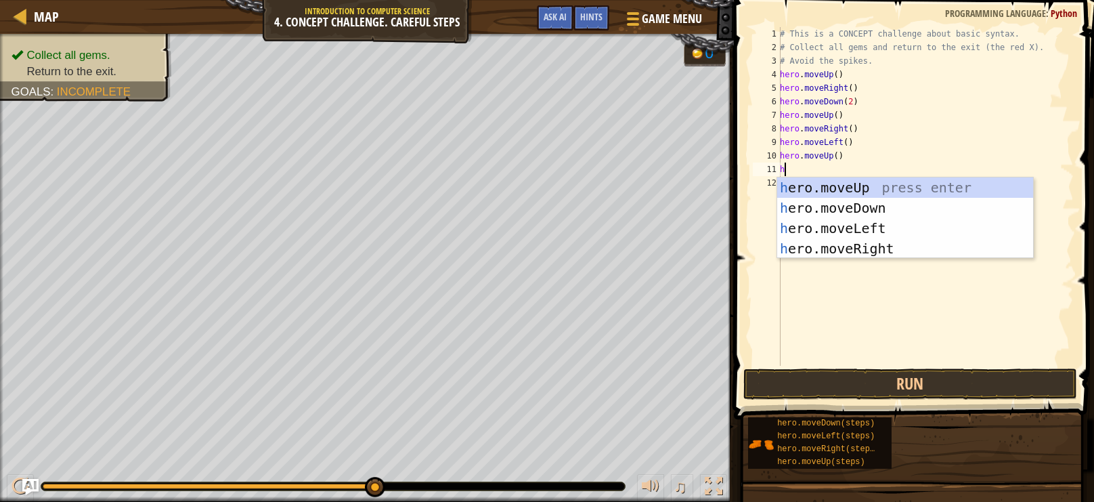
scroll to position [6, 0]
type textarea "hero"
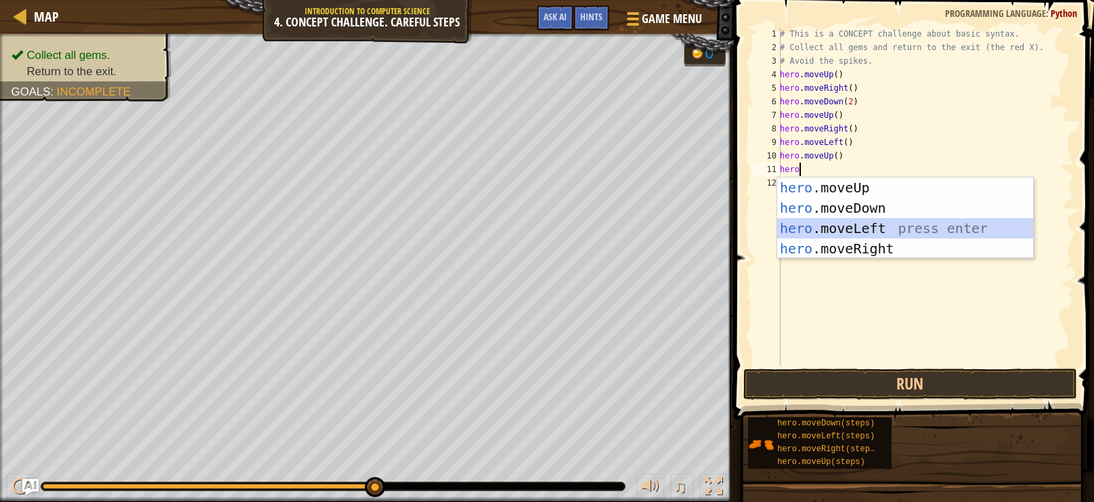
click at [840, 224] on div "hero .moveUp press enter hero .moveDown press enter hero .moveLeft press enter …" at bounding box center [905, 238] width 256 height 122
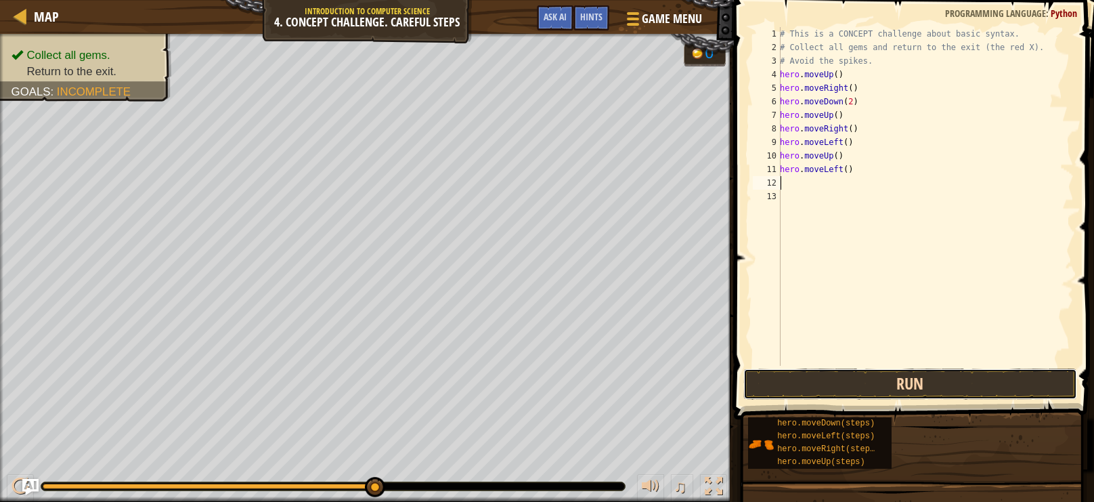
click at [867, 384] on button "Run" at bounding box center [910, 383] width 334 height 31
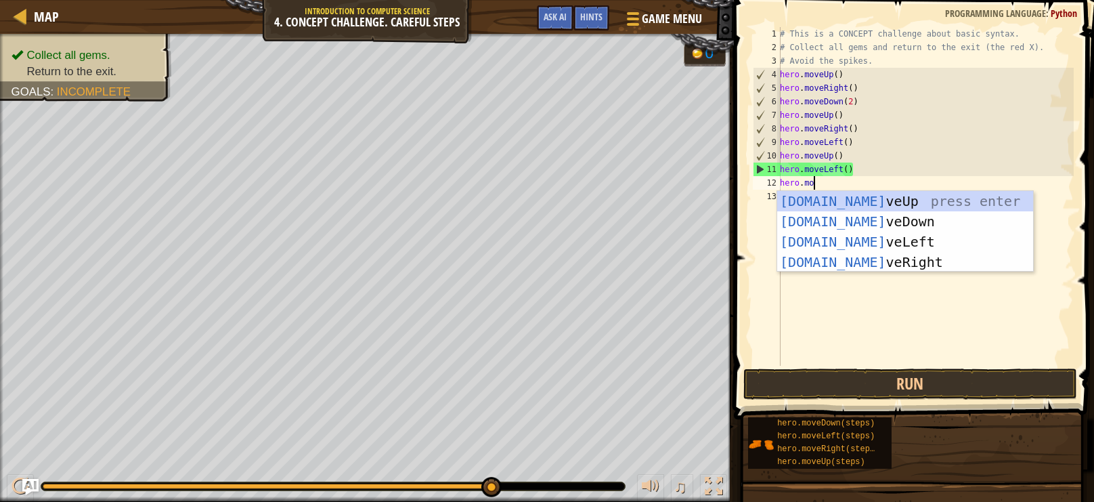
scroll to position [6, 3]
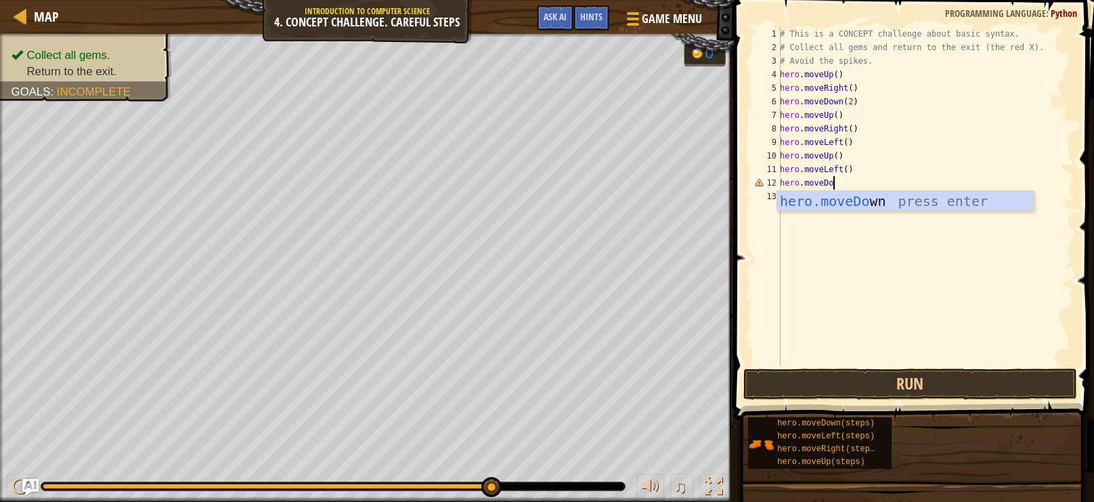
type textarea "hero.moveDown"
click at [826, 201] on div "hero.moveDown press enter" at bounding box center [905, 221] width 256 height 61
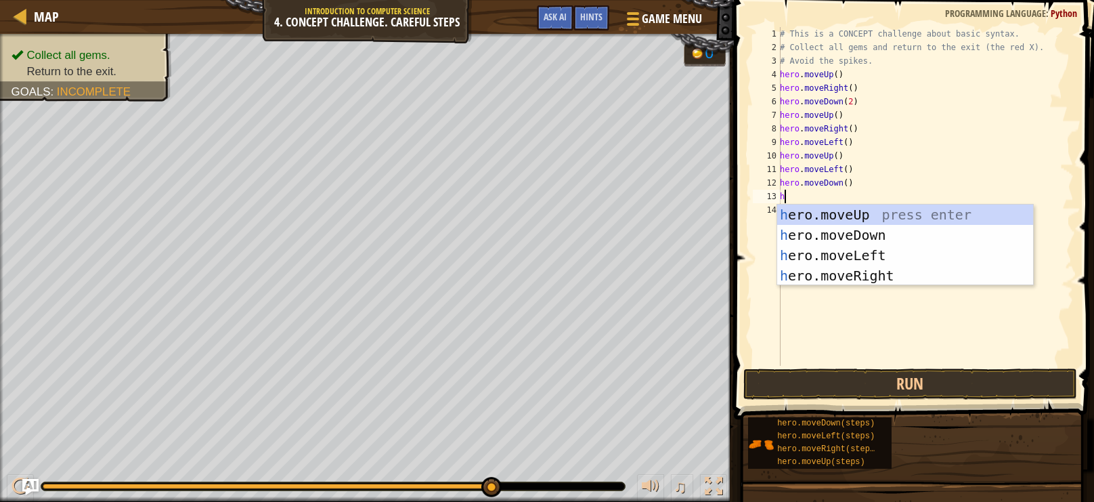
scroll to position [6, 0]
type textarea "hero"
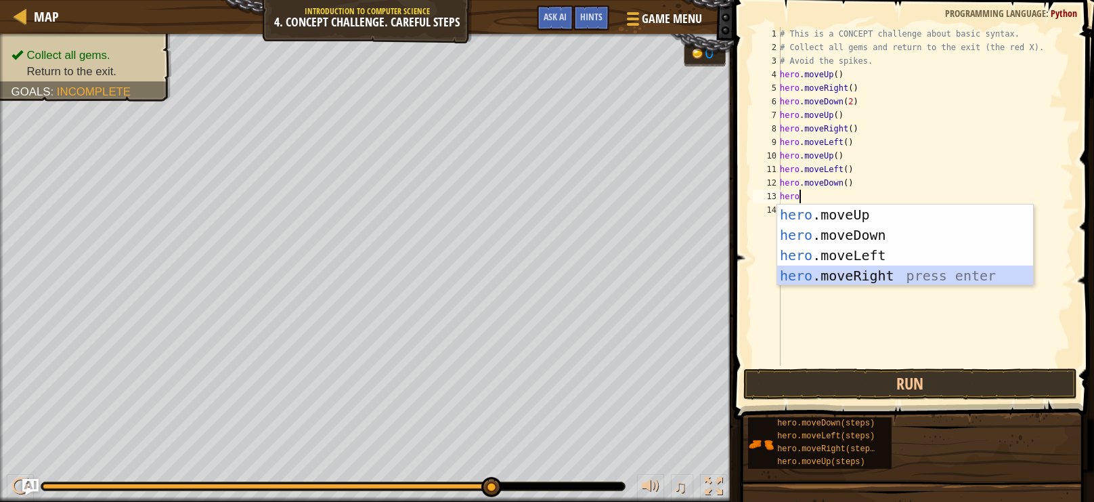
click at [836, 282] on div "hero .moveUp press enter hero .moveDown press enter hero .moveLeft press enter …" at bounding box center [905, 265] width 256 height 122
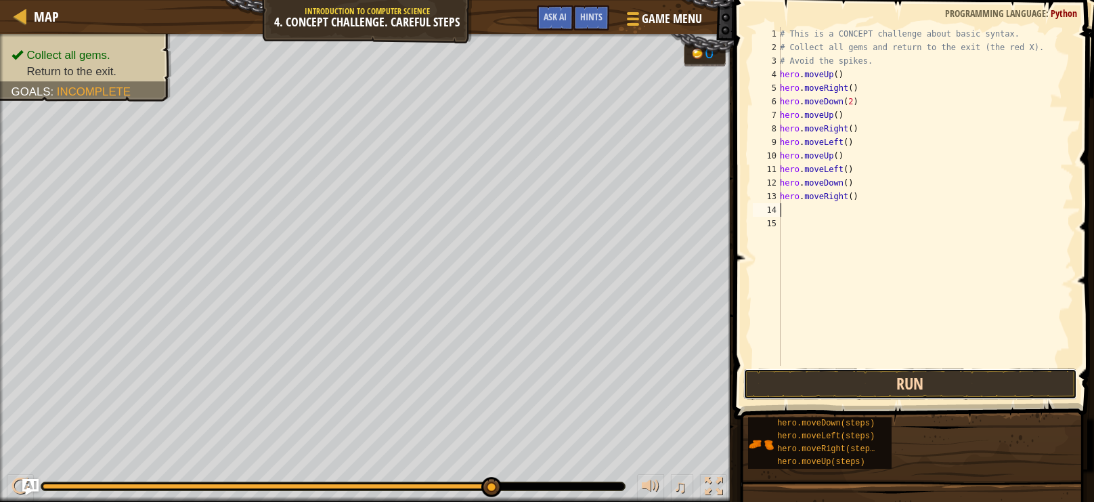
click at [867, 387] on button "Run" at bounding box center [910, 383] width 334 height 31
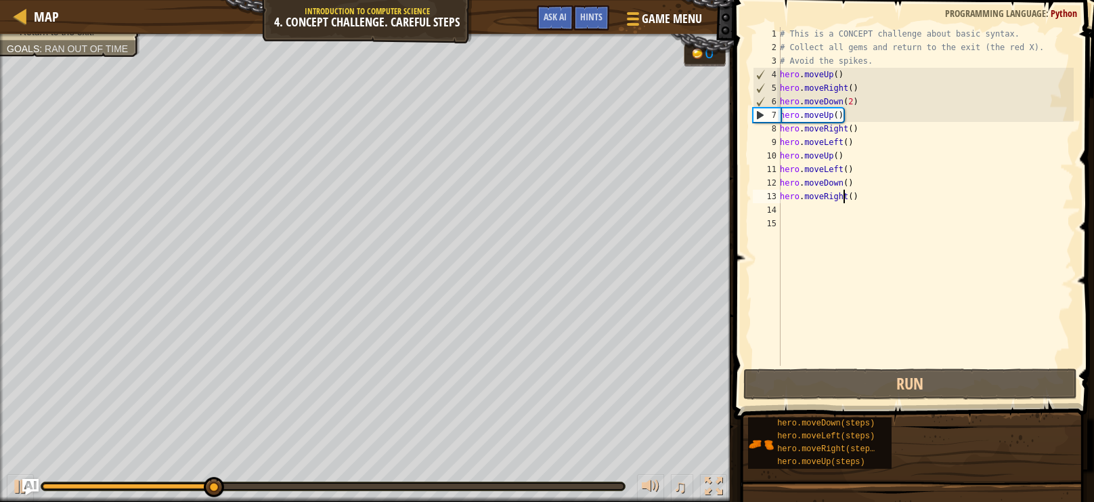
click at [843, 193] on div "# This is a CONCEPT challenge about basic syntax. # Collect all gems and return…" at bounding box center [925, 210] width 297 height 366
click at [848, 194] on div "# This is a CONCEPT challenge about basic syntax. # Collect all gems and return…" at bounding box center [925, 210] width 297 height 366
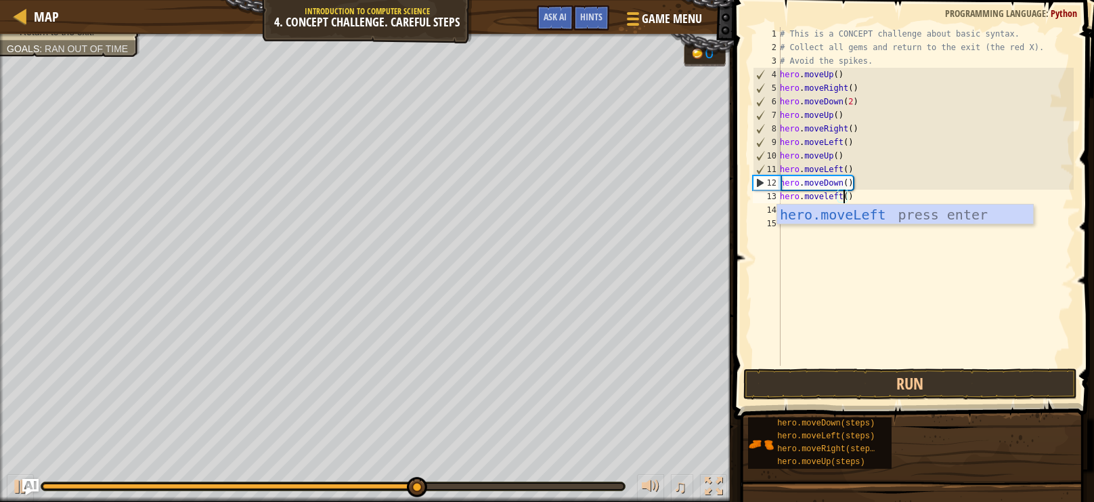
scroll to position [6, 5]
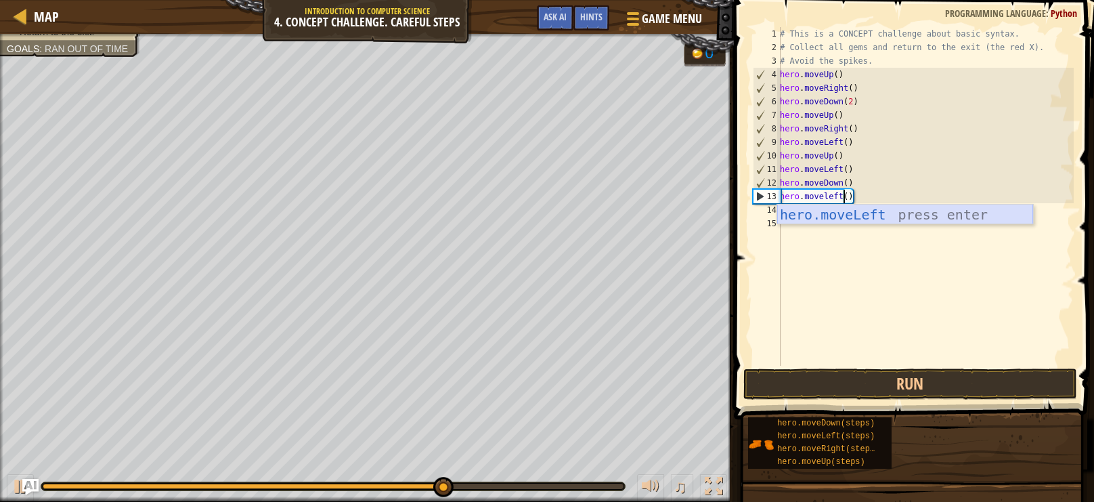
click at [913, 219] on div "hero.moveLeft press enter" at bounding box center [905, 234] width 256 height 61
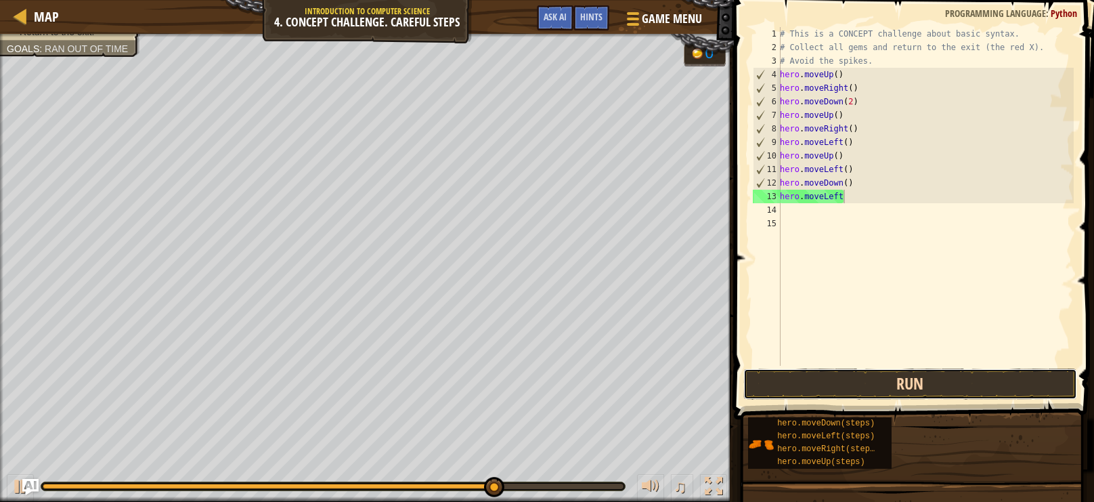
click at [886, 379] on button "Run" at bounding box center [910, 383] width 334 height 31
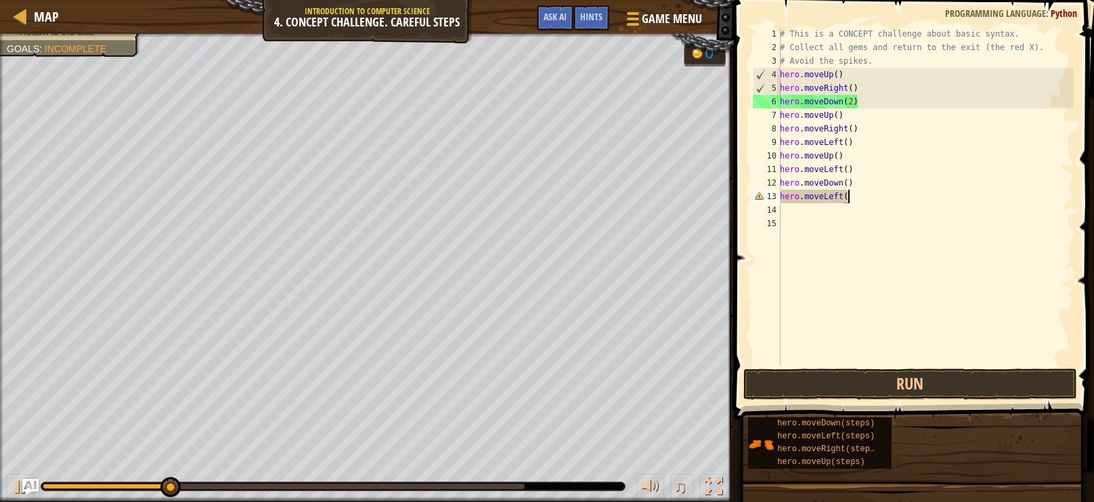
scroll to position [6, 5]
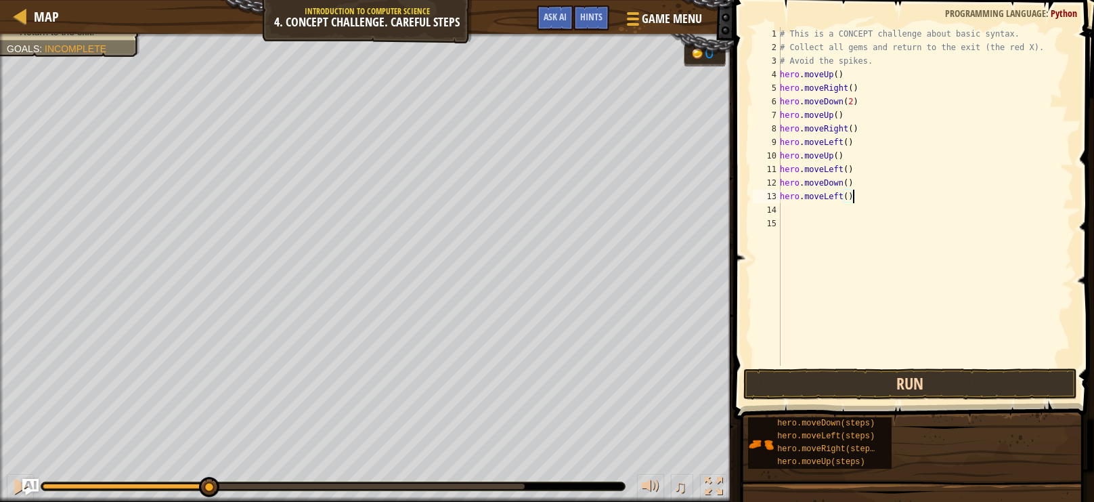
type textarea "hero.moveLeft()"
click at [890, 387] on button "Run" at bounding box center [910, 383] width 334 height 31
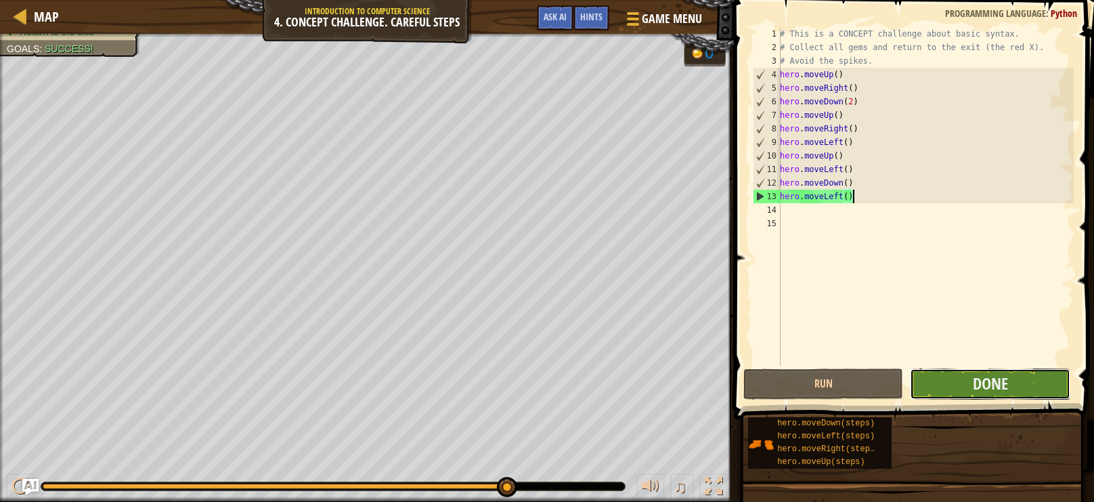
click at [948, 381] on button "Done" at bounding box center [990, 383] width 160 height 31
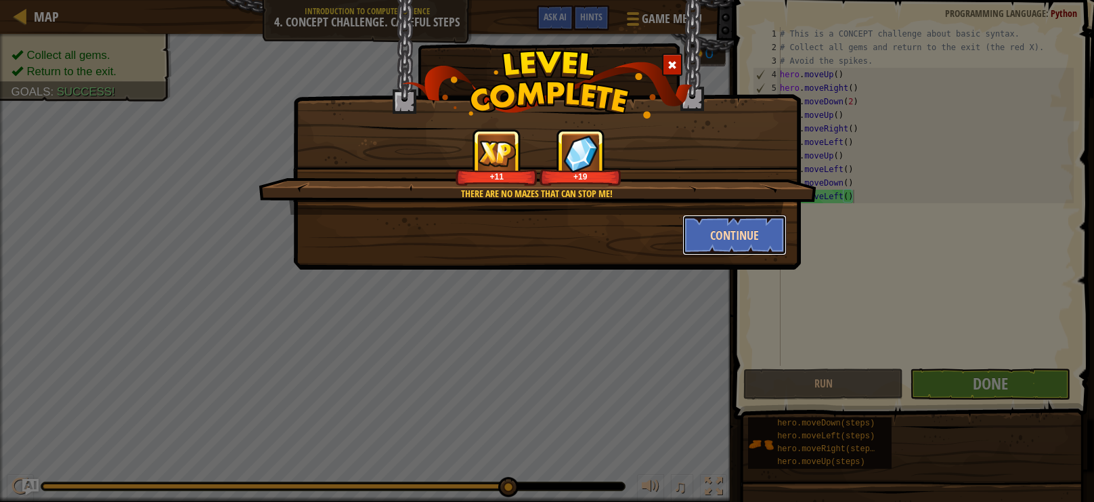
click at [755, 220] on button "Continue" at bounding box center [735, 235] width 105 height 41
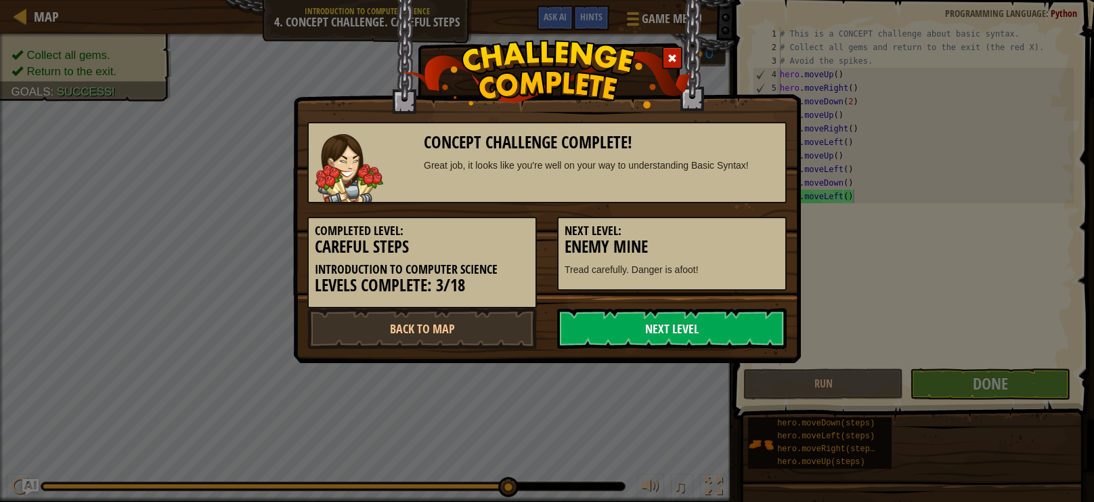
click at [714, 341] on link "Next Level" at bounding box center [672, 328] width 230 height 41
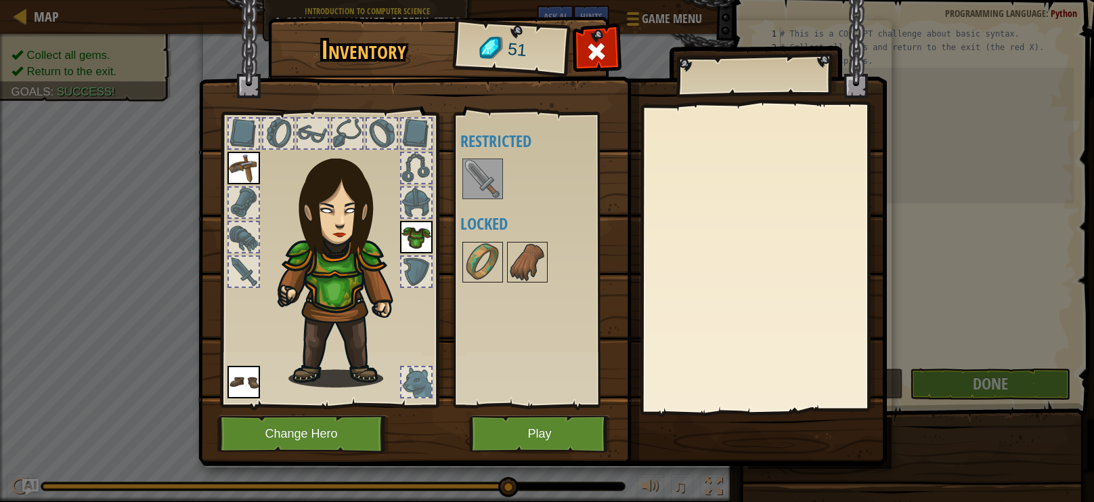
click at [478, 184] on img at bounding box center [483, 179] width 38 height 38
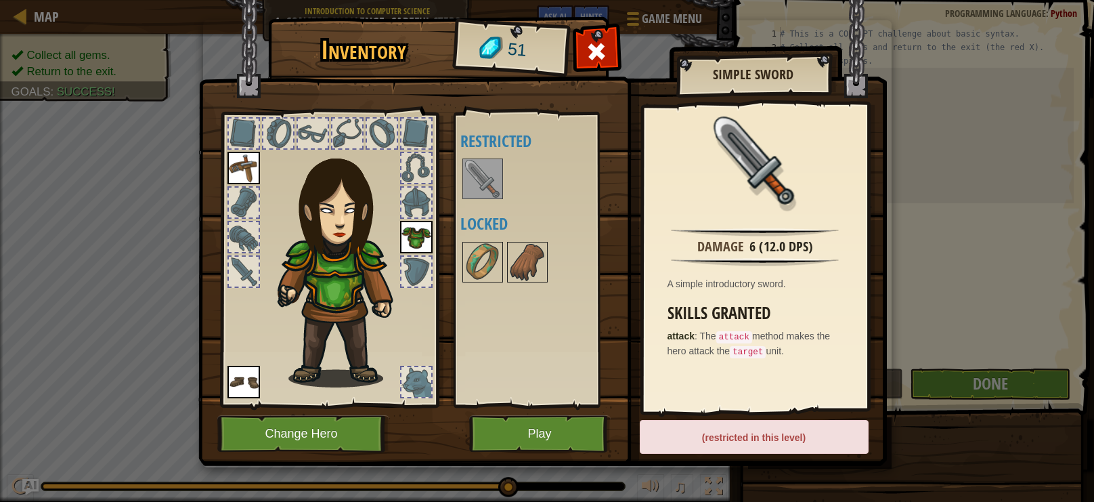
click at [486, 192] on img at bounding box center [483, 179] width 38 height 38
click at [560, 433] on button "Play" at bounding box center [540, 433] width 142 height 37
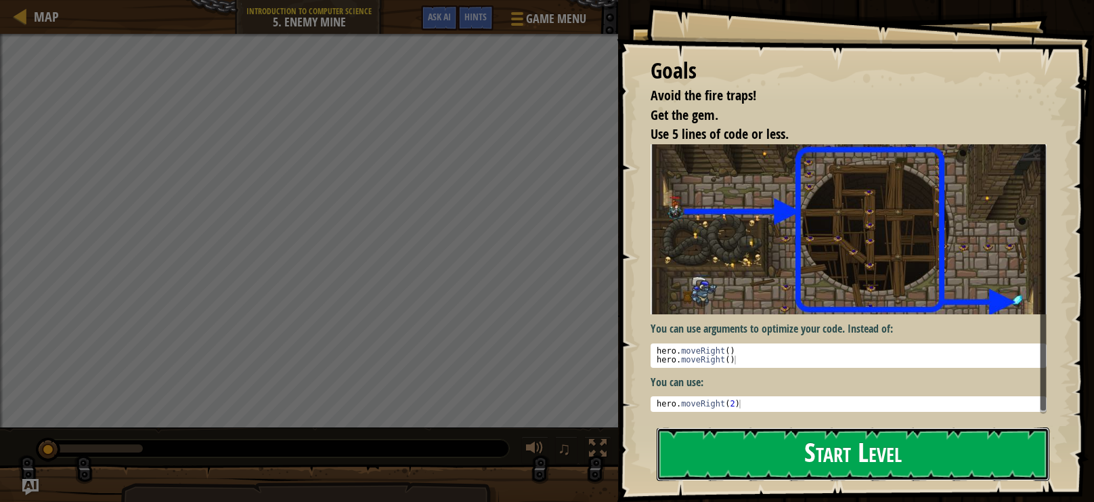
click at [764, 443] on button "Start Level" at bounding box center [853, 453] width 393 height 53
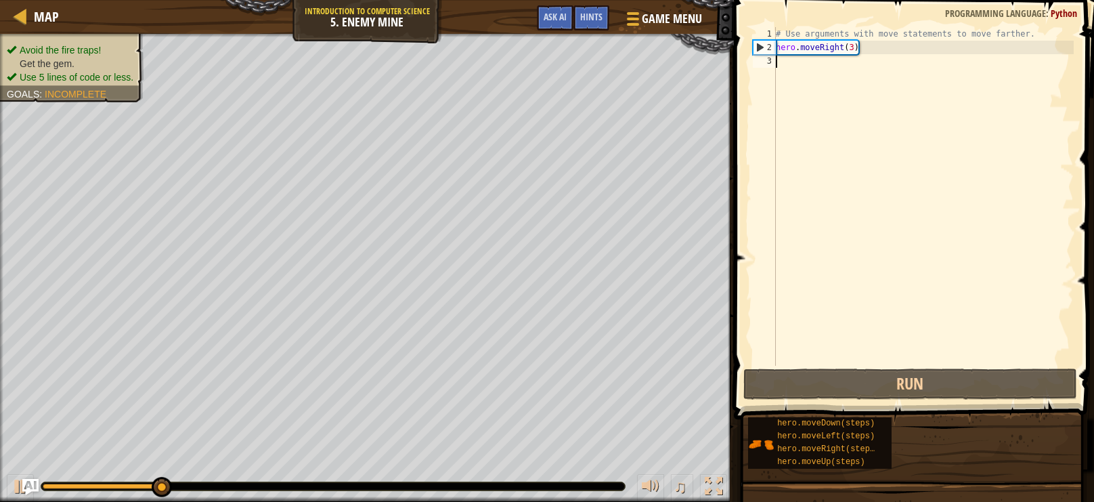
click at [79, 70] on li "Use 5 lines of code or less." at bounding box center [70, 77] width 127 height 14
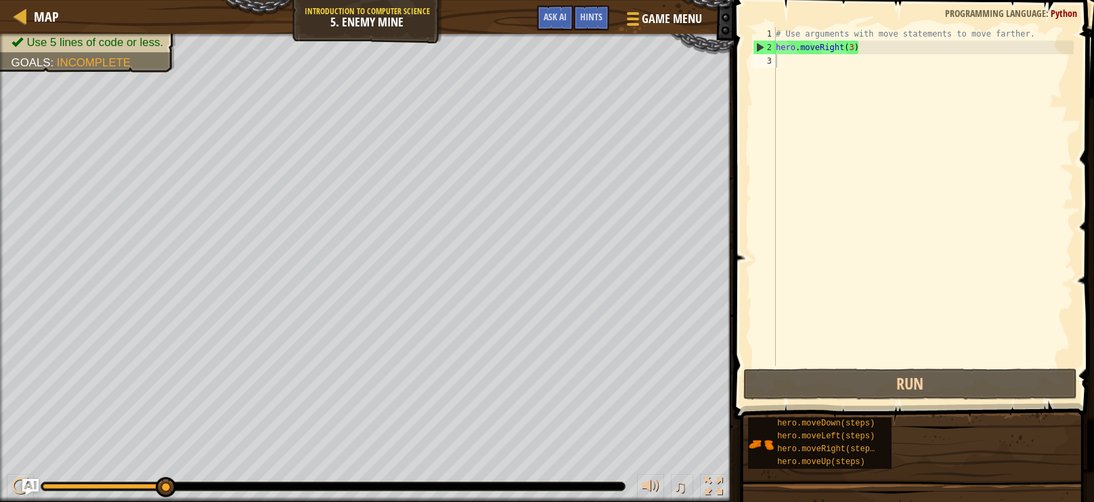
click at [86, 54] on div "Goals : Incomplete" at bounding box center [71, 62] width 119 height 16
click at [125, 59] on span "Incomplete" at bounding box center [94, 62] width 74 height 13
click at [82, 61] on span "Incomplete" at bounding box center [94, 62] width 74 height 13
click at [67, 71] on div "Avoid the fire traps! Get the gem. Use 5 lines of code or less. Goals : Incompl…" at bounding box center [367, 268] width 734 height 468
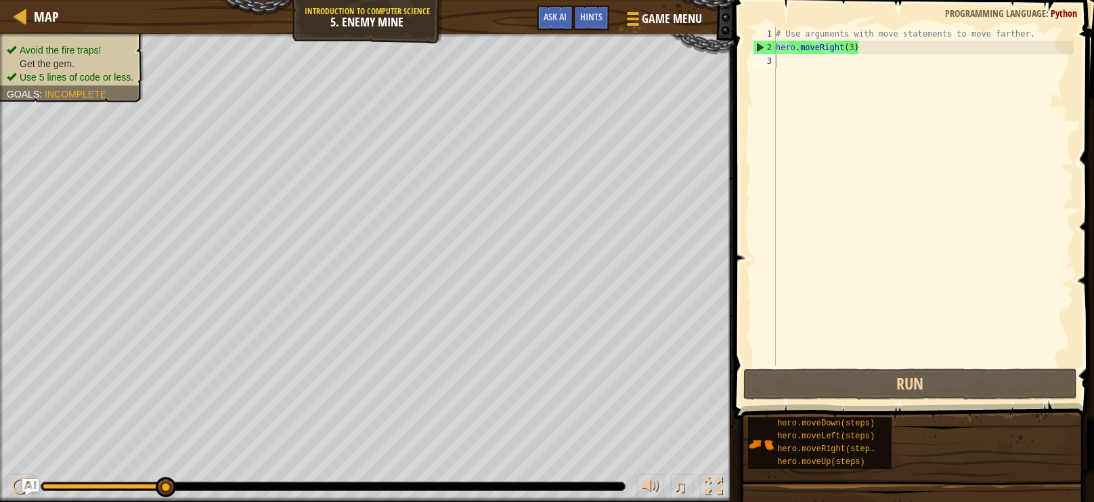
click at [74, 43] on ul "Avoid the fire traps! Get the gem. Use 5 lines of code or less." at bounding box center [72, 63] width 130 height 41
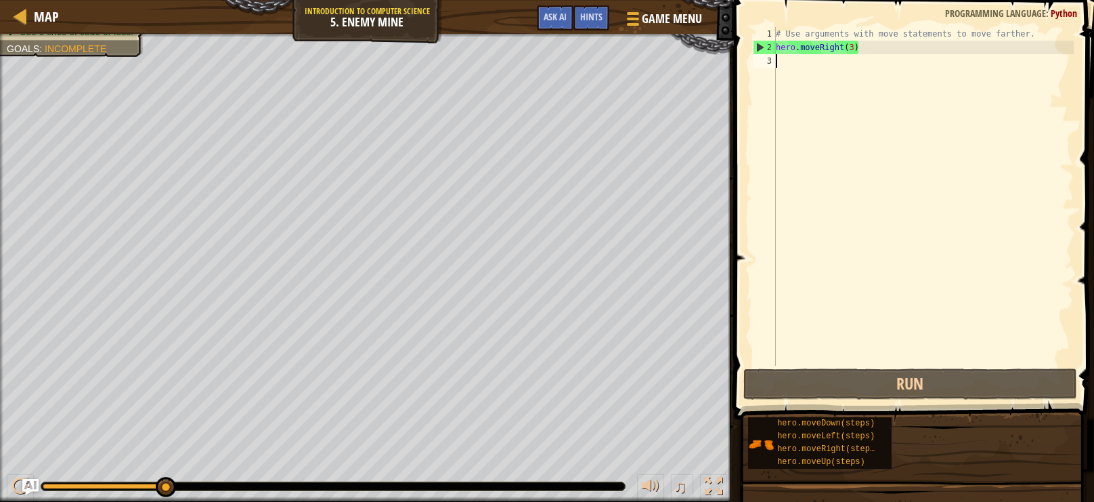
click at [801, 72] on div "# Use arguments with move statements to move farther. hero . moveRight ( 3 )" at bounding box center [923, 210] width 301 height 366
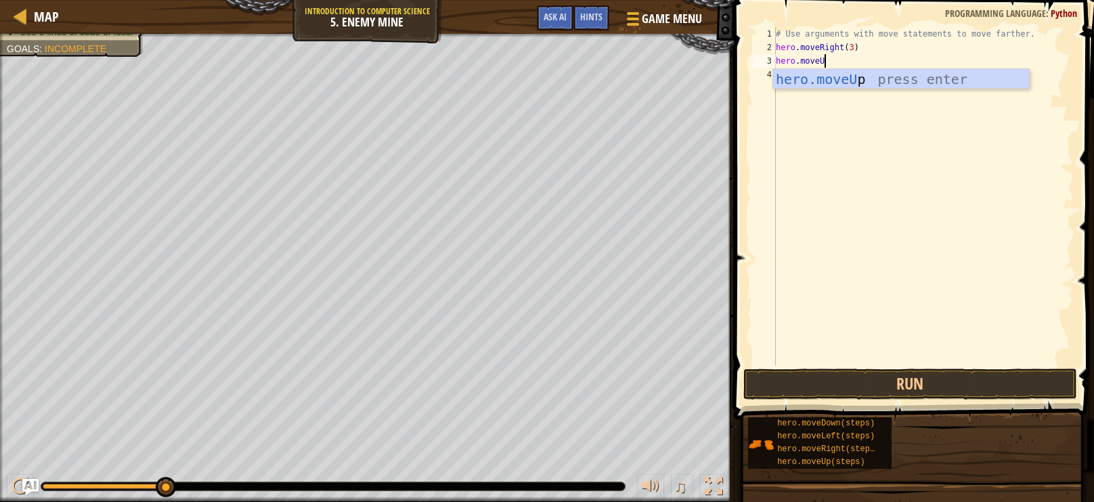
scroll to position [5, 3]
type textarea "hero.moveUp()"
click at [797, 76] on div "# Use arguments with move statements to move farther. hero . moveRight ( 3 ) he…" at bounding box center [923, 210] width 301 height 366
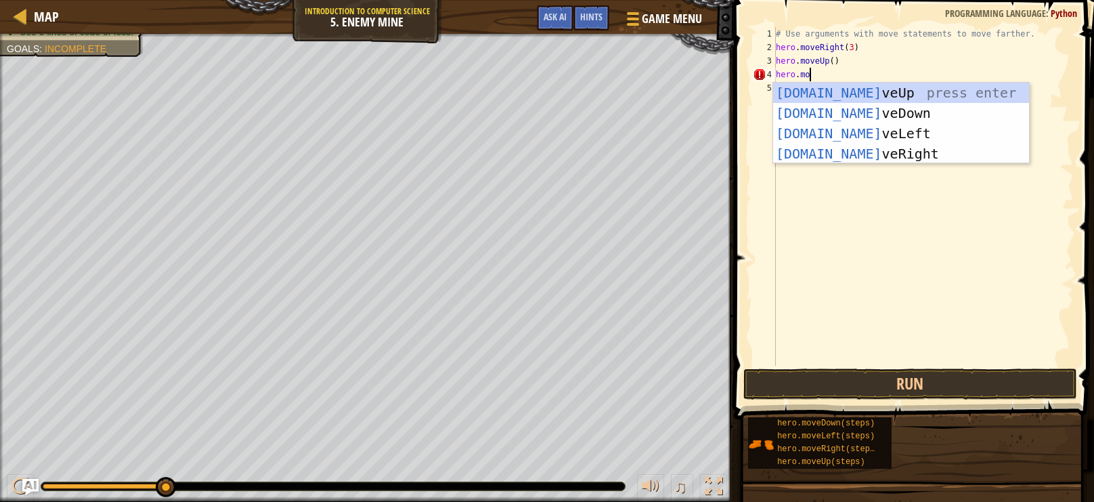
scroll to position [5, 3]
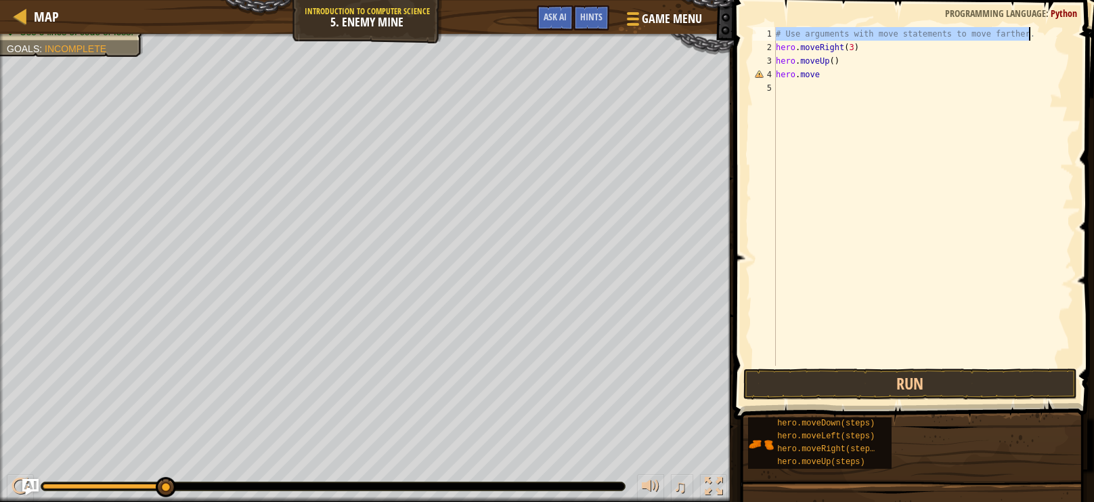
drag, startPoint x: 778, startPoint y: 28, endPoint x: 1029, endPoint y: 33, distance: 251.3
click at [1029, 33] on div "# Use arguments with move statements to move farther. hero . moveRight ( 3 ) he…" at bounding box center [923, 210] width 301 height 366
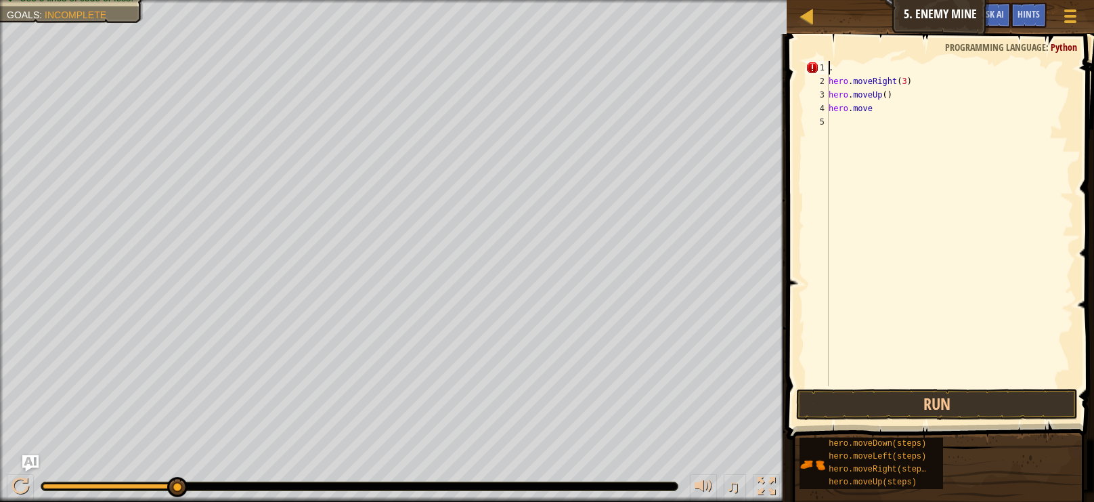
type textarea "."
click at [878, 60] on span at bounding box center [942, 218] width 318 height 446
click at [834, 57] on span at bounding box center [942, 218] width 318 height 446
click at [833, 69] on div ". hero . moveRight ( 3 ) hero . moveUp ( ) hero . move" at bounding box center [950, 237] width 248 height 352
drag, startPoint x: 825, startPoint y: 79, endPoint x: 868, endPoint y: 85, distance: 43.1
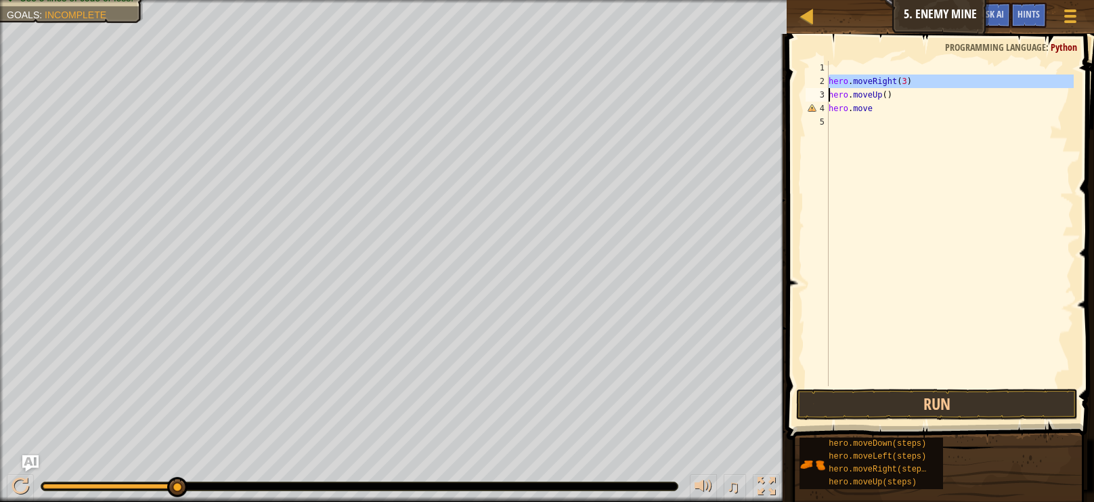
click at [868, 85] on div "1 2 3 4 5 hero . moveRight ( 3 ) hero . moveUp ( ) hero . move הההההההההההההההה…" at bounding box center [938, 223] width 271 height 325
type textarea "hero.moveRight(3)"
drag, startPoint x: 861, startPoint y: 91, endPoint x: 875, endPoint y: 85, distance: 15.7
click at [875, 85] on div "hero . moveRight ( 3 ) hero . moveUp ( ) hero . move" at bounding box center [950, 237] width 248 height 352
click at [886, 114] on div "hero . moveRight ( 3 ) hero . moveUp ( ) hero . move" at bounding box center [950, 237] width 248 height 352
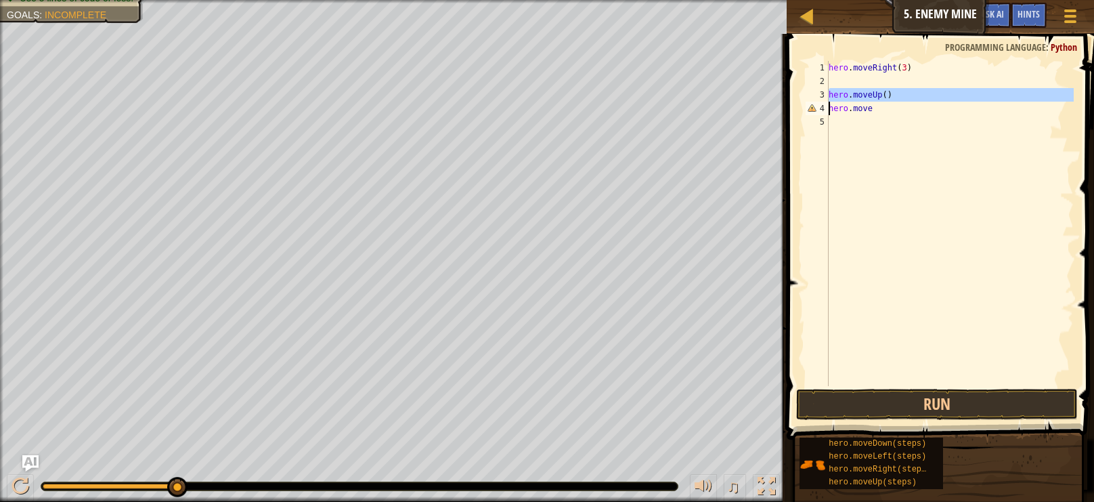
drag, startPoint x: 827, startPoint y: 95, endPoint x: 860, endPoint y: 92, distance: 33.3
click at [860, 92] on div "hero.move 1 2 3 4 5 hero . moveRight ( 3 ) hero . moveUp ( ) hero . move הההההה…" at bounding box center [938, 223] width 271 height 325
type textarea "hero.moveUp() hero.move"
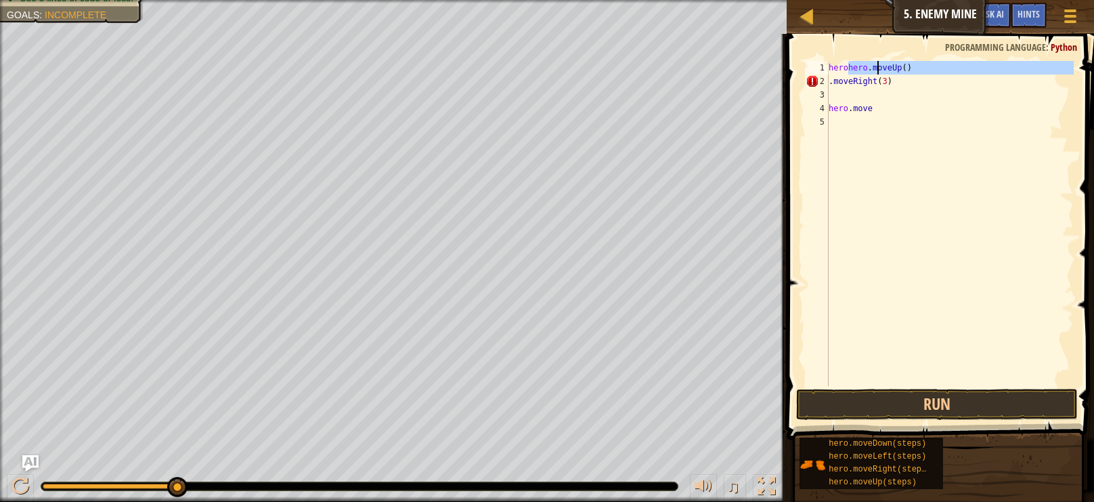
type textarea ".moveRight(3)"
drag, startPoint x: 827, startPoint y: 65, endPoint x: 873, endPoint y: 70, distance: 47.0
click at [873, 70] on div ".moveRight(3) 1 2 3 4 5 herohero . moveUp ( ) . moveRight ( 3 ) hero . move ההה…" at bounding box center [938, 223] width 271 height 325
type textarea ".moveRigherohero.moveUp() ht(3)"
click at [915, 88] on div ". moveRigherohero . moveUp ( ) ht ( 3 ) hero . move" at bounding box center [950, 237] width 248 height 352
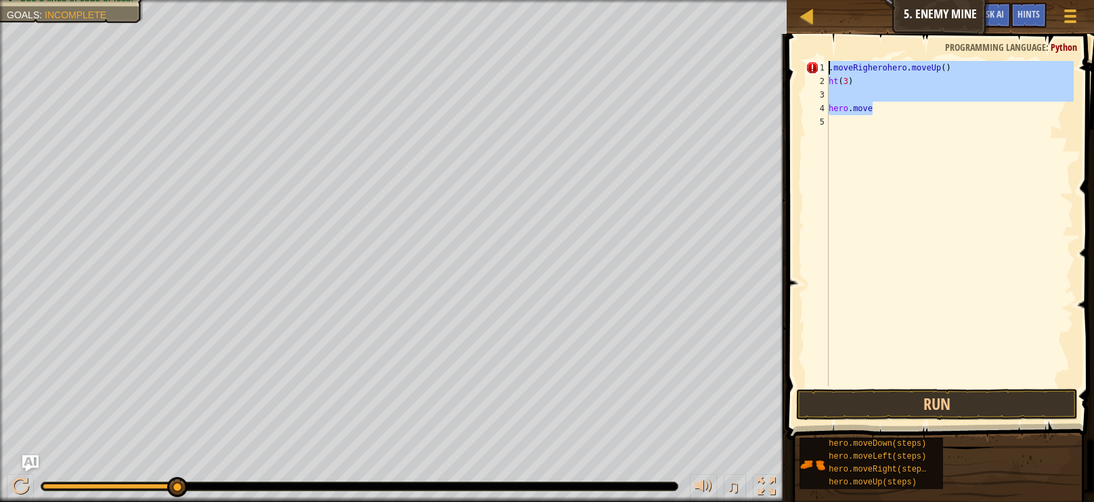
drag, startPoint x: 888, startPoint y: 108, endPoint x: 829, endPoint y: 62, distance: 74.4
click at [829, 62] on div ". moveRigherohero . moveUp ( ) ht ( 3 ) hero . move" at bounding box center [950, 237] width 248 height 352
type textarea ".moveRigherohero.moveUp() ht(3)"
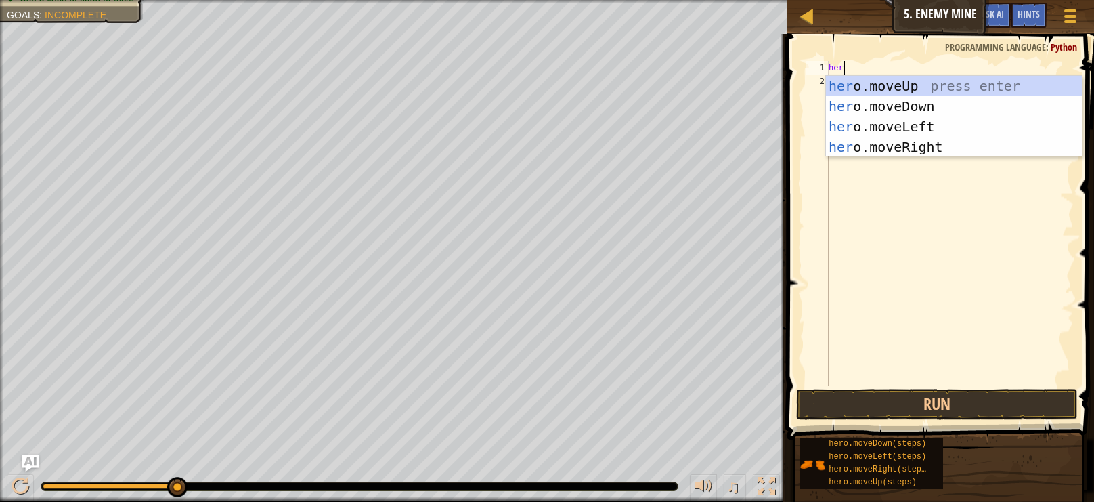
type textarea "hero"
click at [851, 84] on div "hero .moveUp press enter hero .moveDown press enter hero .moveLeft press enter …" at bounding box center [954, 137] width 256 height 122
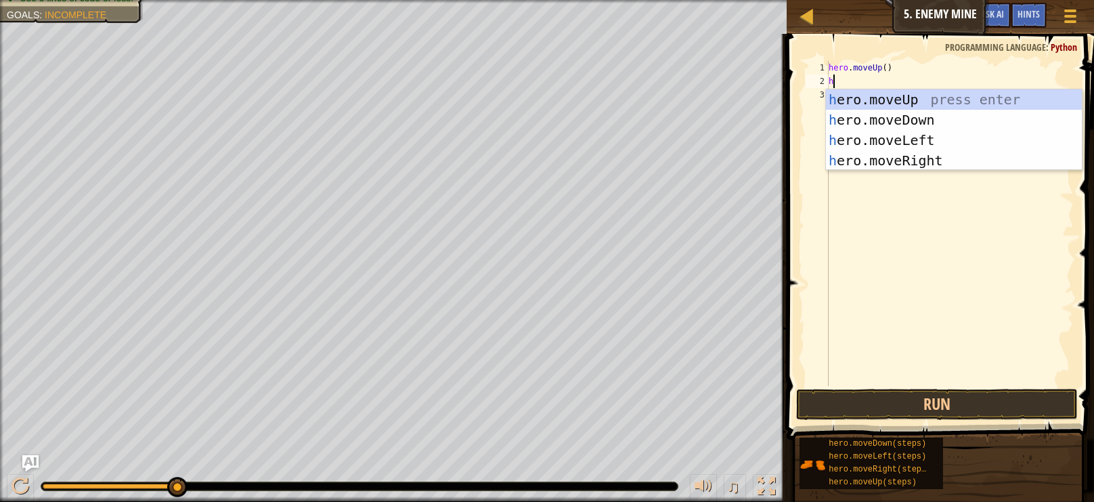
scroll to position [6, 0]
type textarea "hero"
click at [890, 160] on div "hero .moveUp press enter hero .moveDown press enter hero .moveLeft press enter …" at bounding box center [954, 150] width 256 height 122
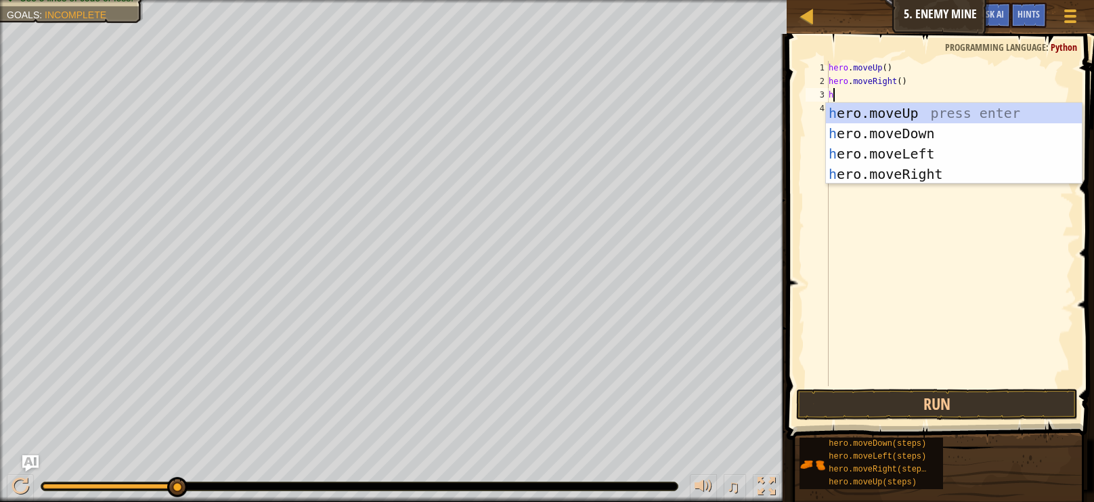
type textarea "he"
click at [942, 131] on div "he ro.moveUp press enter he ro.moveDown press enter he ro.moveLeft press enter …" at bounding box center [954, 164] width 256 height 122
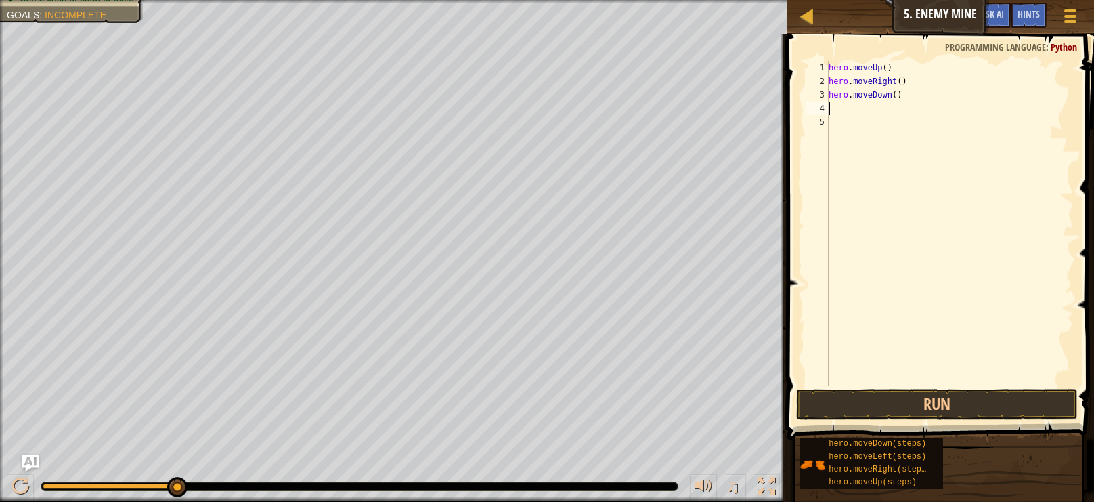
click at [897, 95] on div "hero . moveUp ( ) hero . moveRight ( ) hero . moveDown ( )" at bounding box center [950, 237] width 248 height 352
type textarea "hero.moveDown(3)"
click at [860, 110] on div "hero . moveUp ( ) hero . moveRight ( ) hero . moveDown ( 3 )" at bounding box center [950, 237] width 248 height 352
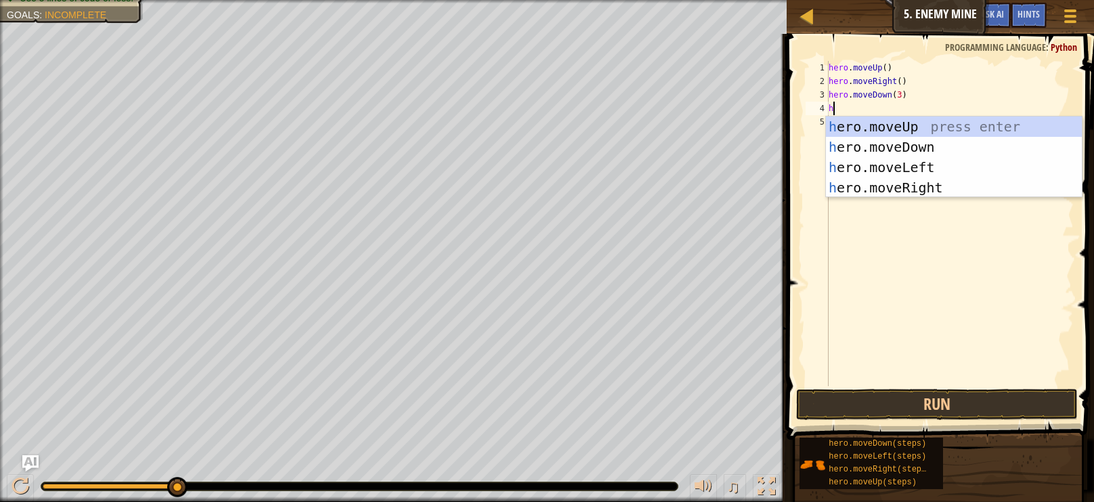
scroll to position [6, 0]
type textarea "hero"
click at [903, 163] on div "hero .moveUp press enter hero .moveDown press enter hero .moveLeft press enter …" at bounding box center [954, 177] width 256 height 122
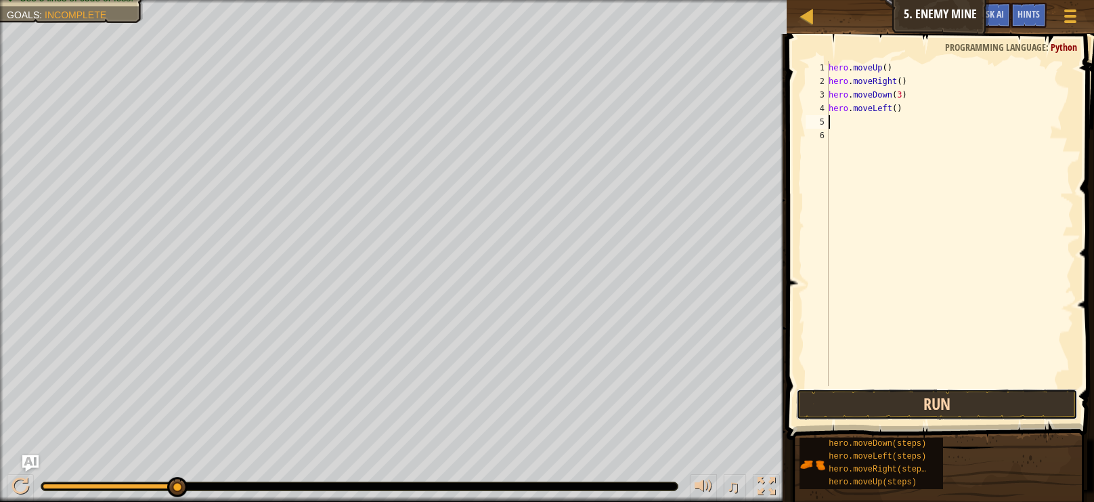
click at [921, 406] on button "Run" at bounding box center [937, 404] width 282 height 31
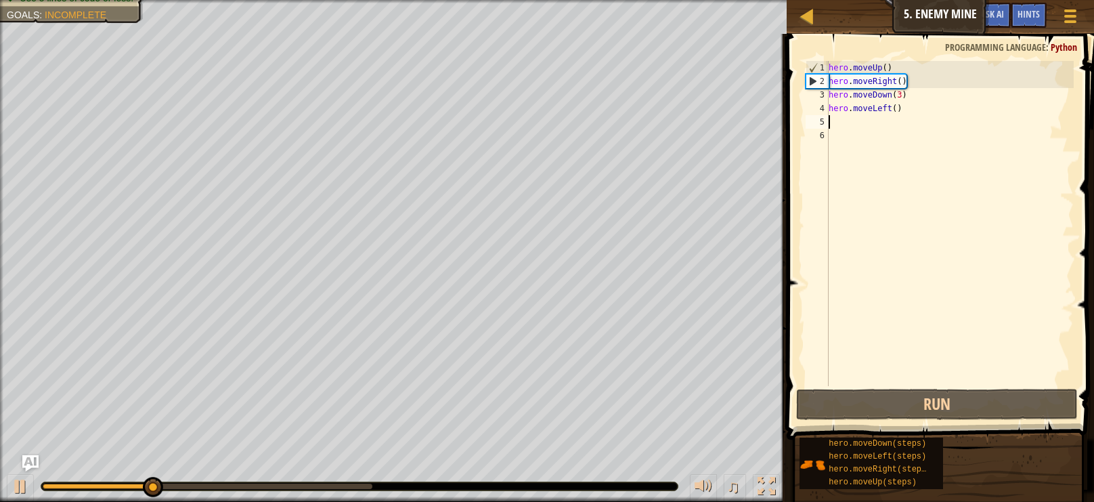
click at [882, 67] on div "hero . moveUp ( ) hero . moveRight ( ) hero . moveDown ( 3 ) hero . moveLeft ( )" at bounding box center [950, 237] width 248 height 352
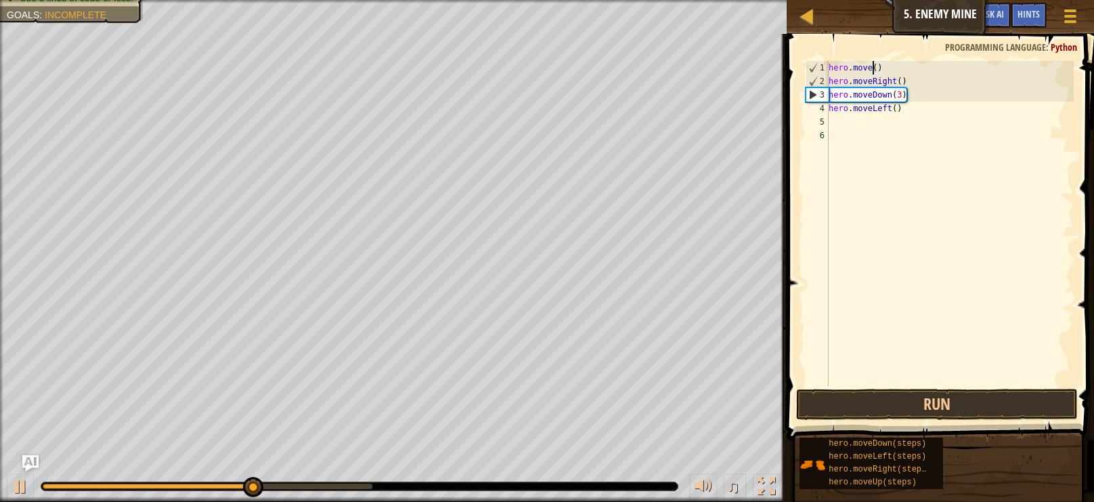
scroll to position [6, 3]
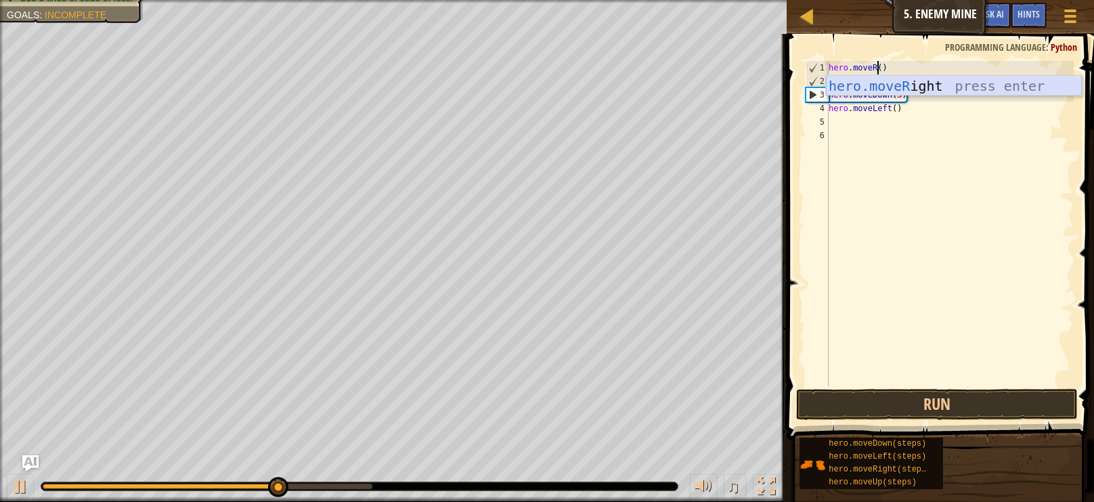
click at [928, 83] on div "hero.moveR ight press enter" at bounding box center [954, 106] width 256 height 61
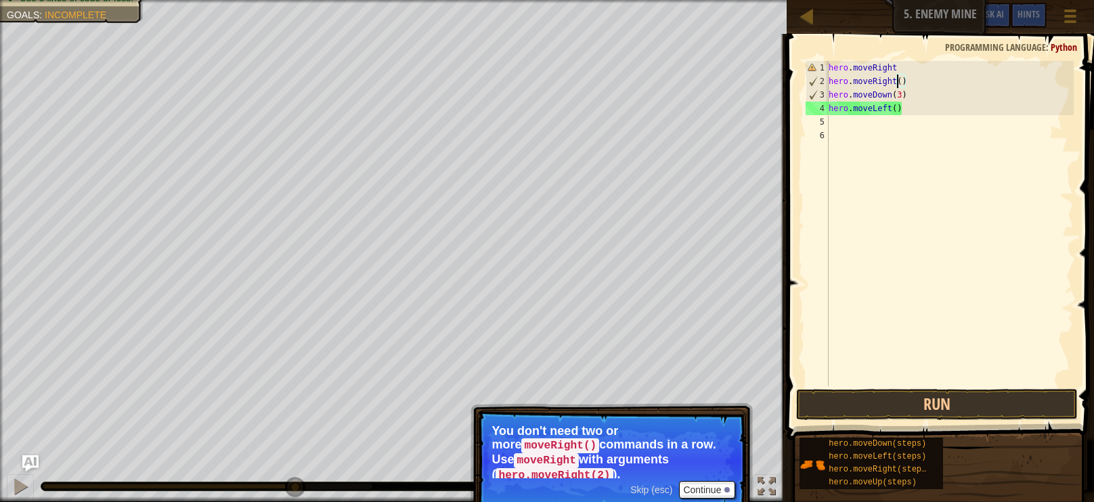
click at [897, 79] on div "hero . moveRight hero . moveRight ( ) hero . moveDown ( 3 ) hero . moveLeft ( )" at bounding box center [950, 237] width 248 height 352
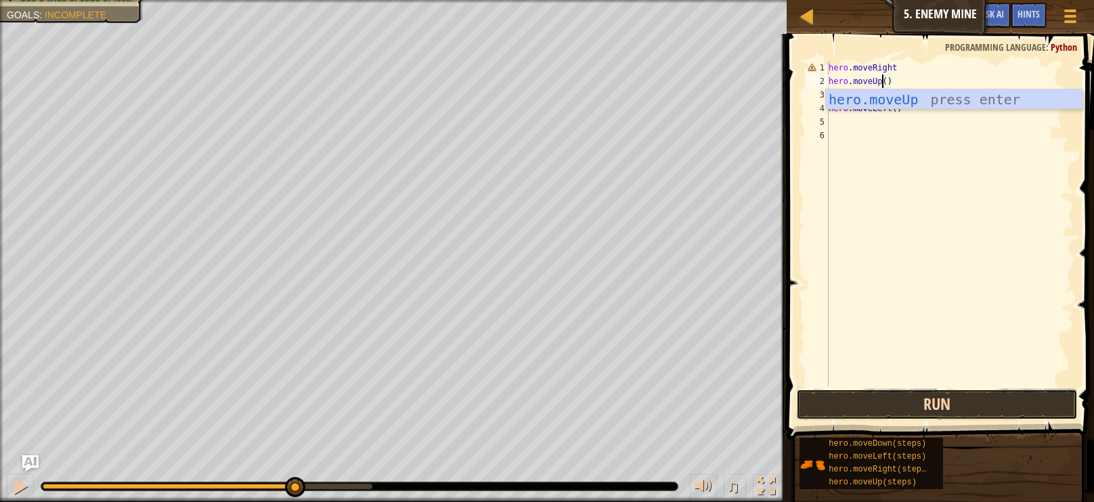
click at [995, 402] on button "Run" at bounding box center [937, 404] width 282 height 31
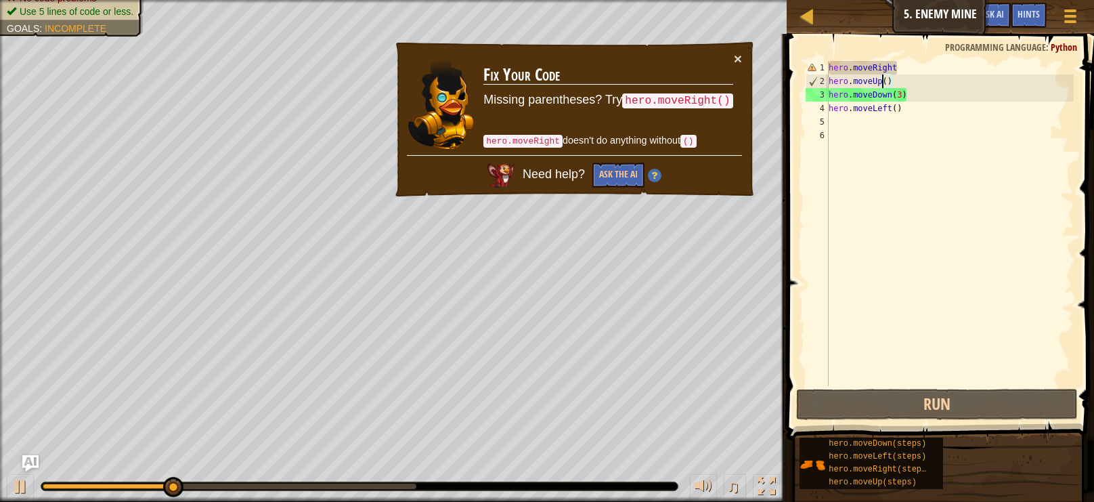
click at [901, 67] on div "hero . moveRight hero . moveUp ( ) hero . moveDown ( 3 ) hero . moveLeft ( )" at bounding box center [950, 237] width 248 height 352
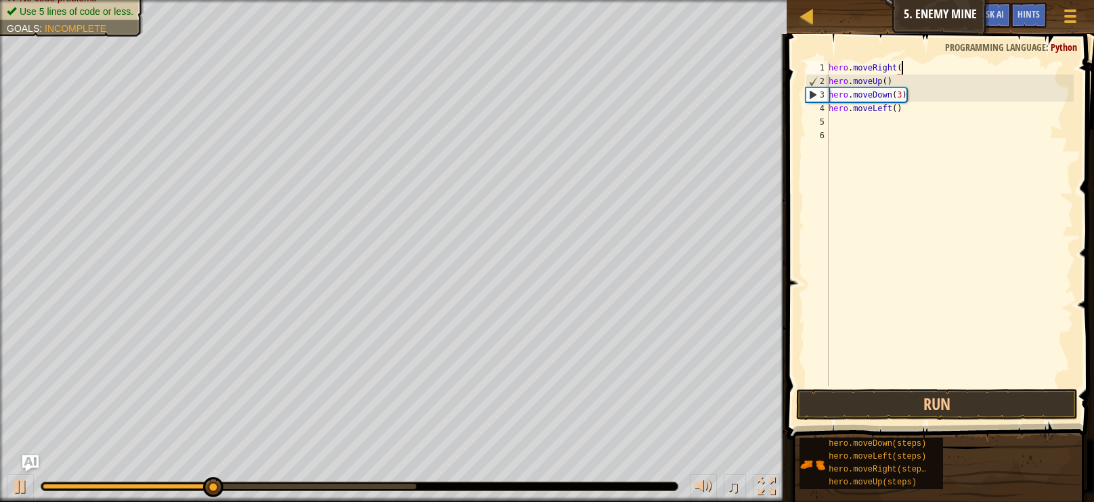
scroll to position [6, 5]
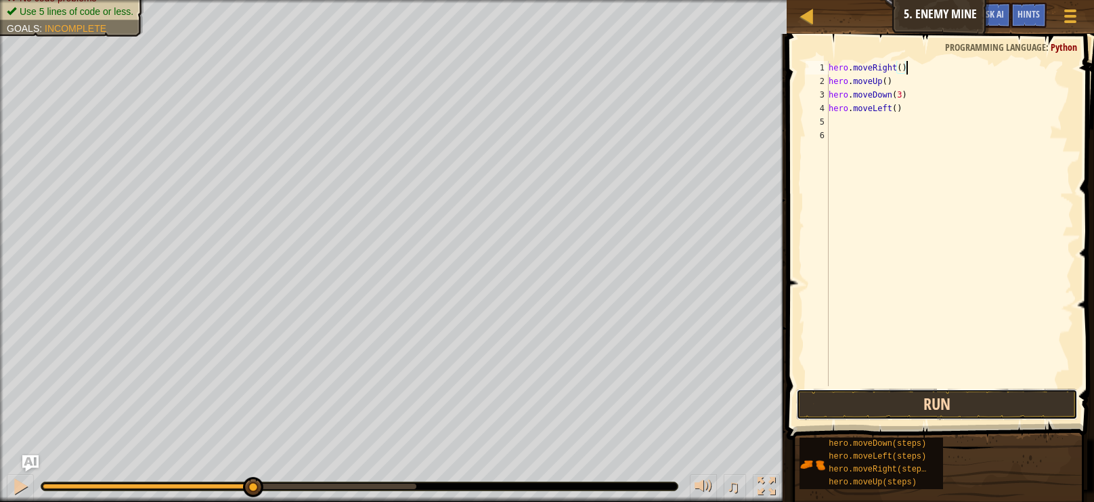
click at [966, 405] on button "Run" at bounding box center [937, 404] width 282 height 31
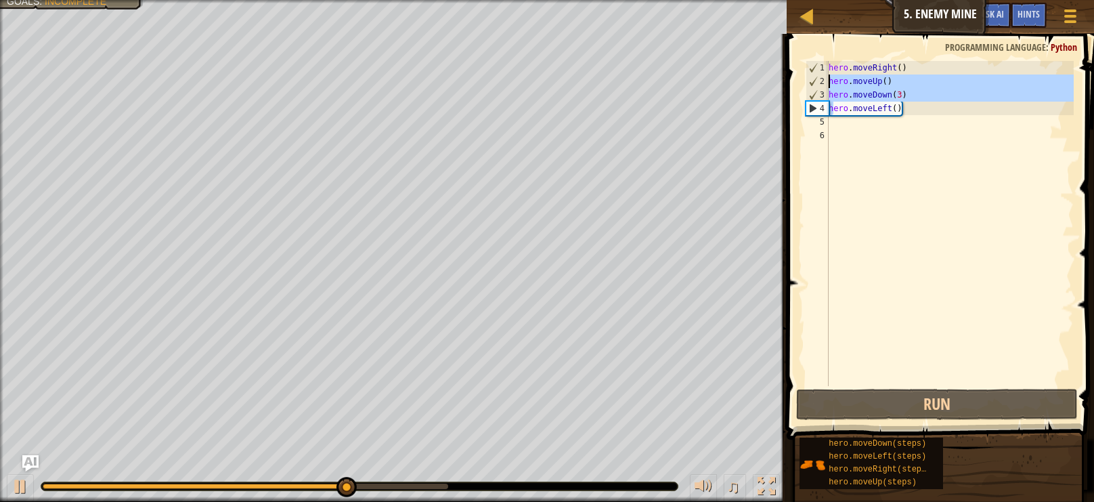
drag, startPoint x: 834, startPoint y: 111, endPoint x: 817, endPoint y: 82, distance: 33.7
click at [817, 82] on div "hero.moveRight() 1 2 3 4 5 6 hero . moveRight ( ) hero . moveUp ( ) hero . move…" at bounding box center [938, 223] width 271 height 325
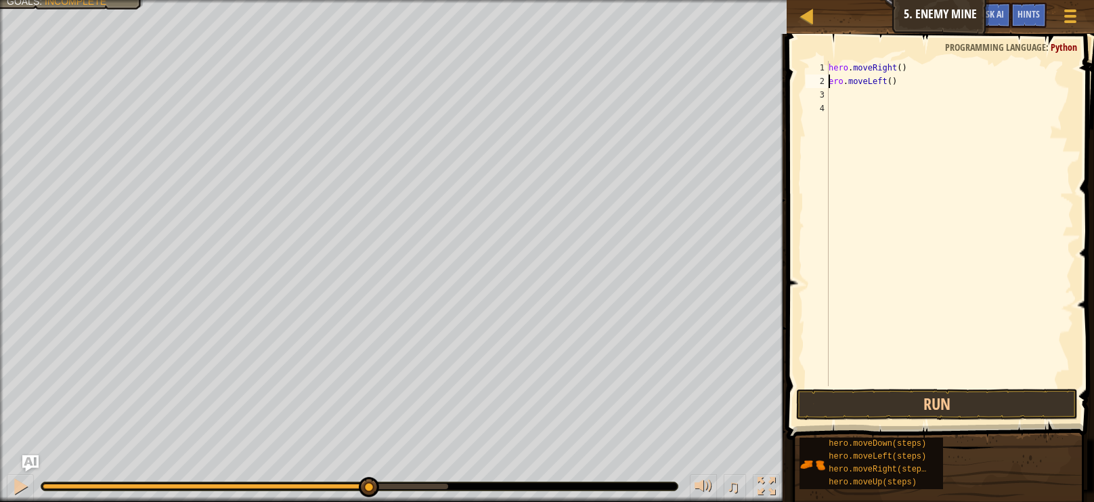
click at [901, 82] on div "hero . moveRight ( ) ero . moveLeft ( )" at bounding box center [950, 237] width 248 height 352
type textarea "e"
click at [896, 66] on div "hero . moveRight ( )" at bounding box center [950, 237] width 248 height 352
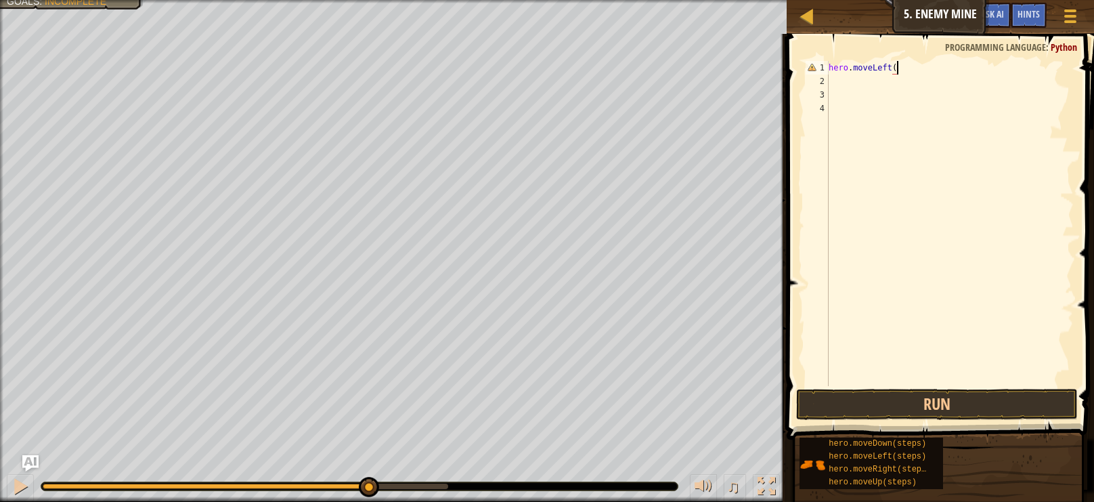
scroll to position [6, 5]
click at [964, 408] on button "Run" at bounding box center [937, 404] width 282 height 31
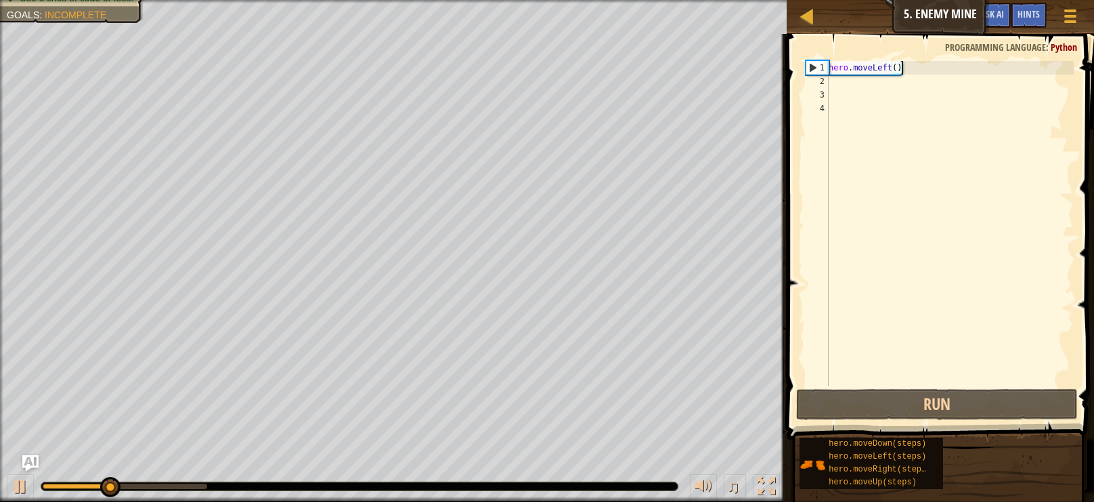
click at [890, 63] on div "hero . moveLeft ( )" at bounding box center [950, 237] width 248 height 352
click at [890, 64] on div "hero . moveLeft ( )" at bounding box center [950, 237] width 248 height 352
click at [893, 66] on div "hero . moveLeft ( )" at bounding box center [950, 237] width 248 height 352
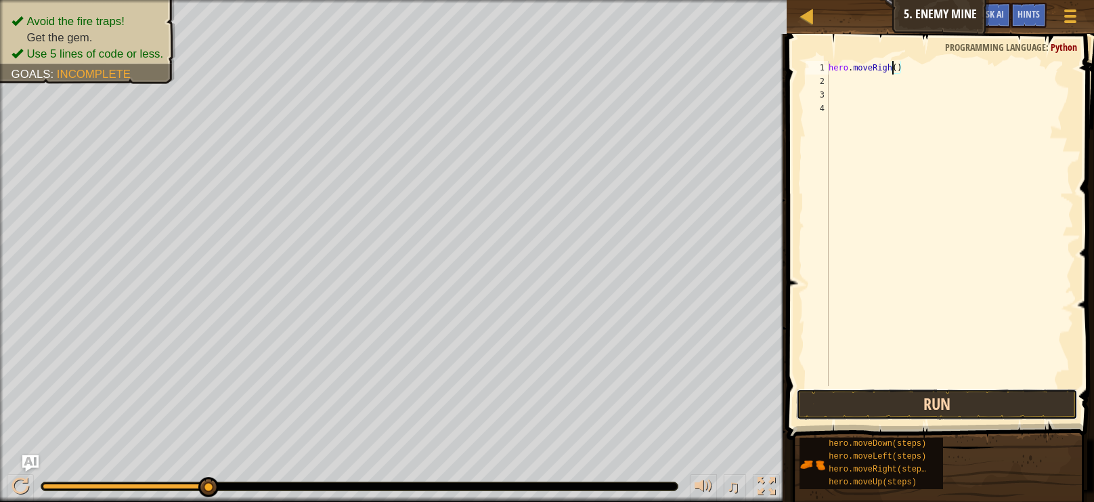
click at [910, 400] on button "Run" at bounding box center [937, 404] width 282 height 31
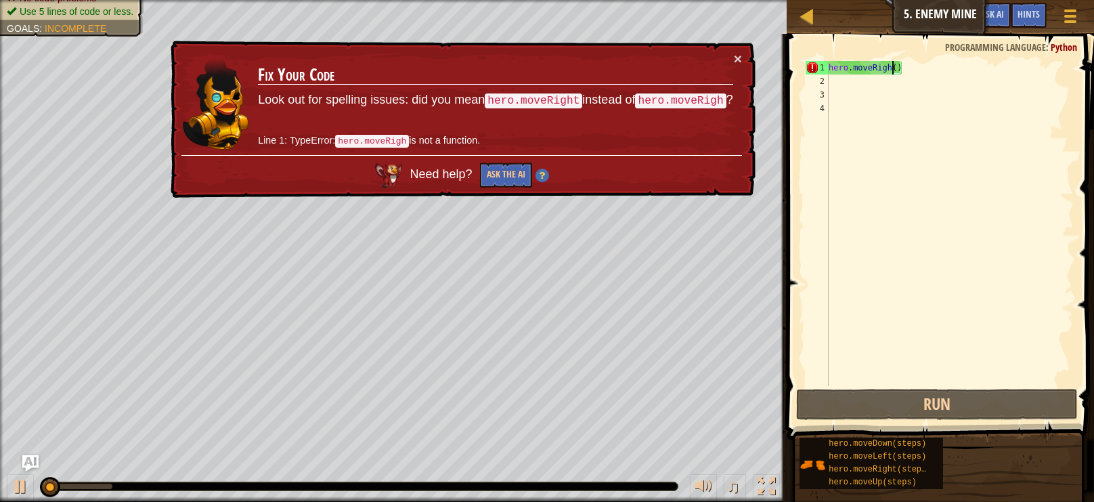
click at [888, 62] on div "hero . moveRigh ( )" at bounding box center [950, 237] width 248 height 352
click at [893, 63] on div "hero . moveRigh ( )" at bounding box center [950, 237] width 248 height 352
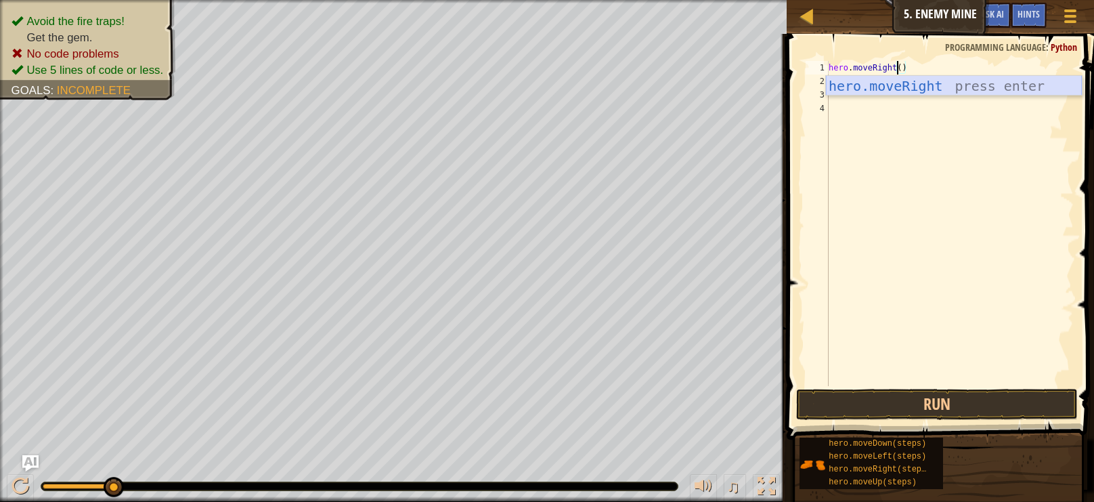
click at [966, 85] on div "hero.moveRight press enter" at bounding box center [954, 106] width 256 height 61
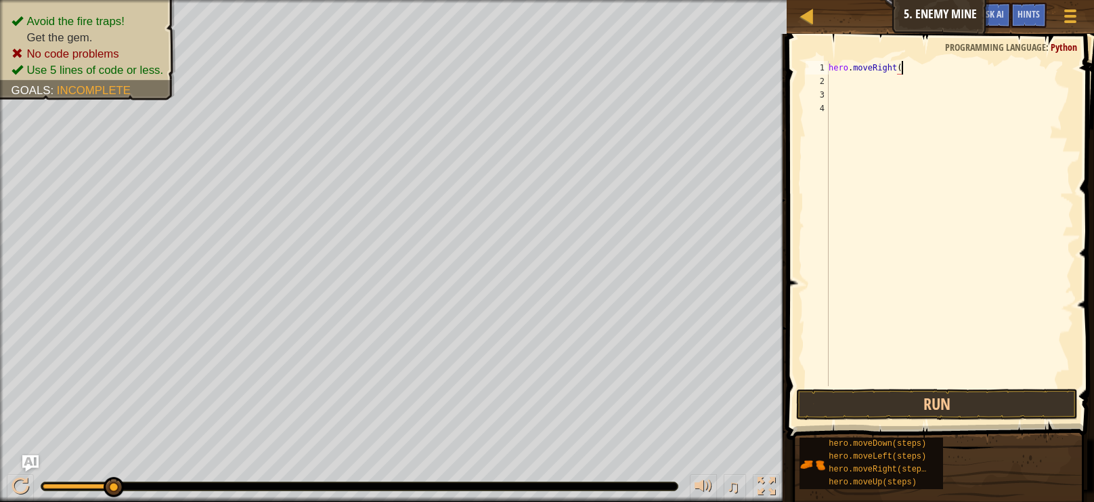
scroll to position [6, 5]
click at [972, 415] on button "Run" at bounding box center [937, 404] width 282 height 31
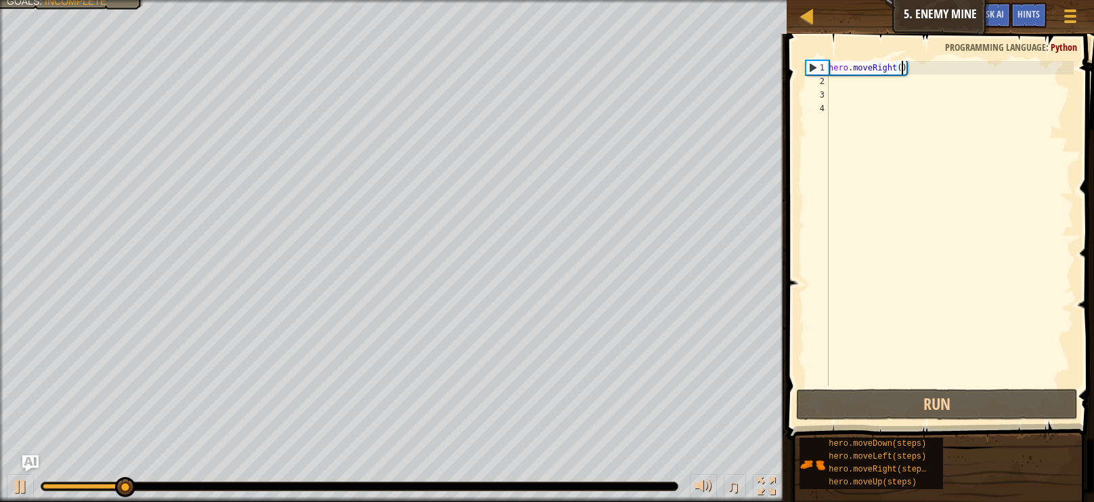
click at [901, 68] on div "hero . moveRight ( )" at bounding box center [950, 237] width 248 height 352
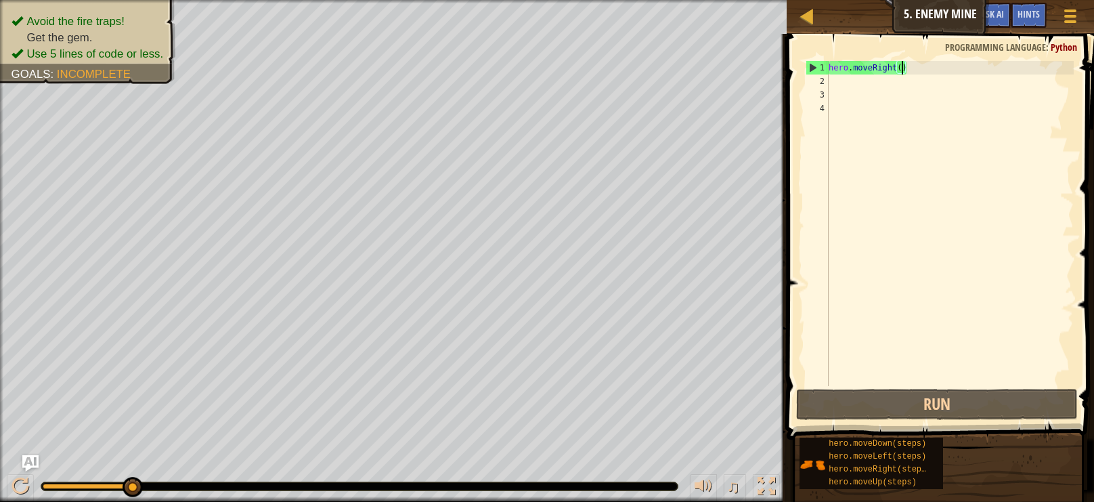
scroll to position [6, 6]
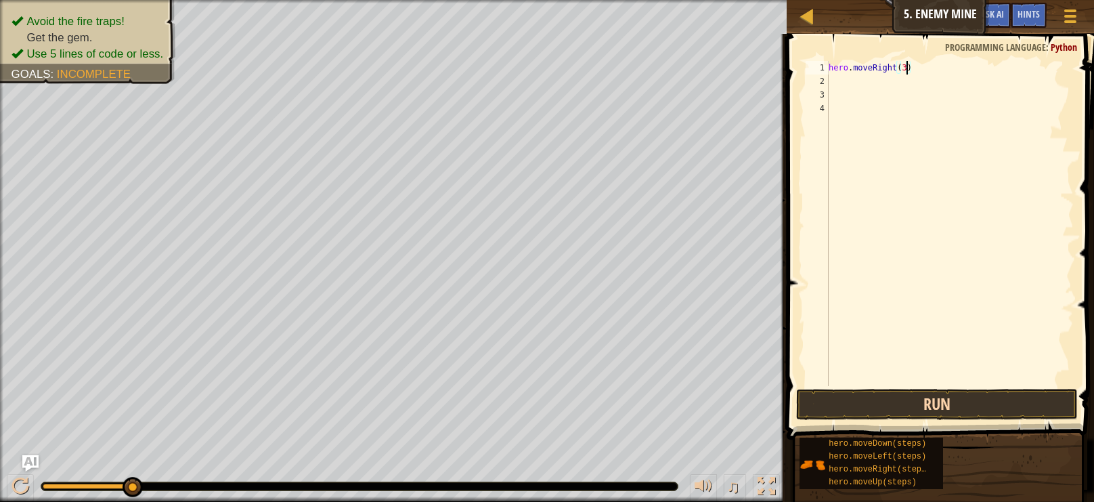
type textarea "hero.moveRight(3)"
click at [1049, 394] on button "Run" at bounding box center [937, 404] width 282 height 31
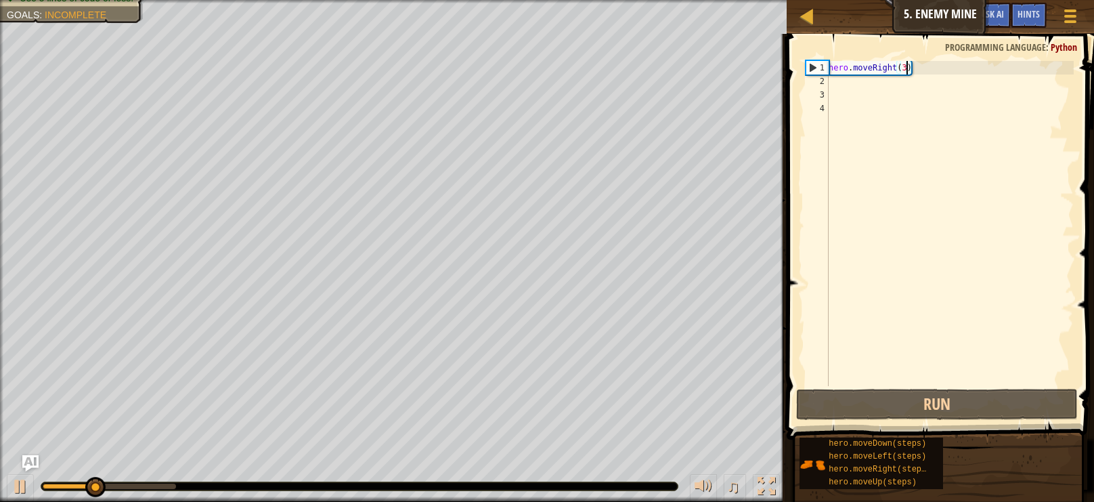
click at [880, 90] on div "hero . moveRight ( 3 )" at bounding box center [950, 237] width 248 height 352
click at [853, 85] on div "hero . moveRight ( 3 )" at bounding box center [950, 237] width 248 height 352
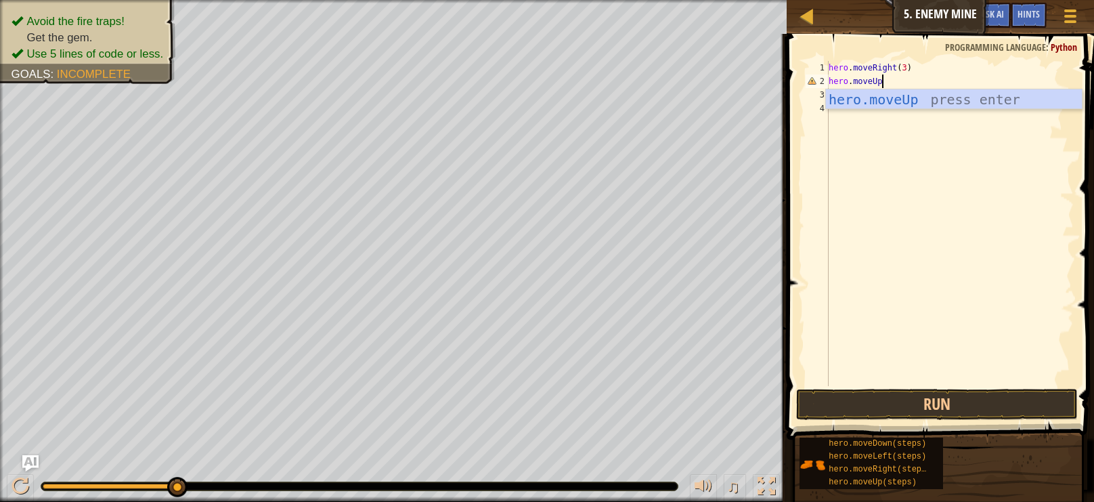
scroll to position [6, 3]
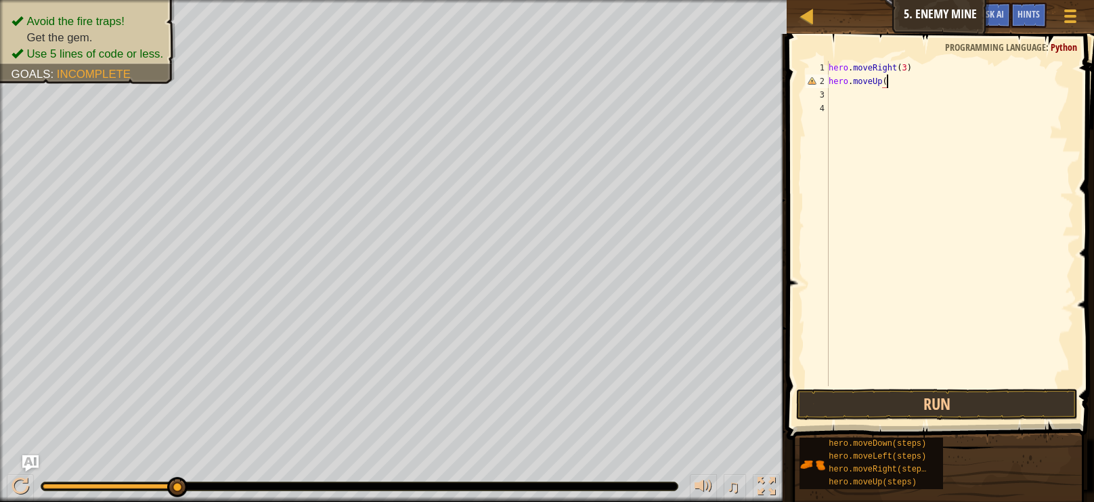
type textarea "hero.moveUp()"
click at [840, 92] on div "hero . moveRight ( 3 ) hero . moveUp ( )" at bounding box center [950, 237] width 248 height 352
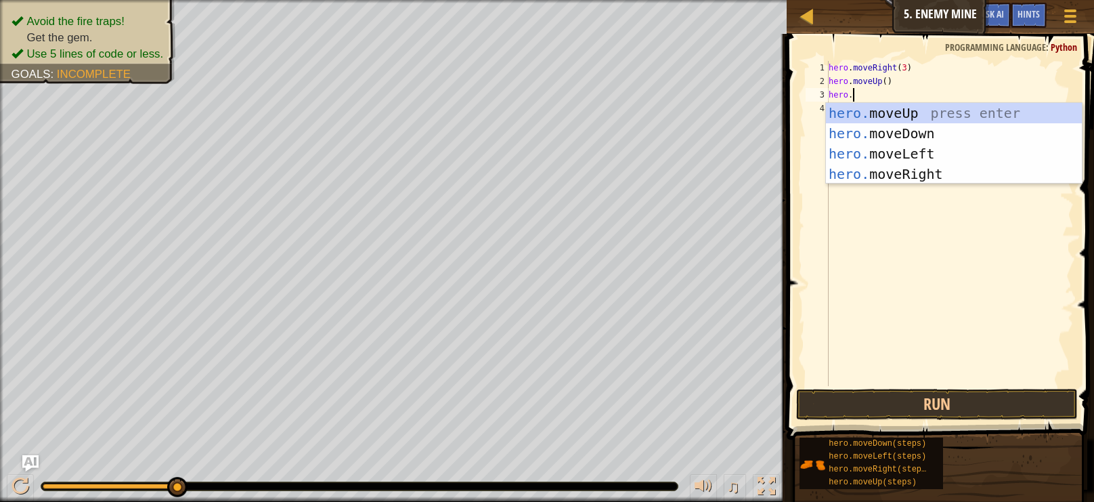
scroll to position [6, 1]
type textarea "hero.m"
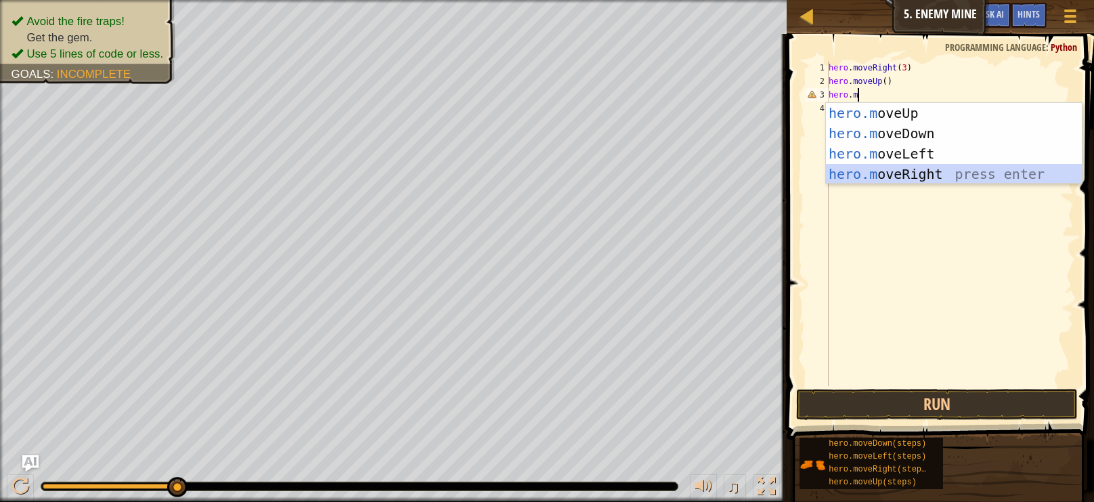
click at [869, 175] on div "hero.m oveUp press enter hero.m oveDown press enter hero.m oveLeft press enter …" at bounding box center [954, 164] width 256 height 122
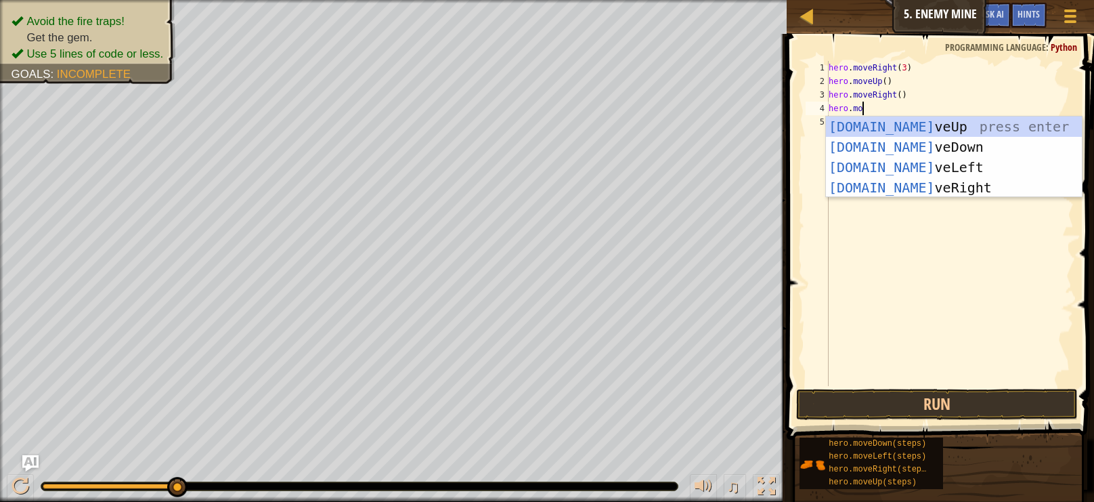
scroll to position [6, 3]
type textarea "hero.move"
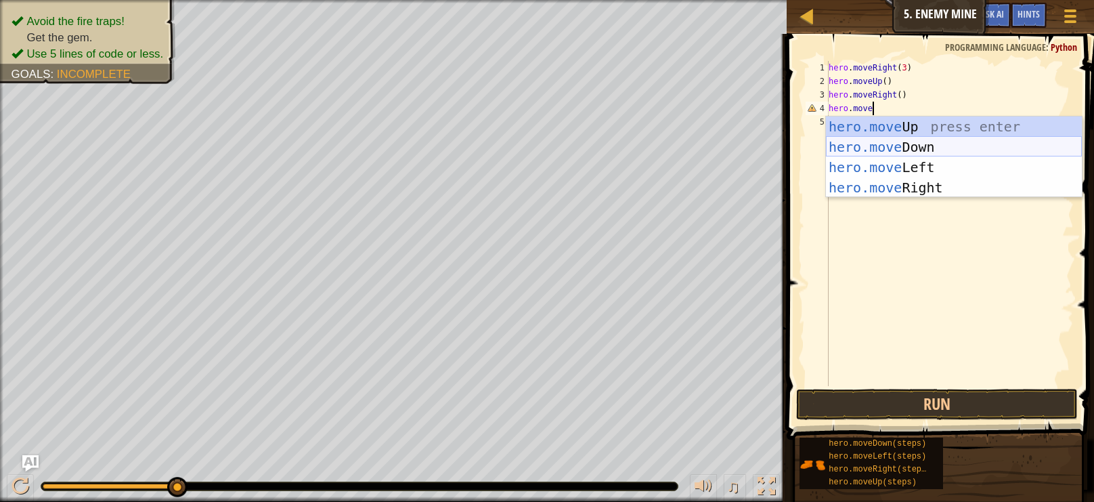
click at [905, 152] on div "hero.move Up press enter hero.move Down press enter hero.move Left press enter …" at bounding box center [954, 177] width 256 height 122
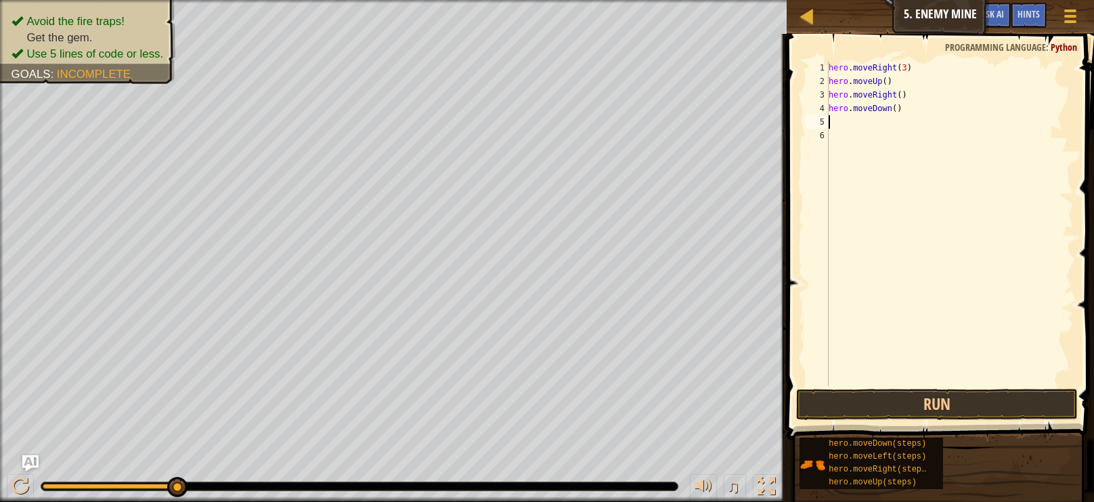
click at [897, 106] on div "hero . moveRight ( 3 ) hero . moveUp ( ) hero . moveRight ( ) hero . moveDown (…" at bounding box center [950, 237] width 248 height 352
type textarea "hero.moveDown(3)"
click at [971, 412] on button "Run" at bounding box center [937, 404] width 282 height 31
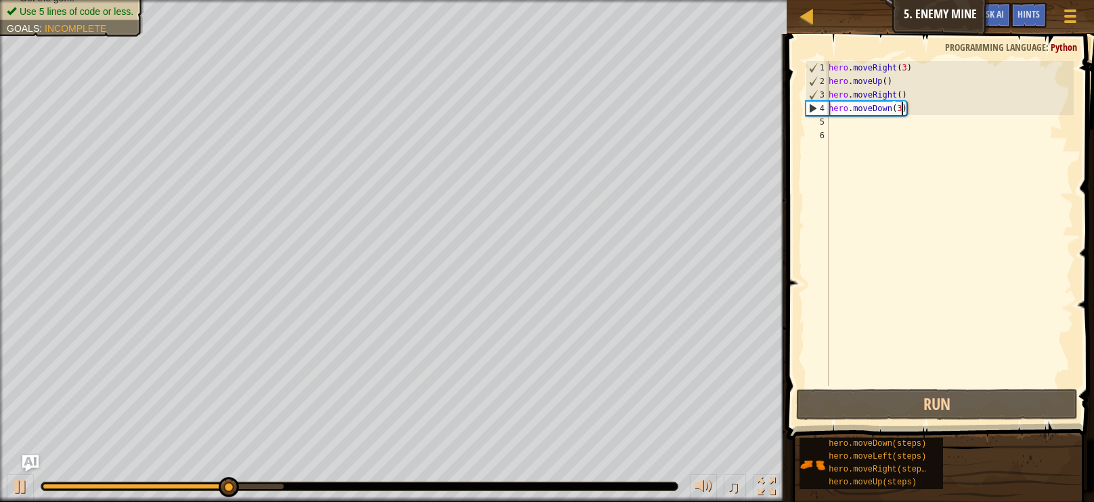
click at [871, 140] on div "hero . moveRight ( 3 ) hero . moveUp ( ) hero . moveRight ( ) hero . moveDown (…" at bounding box center [950, 237] width 248 height 352
click at [853, 127] on div "hero . moveRight ( 3 ) hero . moveUp ( ) hero . moveRight ( ) hero . moveDown (…" at bounding box center [950, 237] width 248 height 352
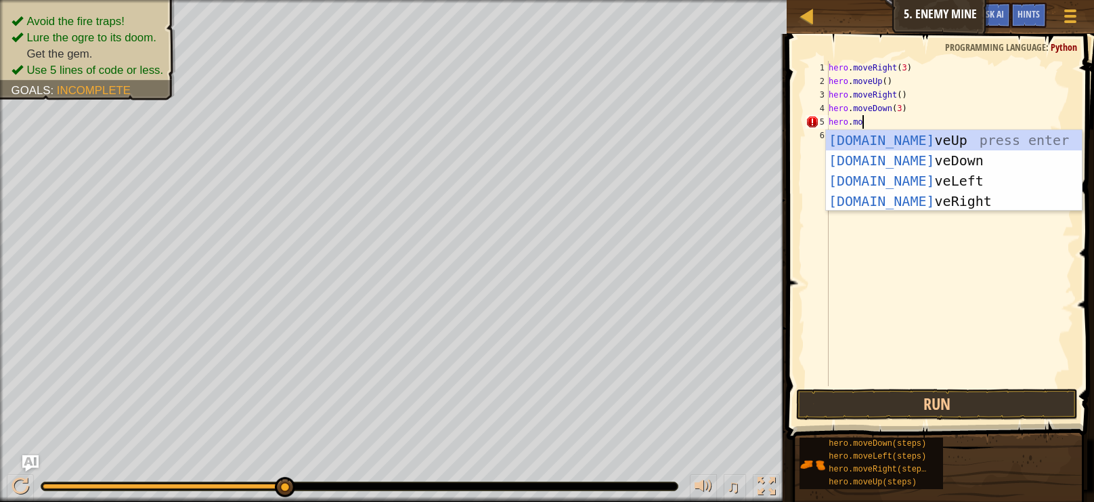
scroll to position [6, 3]
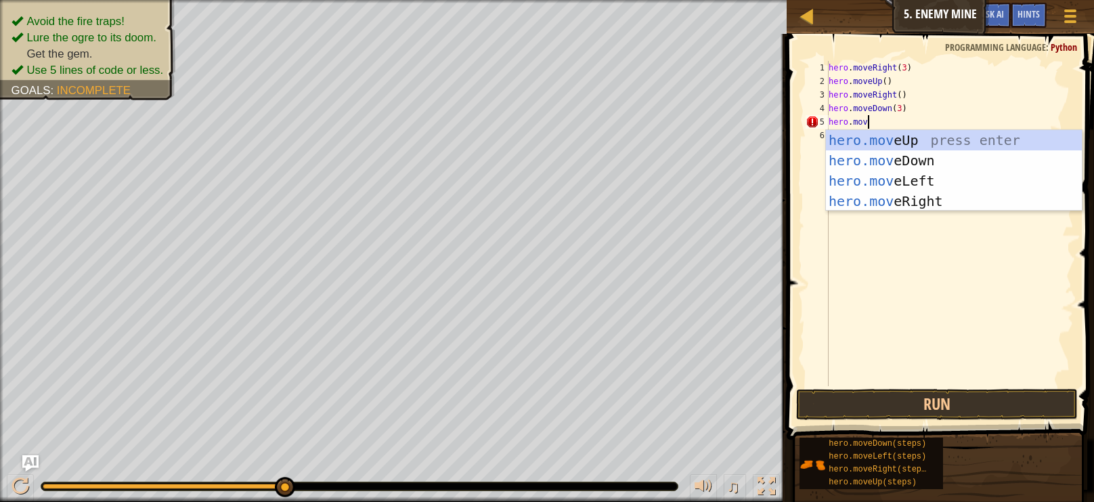
type textarea "hero.move"
click at [857, 174] on div "hero.move Up press enter hero.move Down press enter hero.move Left press enter …" at bounding box center [954, 191] width 256 height 122
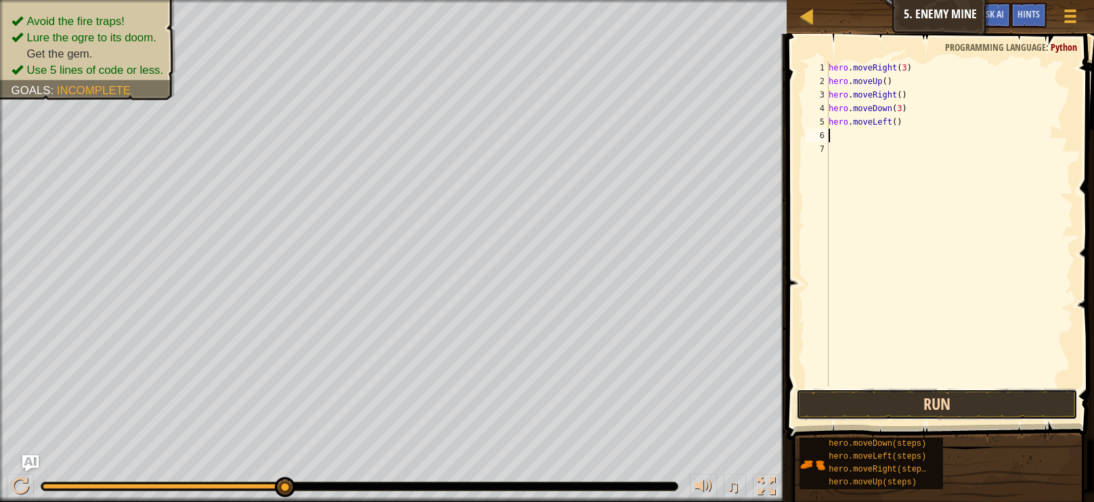
click at [945, 410] on button "Run" at bounding box center [937, 404] width 282 height 31
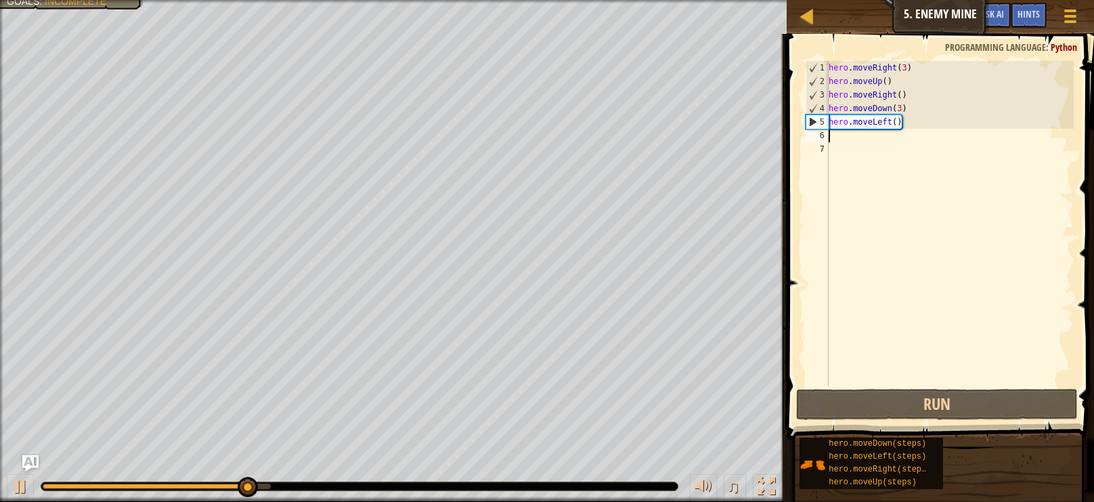
click at [892, 120] on div "hero . moveRight ( 3 ) hero . moveUp ( ) hero . moveRight ( ) hero . moveDown (…" at bounding box center [950, 237] width 248 height 352
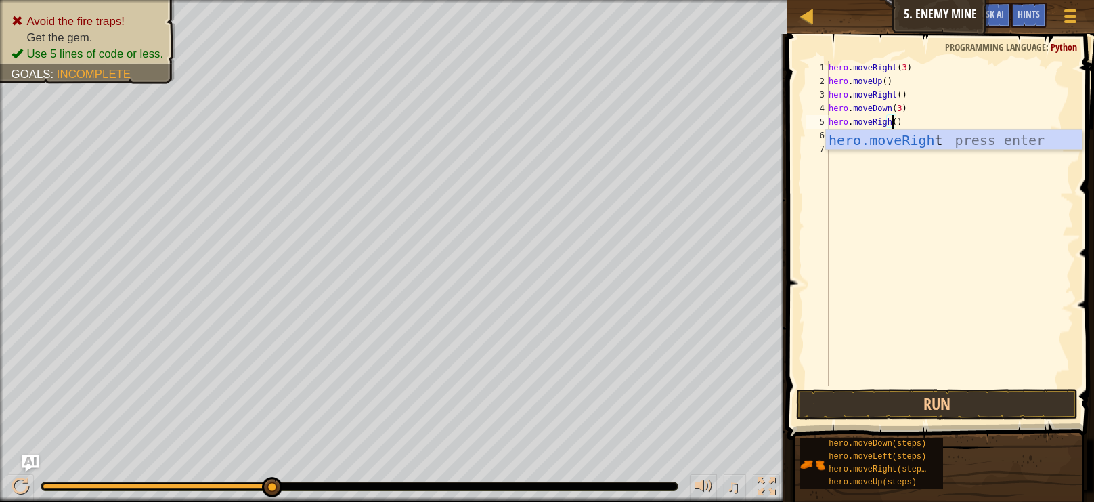
scroll to position [6, 5]
click at [945, 403] on button "Run" at bounding box center [937, 404] width 282 height 31
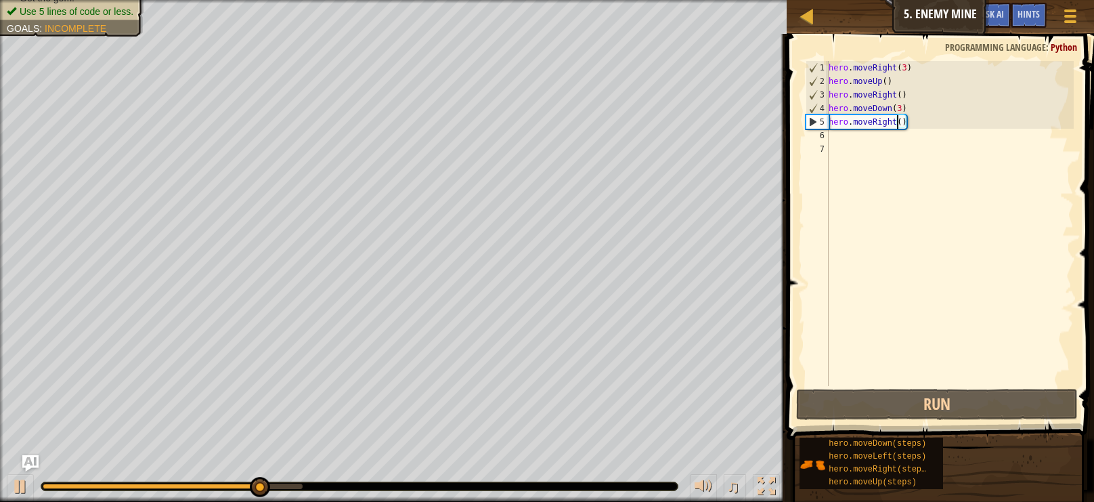
click at [903, 121] on div "hero . moveRight ( 3 ) hero . moveUp ( ) hero . moveRight ( ) hero . moveDown (…" at bounding box center [950, 237] width 248 height 352
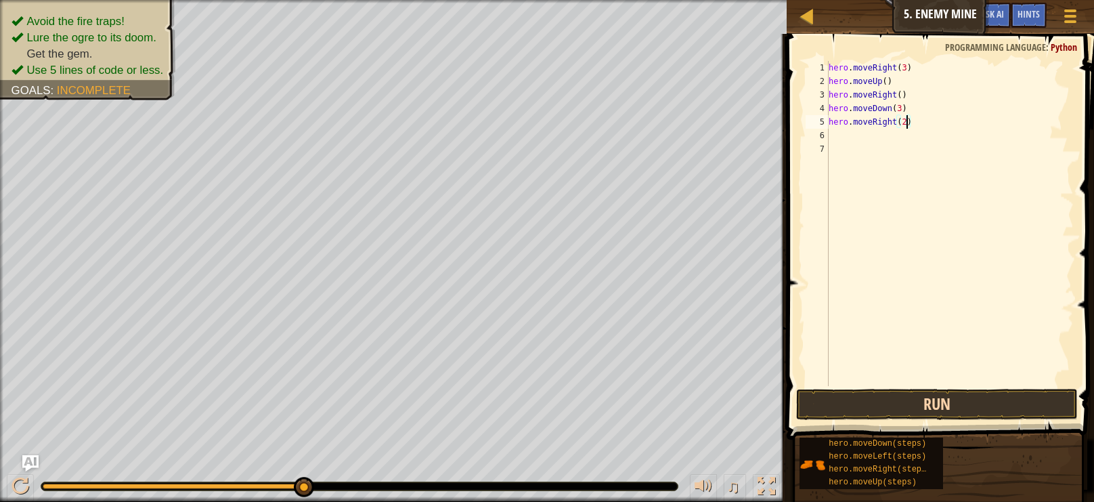
type textarea "hero.moveRight(2)"
click at [1002, 393] on button "Run" at bounding box center [937, 404] width 282 height 31
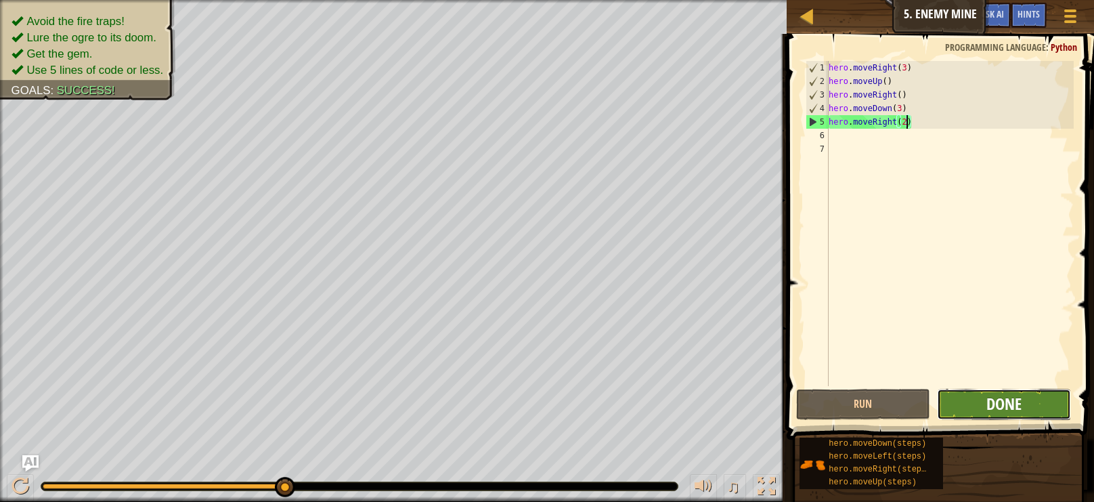
click at [1000, 411] on span "Done" at bounding box center [1004, 404] width 35 height 22
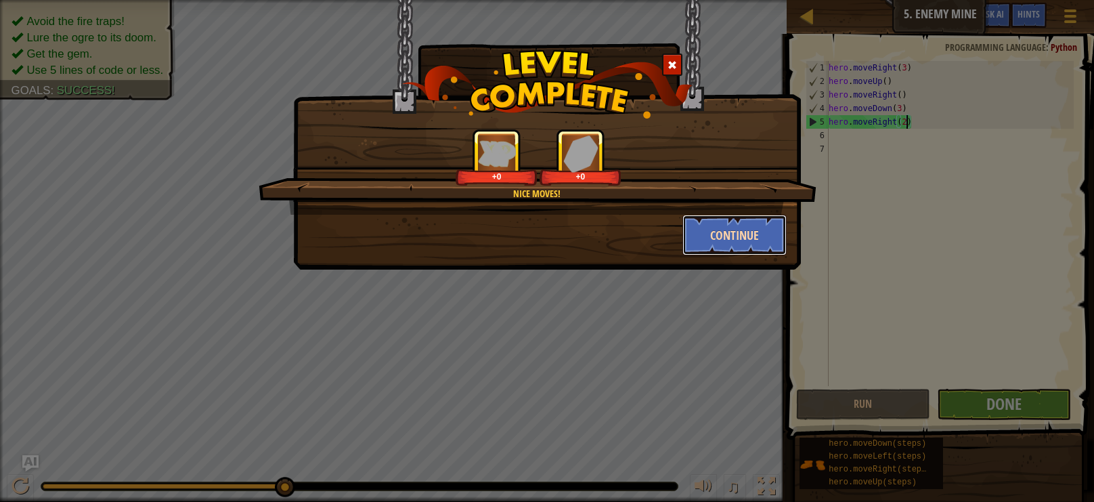
click at [751, 246] on button "Continue" at bounding box center [735, 235] width 105 height 41
